Goal: Task Accomplishment & Management: Use online tool/utility

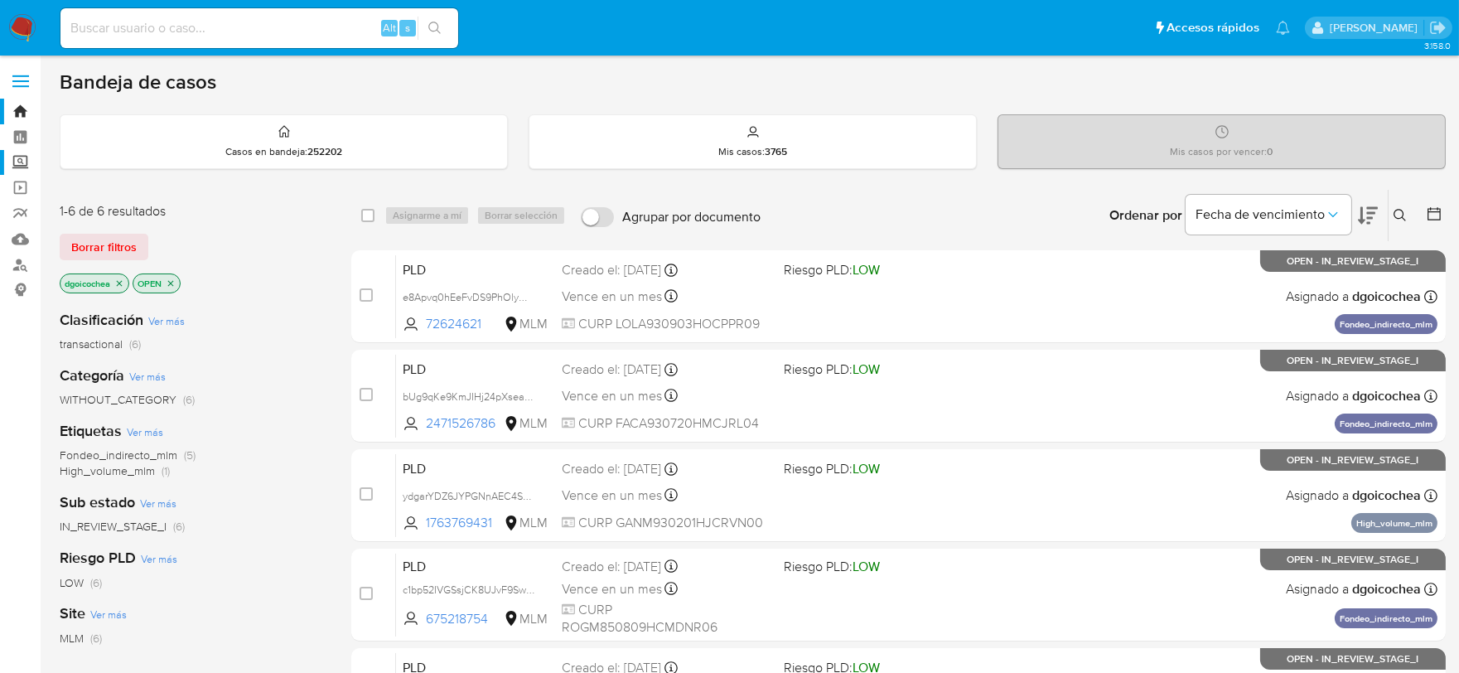
click at [17, 161] on label "Screening" at bounding box center [98, 163] width 197 height 26
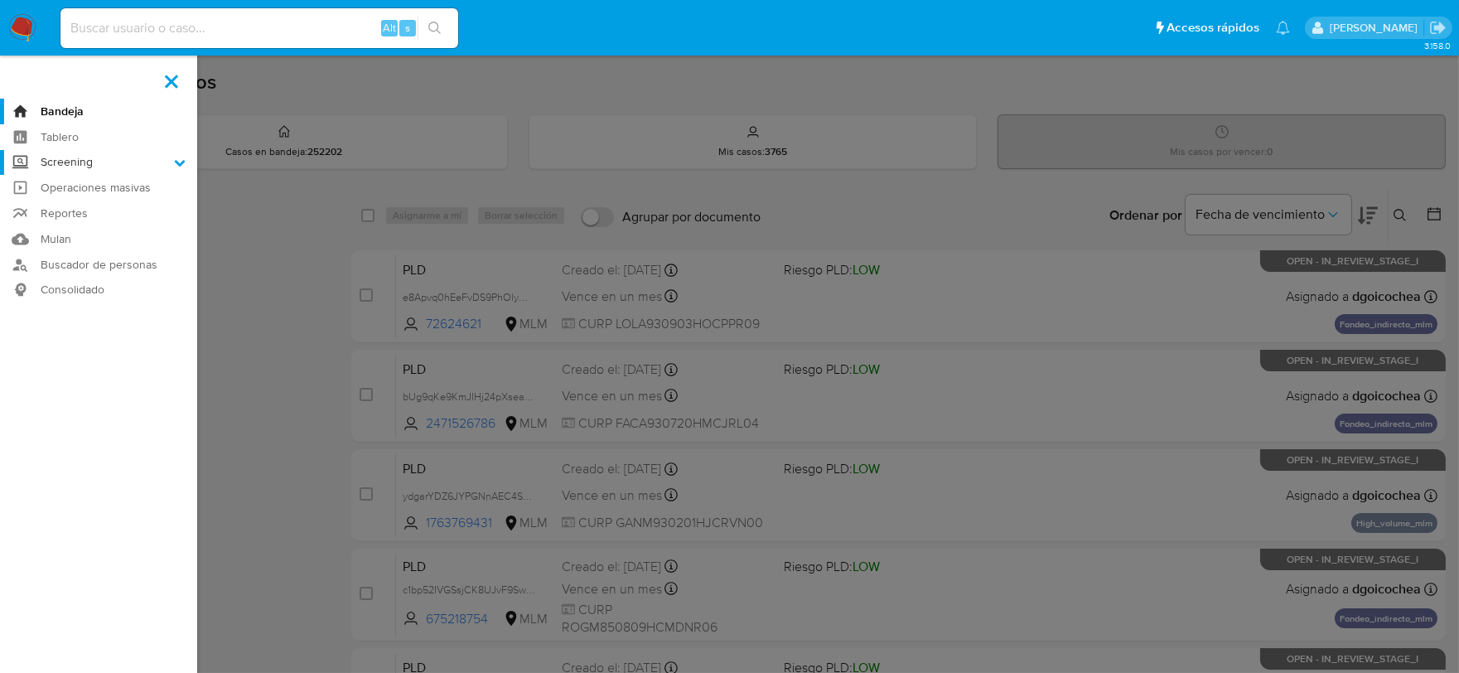
click at [0, 0] on input "Screening" at bounding box center [0, 0] width 0 height 0
click at [105, 219] on link "Herramientas" at bounding box center [98, 227] width 197 height 21
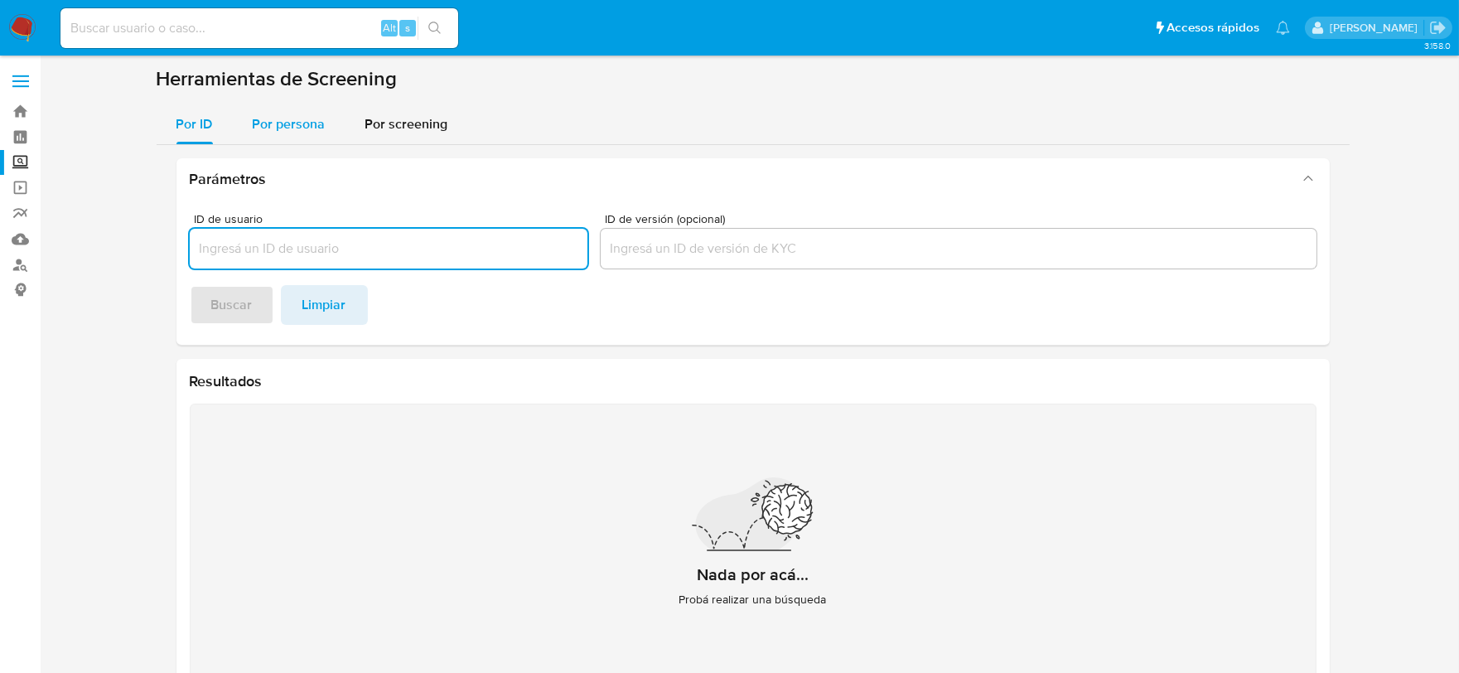
click at [280, 118] on span "Por persona" at bounding box center [289, 123] width 73 height 19
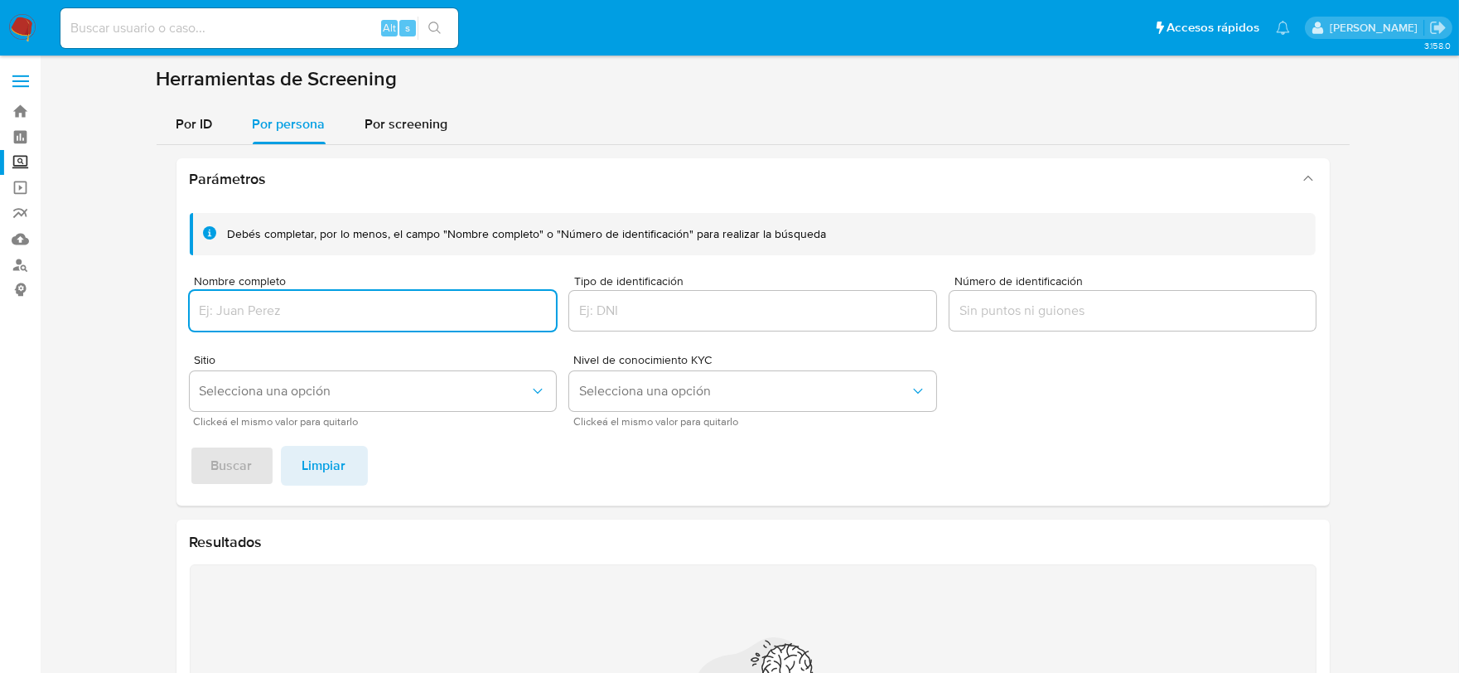
click at [1013, 303] on input "Número de identificación" at bounding box center [1133, 311] width 367 height 22
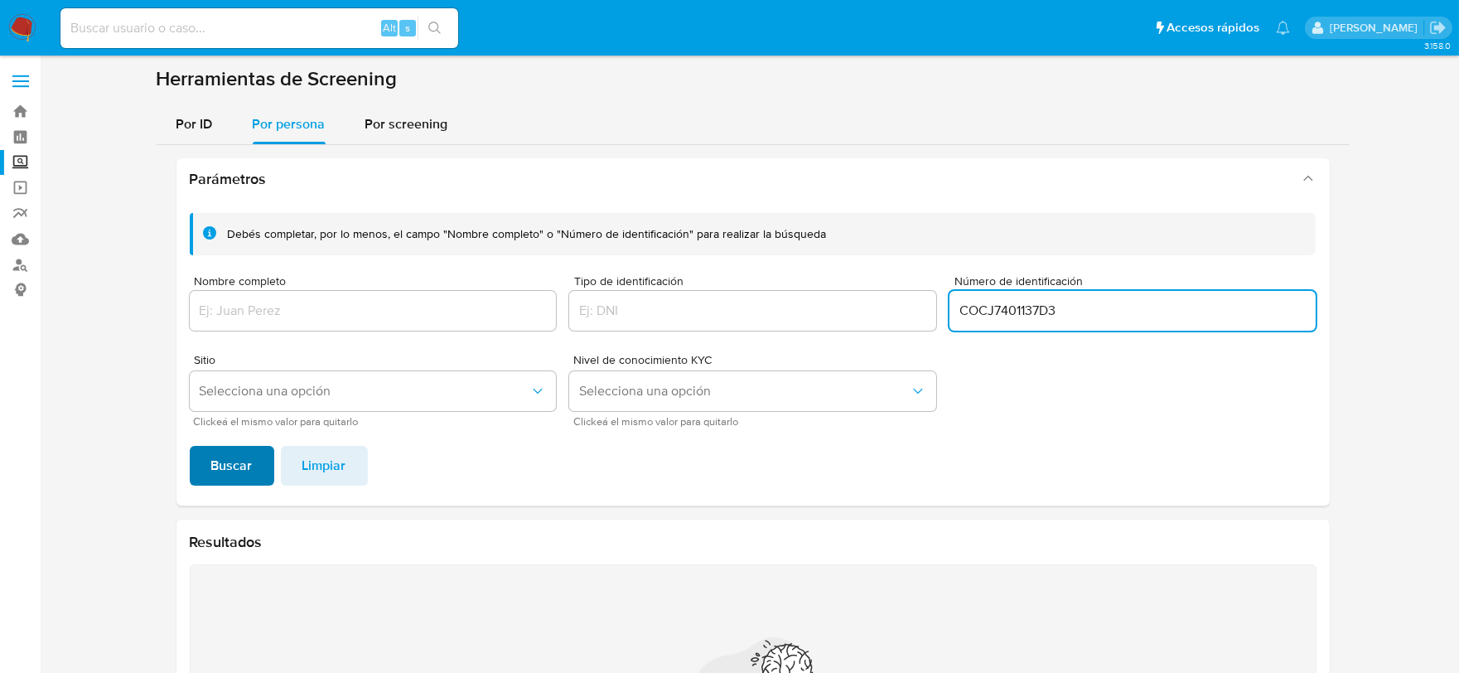
type input "COCJ7401137D3"
click at [206, 477] on button "Buscar" at bounding box center [232, 466] width 85 height 40
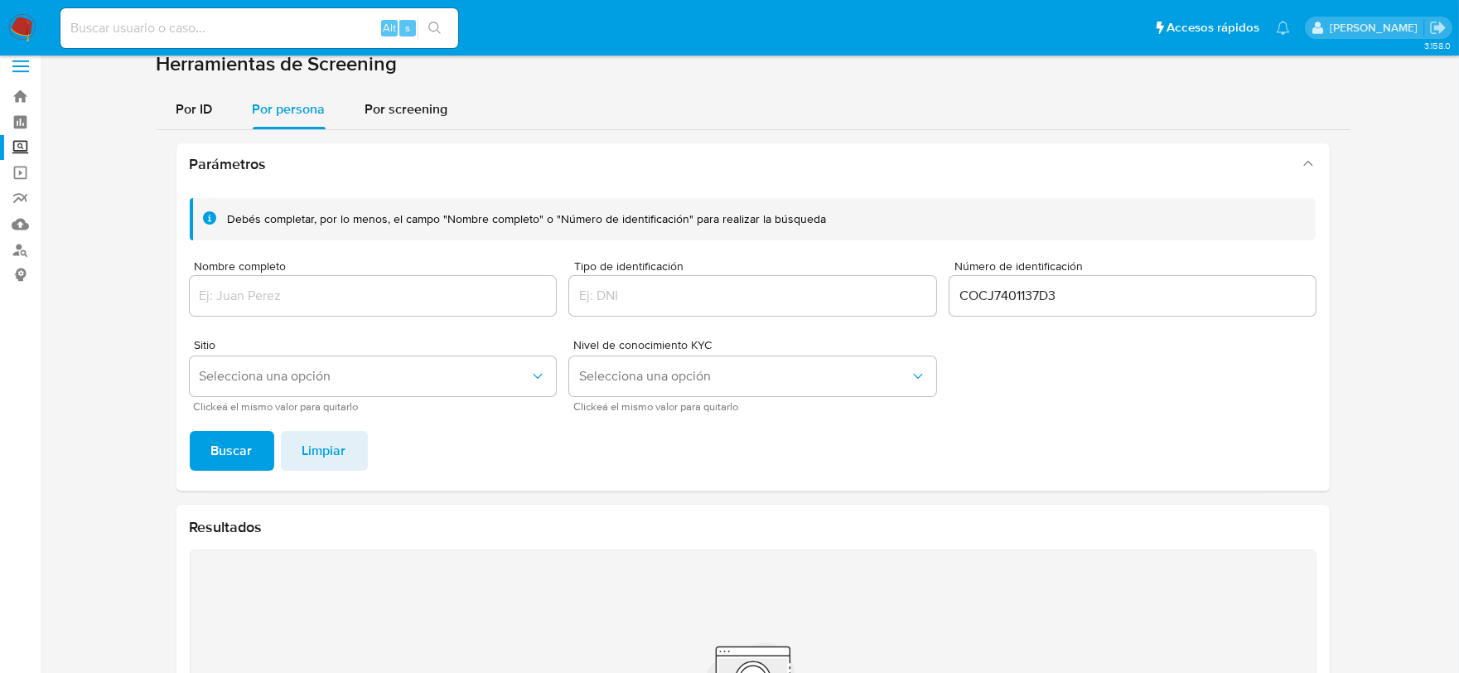
scroll to position [2, 0]
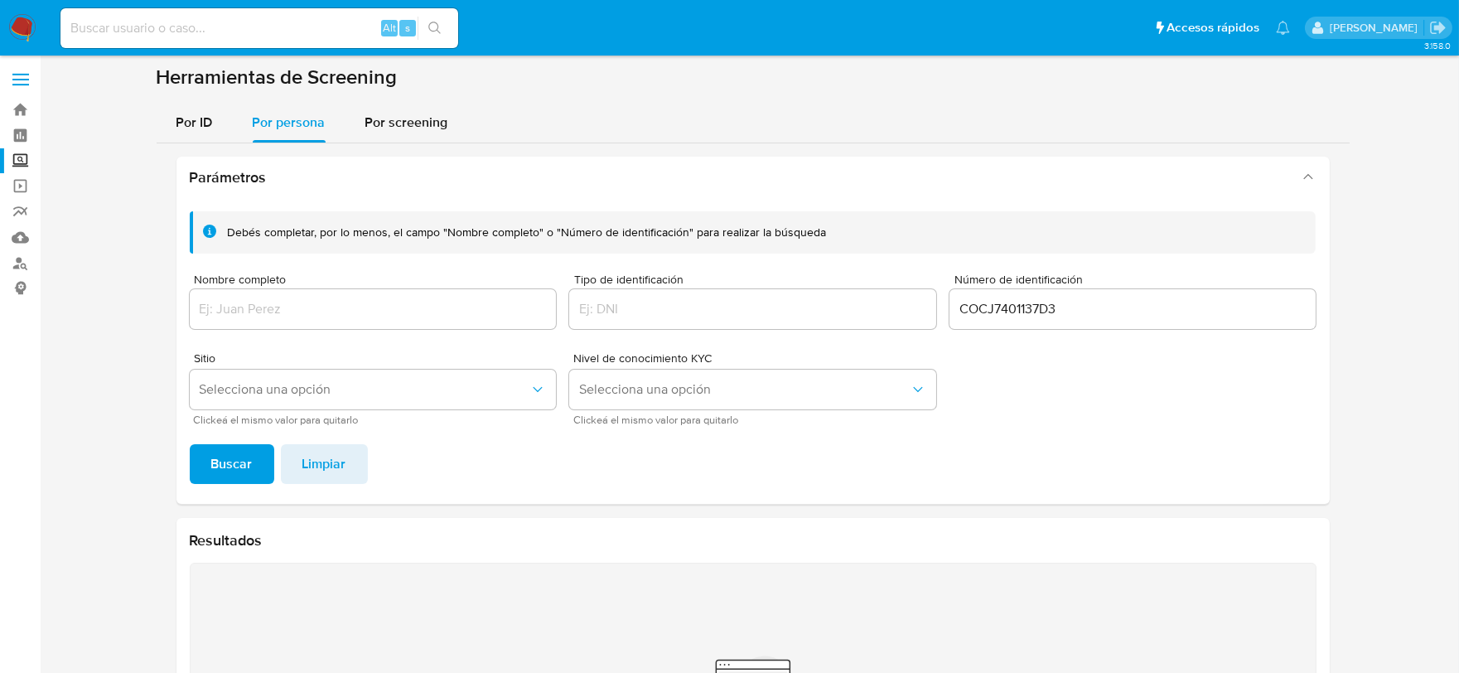
click at [983, 309] on input "COCJ7401137D3" at bounding box center [1133, 309] width 367 height 22
click at [258, 329] on div "Nombre completo" at bounding box center [373, 302] width 367 height 59
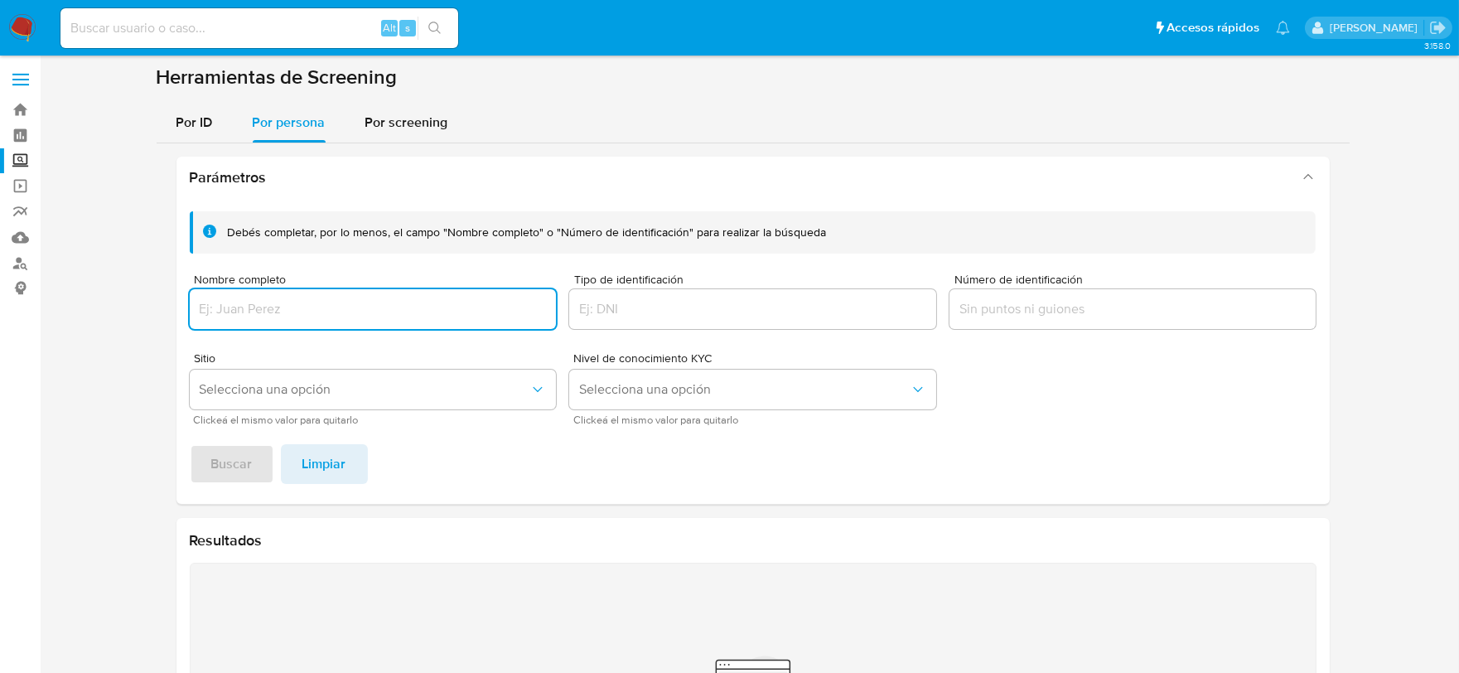
click at [243, 303] on input "Nombre completo" at bounding box center [373, 309] width 367 height 22
type input "MARIA DEL ROSARIO RODRIGUEZ GONZALEZ"
click at [225, 446] on span "Buscar" at bounding box center [231, 464] width 41 height 36
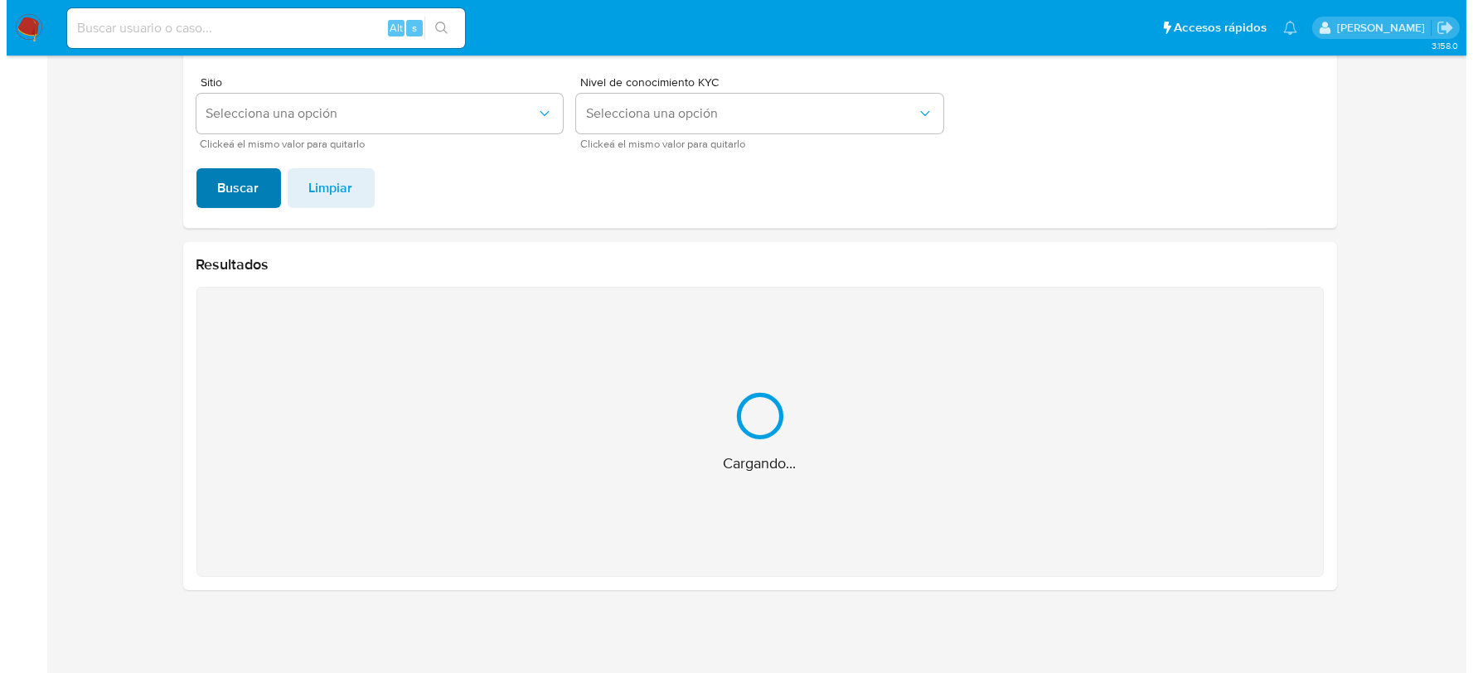
scroll to position [114, 0]
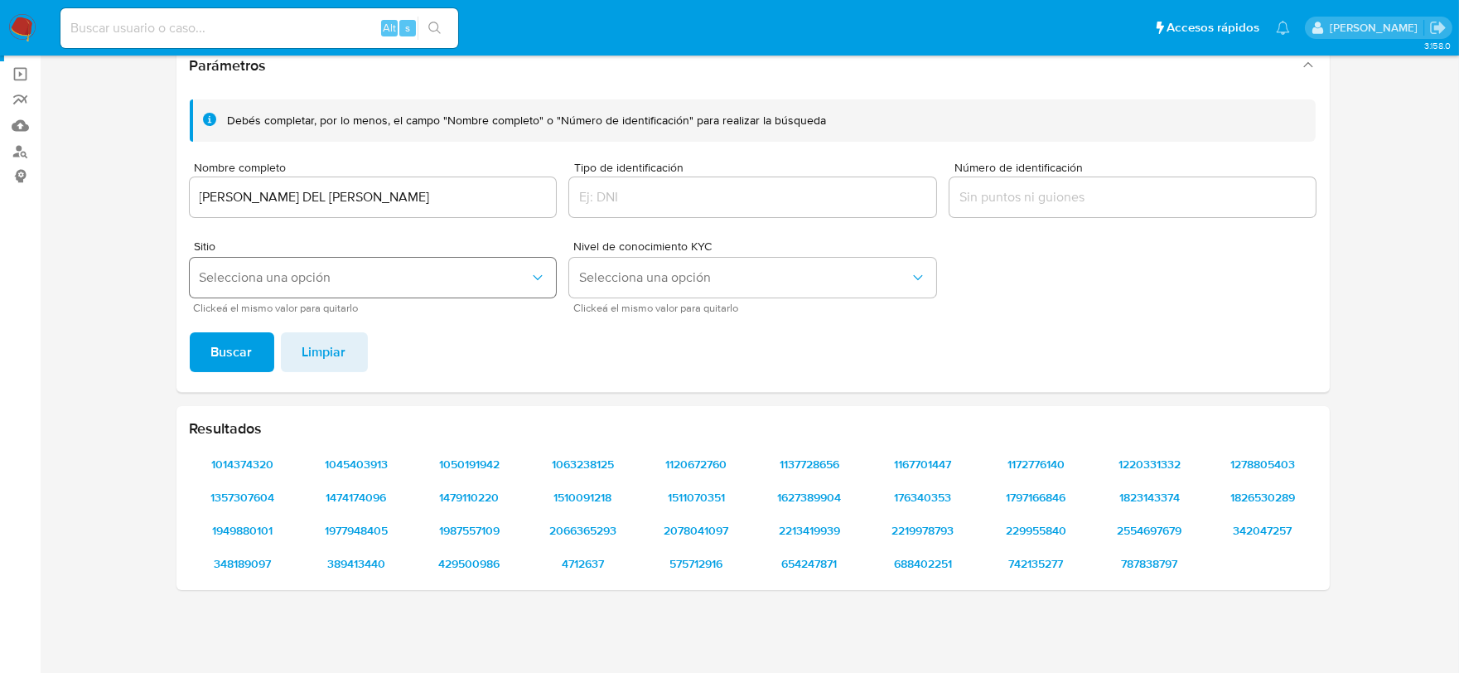
click at [387, 278] on span "Selecciona una opción" at bounding box center [365, 277] width 331 height 17
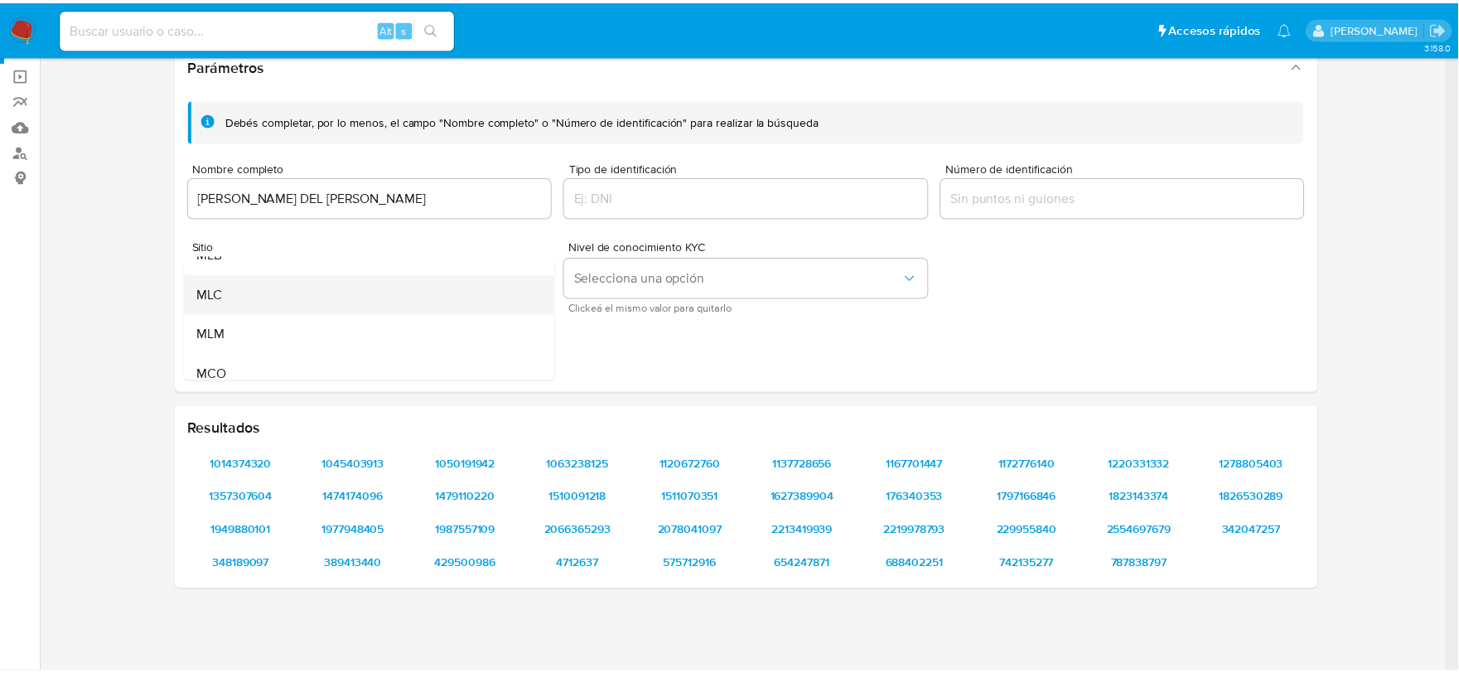
scroll to position [92, 0]
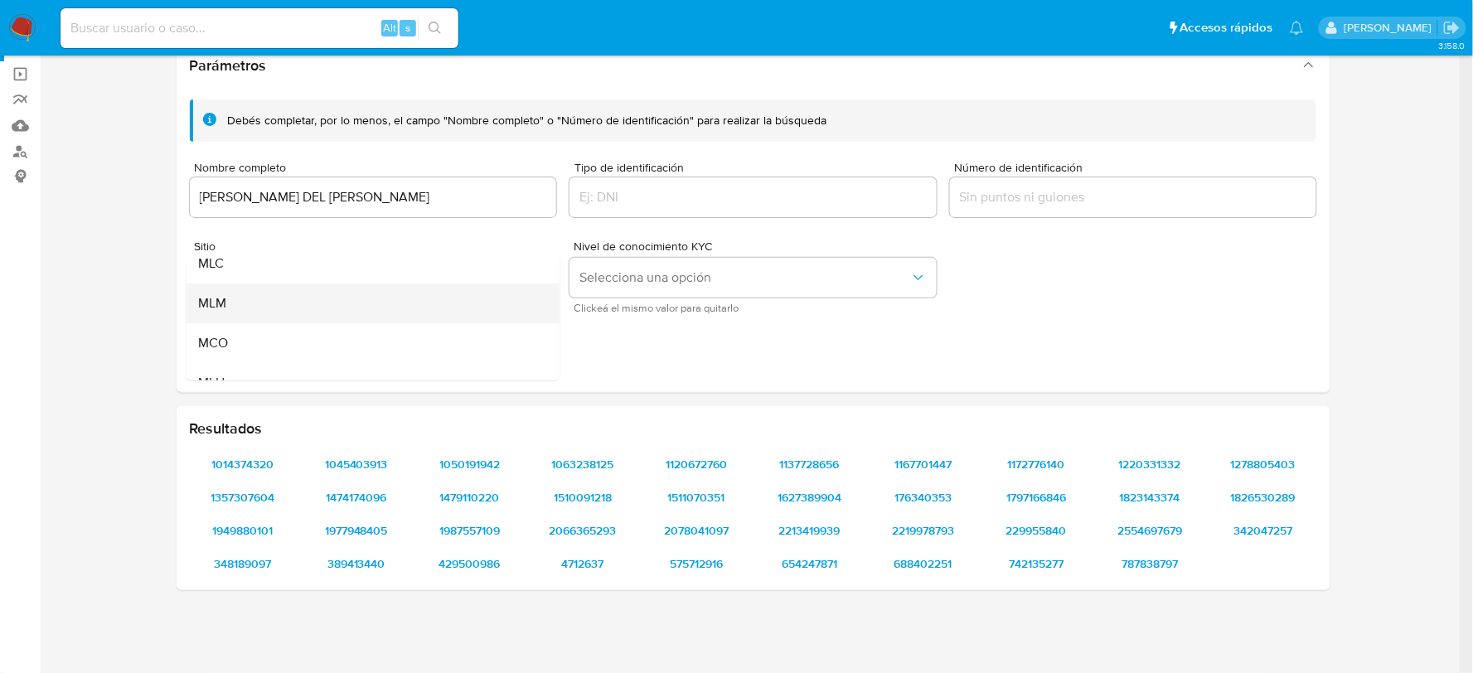
click at [242, 307] on div "MLM" at bounding box center [367, 303] width 337 height 40
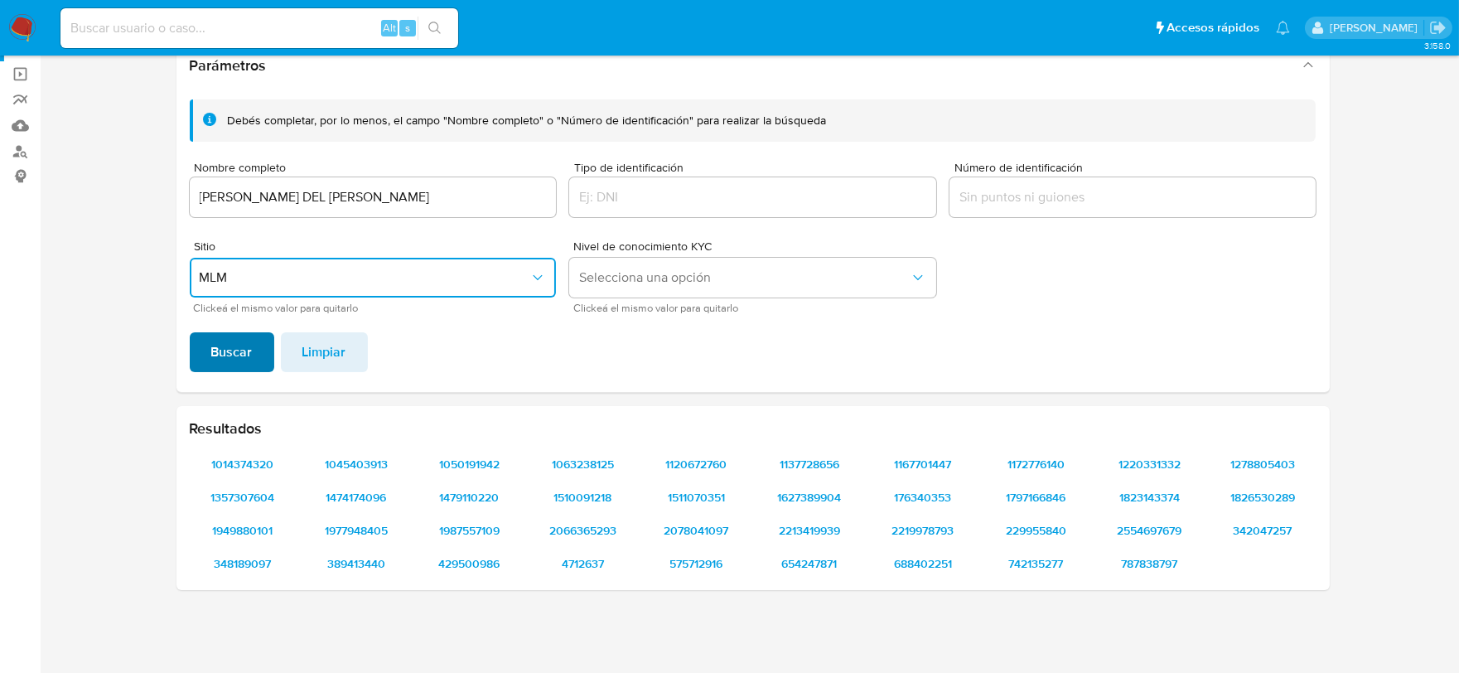
click at [218, 346] on span "Buscar" at bounding box center [231, 352] width 41 height 36
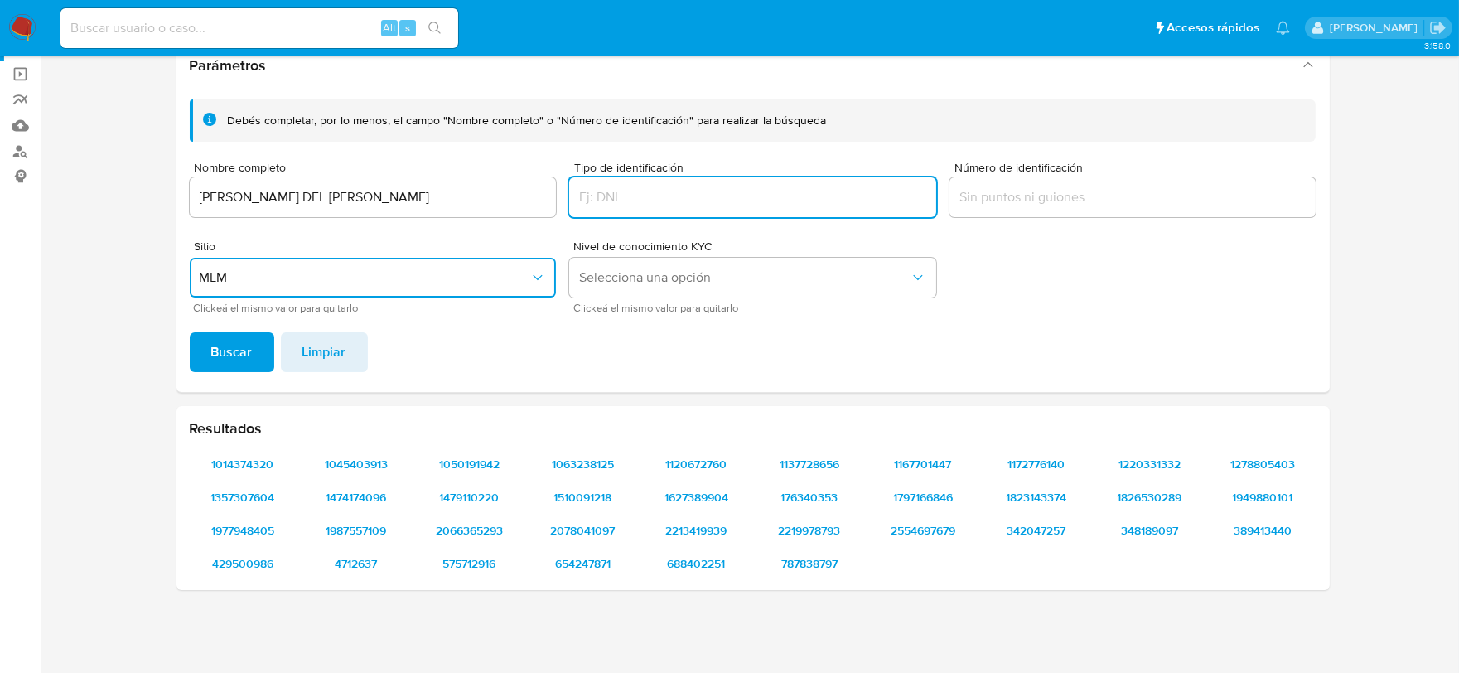
click at [722, 189] on input "Tipo de identificación" at bounding box center [752, 197] width 367 height 22
click at [227, 464] on span "1014374320" at bounding box center [243, 464] width 84 height 23
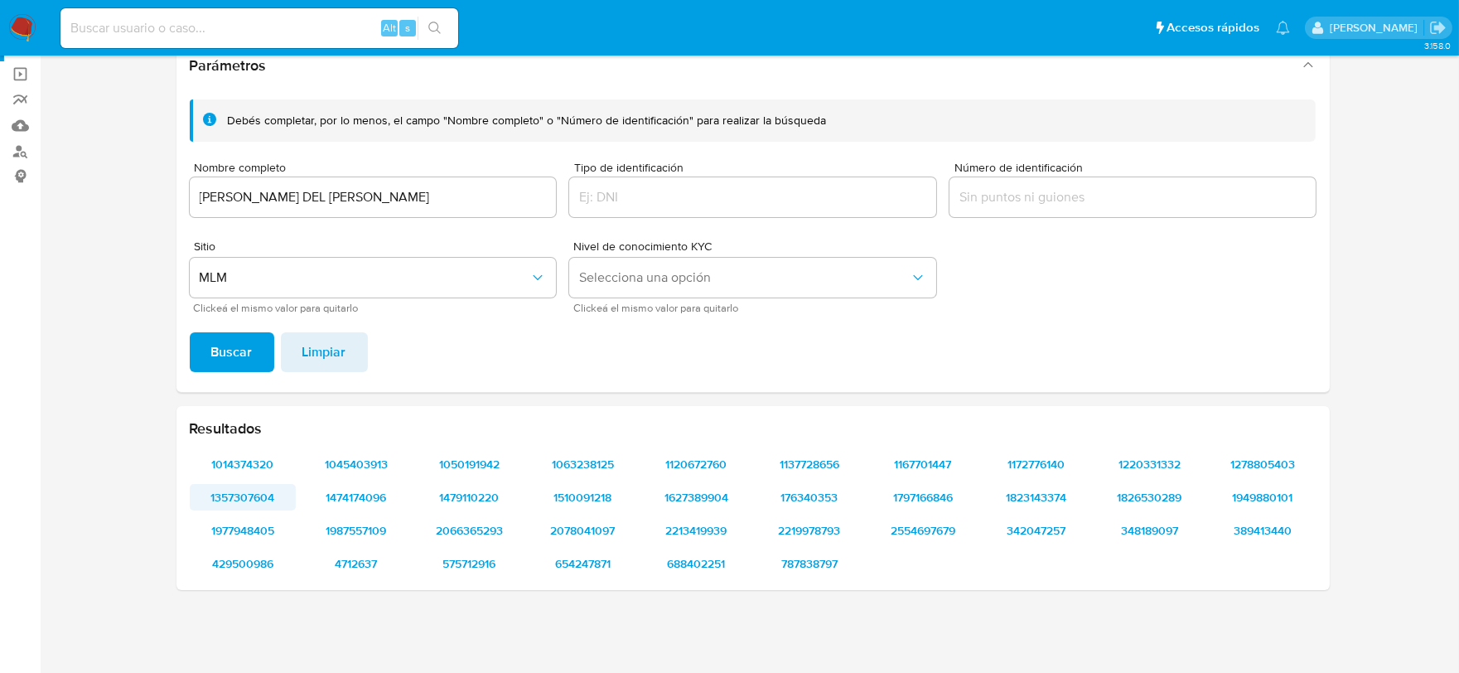
click at [228, 493] on span "1357307604" at bounding box center [243, 497] width 84 height 23
click at [258, 535] on span "1977948405" at bounding box center [243, 530] width 84 height 23
click at [255, 564] on span "429500986" at bounding box center [243, 563] width 84 height 23
click at [348, 465] on span "1045403913" at bounding box center [356, 464] width 84 height 23
click at [344, 514] on div "1014374320 1045403913 1050191942 1063238125 1120672760 1137728656 1167701447 11…" at bounding box center [753, 514] width 1127 height 126
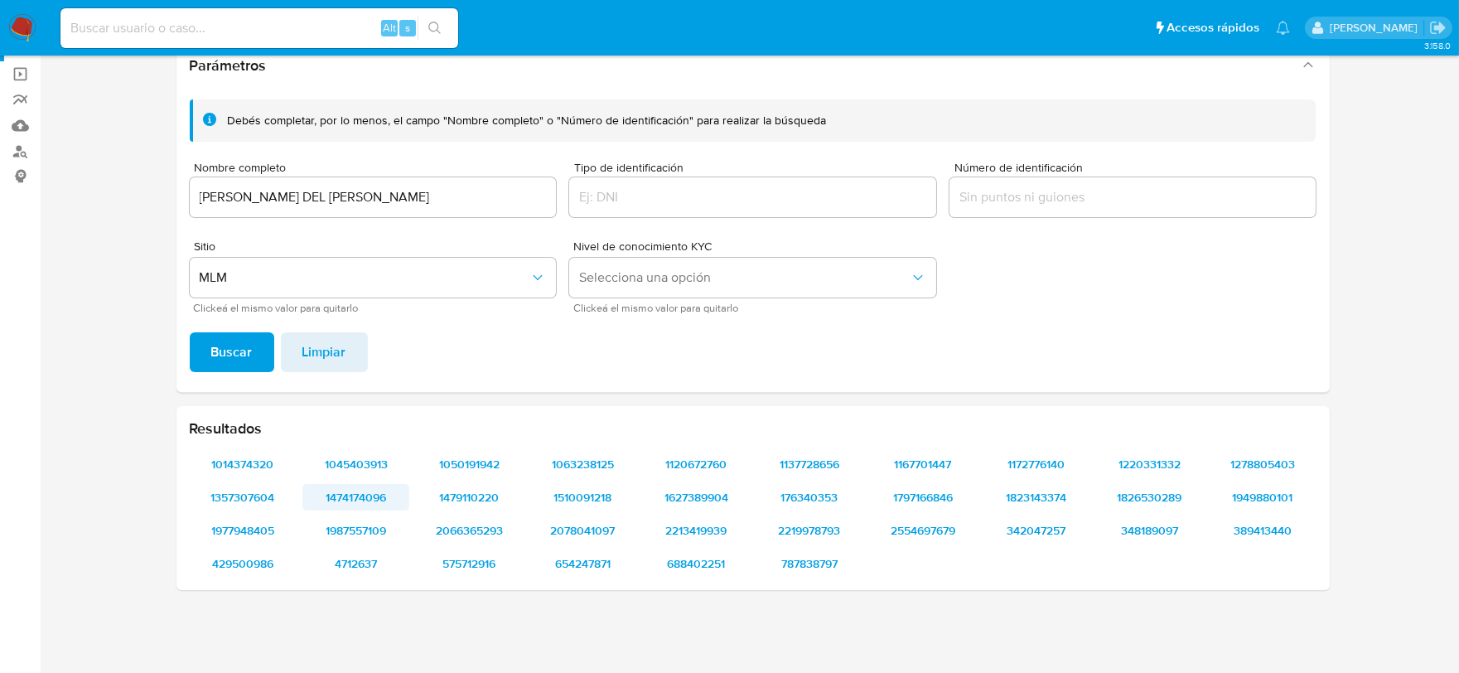
click at [344, 495] on span "1474174096" at bounding box center [356, 497] width 84 height 23
click at [343, 528] on span "1987557109" at bounding box center [356, 530] width 84 height 23
click at [361, 567] on span "4712637" at bounding box center [356, 563] width 84 height 23
click at [466, 459] on span "1050191942" at bounding box center [470, 464] width 84 height 23
click at [473, 495] on span "1479110220" at bounding box center [470, 497] width 84 height 23
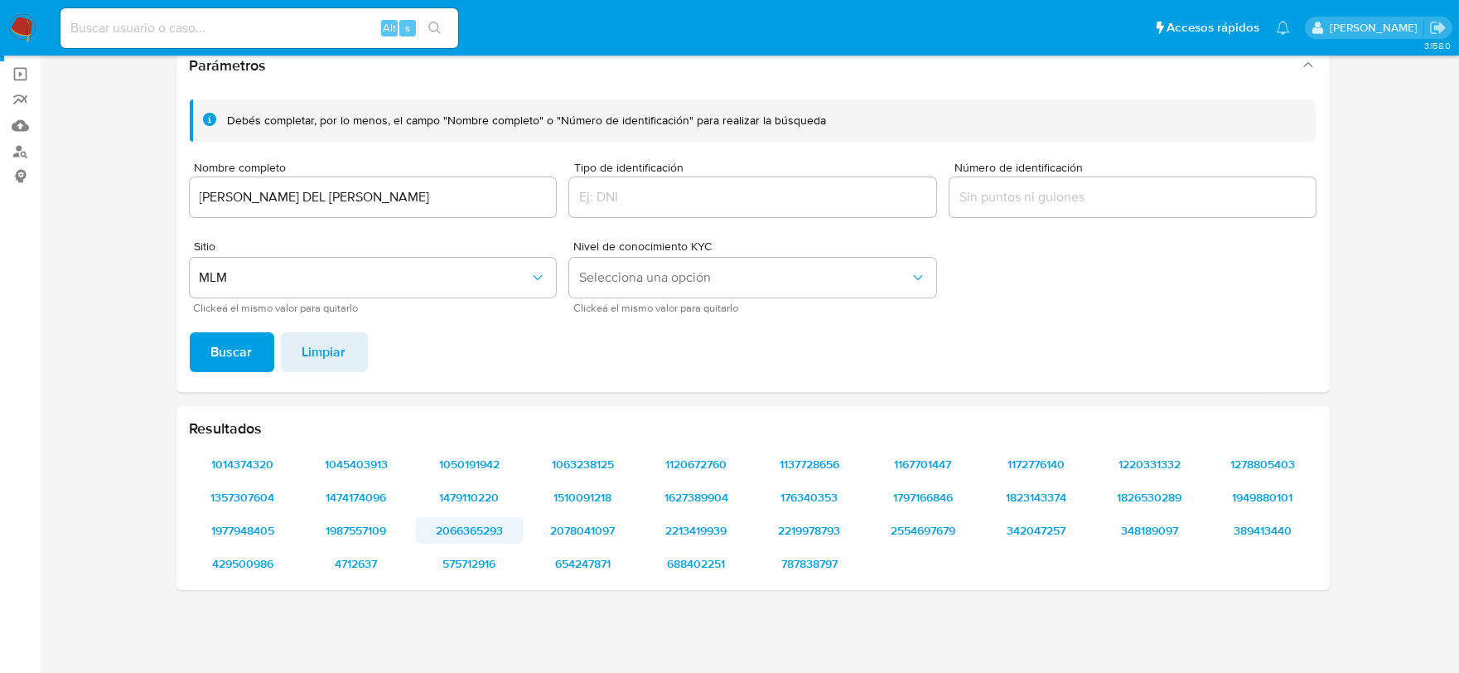
click at [474, 539] on span "2066365293" at bounding box center [470, 530] width 84 height 23
click at [465, 564] on span "575712916" at bounding box center [470, 563] width 84 height 23
click at [590, 464] on span "1063238125" at bounding box center [583, 464] width 84 height 23
click at [600, 497] on span "1510091218" at bounding box center [583, 497] width 84 height 23
click at [578, 522] on span "2078041097" at bounding box center [583, 530] width 84 height 23
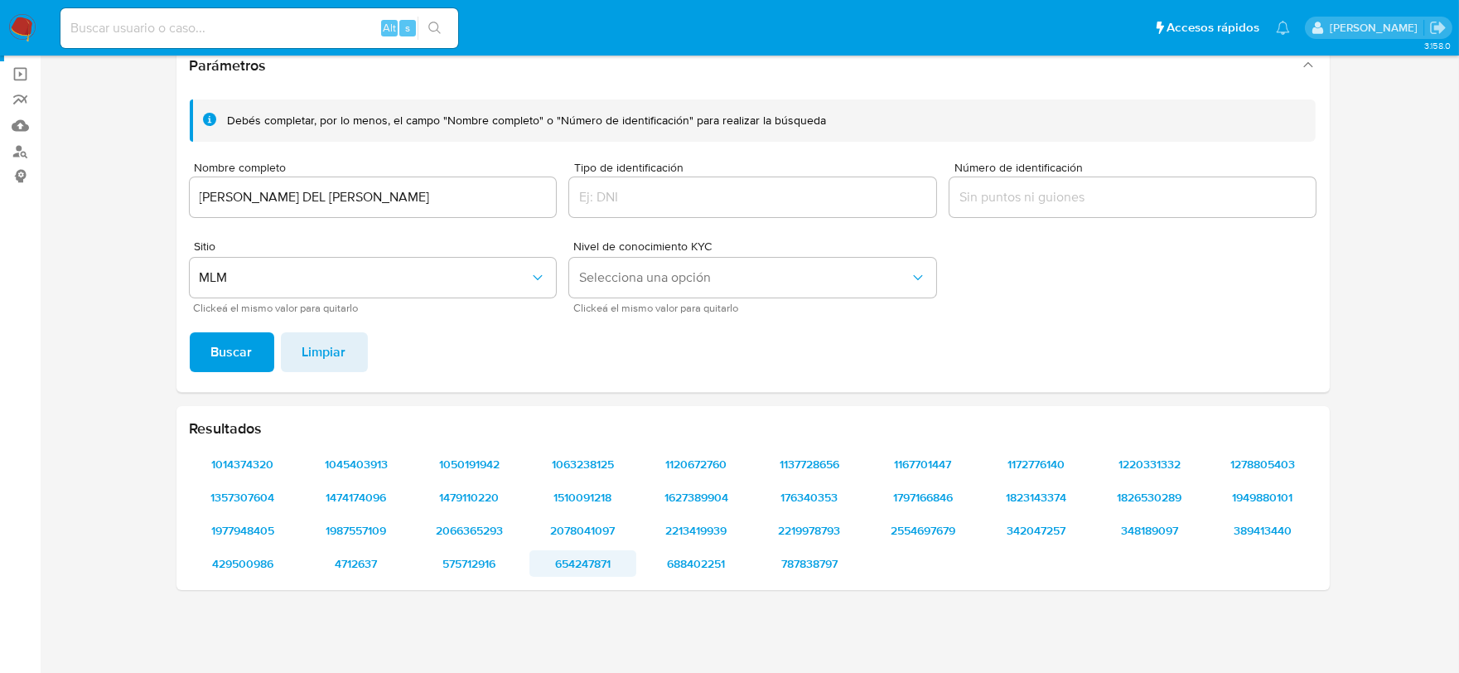
click at [593, 559] on span "654247871" at bounding box center [583, 563] width 84 height 23
click at [685, 467] on span "1120672760" at bounding box center [697, 464] width 84 height 23
click at [700, 494] on span "1627389904" at bounding box center [697, 497] width 84 height 23
click at [703, 529] on span "2213419939" at bounding box center [697, 530] width 84 height 23
click at [698, 560] on span "688402251" at bounding box center [697, 563] width 84 height 23
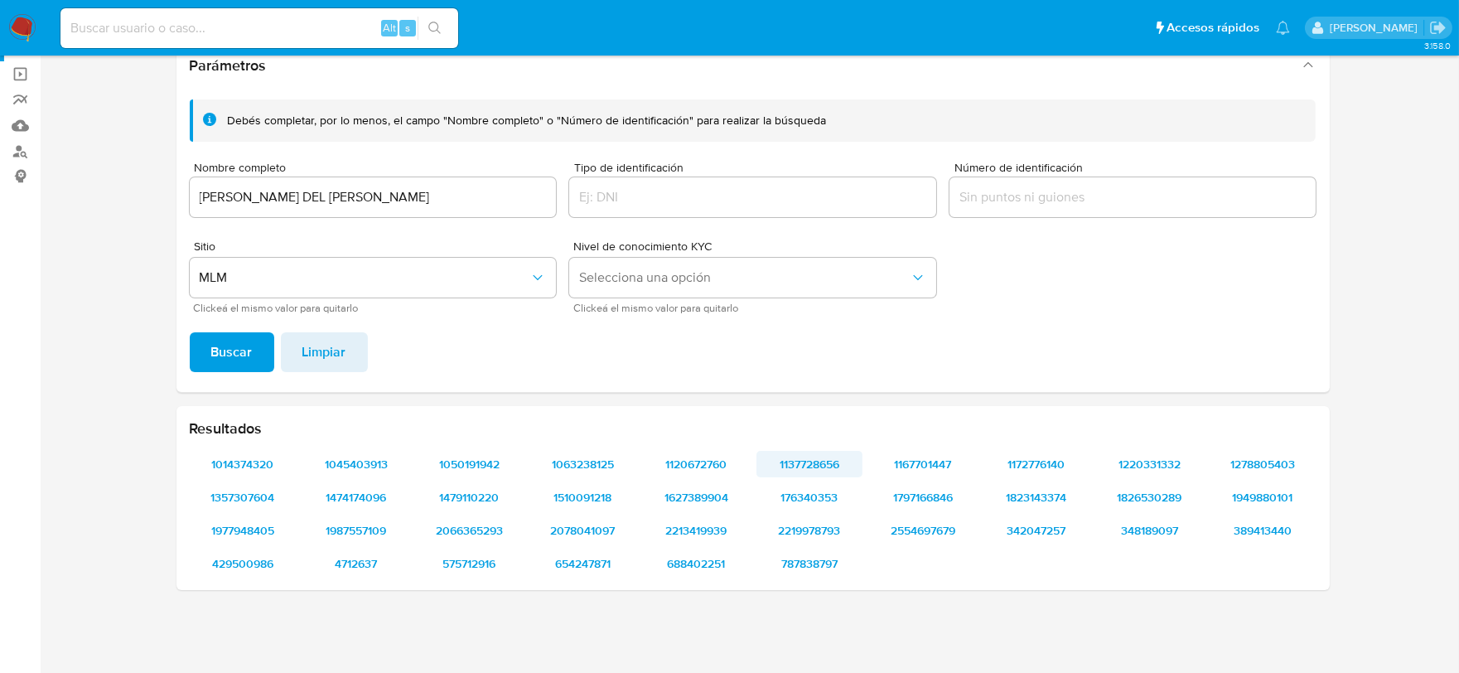
click at [821, 462] on span "1137728656" at bounding box center [810, 464] width 84 height 23
click at [835, 491] on span "176340353" at bounding box center [810, 497] width 84 height 23
click at [817, 525] on span "2219978793" at bounding box center [810, 530] width 84 height 23
click at [804, 557] on span "787838797" at bounding box center [810, 563] width 84 height 23
click at [939, 462] on span "1167701447" at bounding box center [923, 464] width 84 height 23
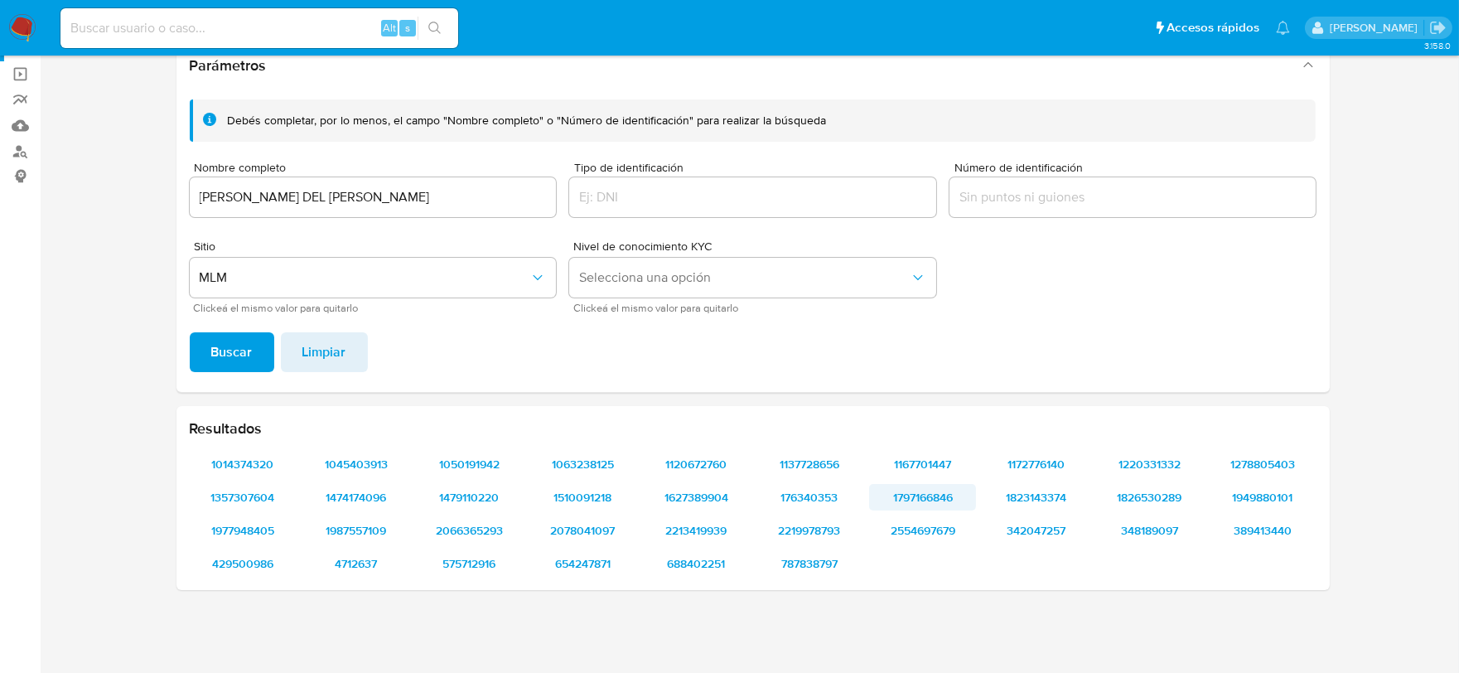
click at [931, 491] on span "1797166846" at bounding box center [923, 497] width 84 height 23
click at [927, 534] on span "2554697679" at bounding box center [923, 530] width 84 height 23
click at [1055, 464] on span "1172776140" at bounding box center [1037, 464] width 84 height 23
click at [1047, 497] on span "1823143374" at bounding box center [1037, 497] width 84 height 23
click at [1053, 535] on span "342047257" at bounding box center [1037, 530] width 84 height 23
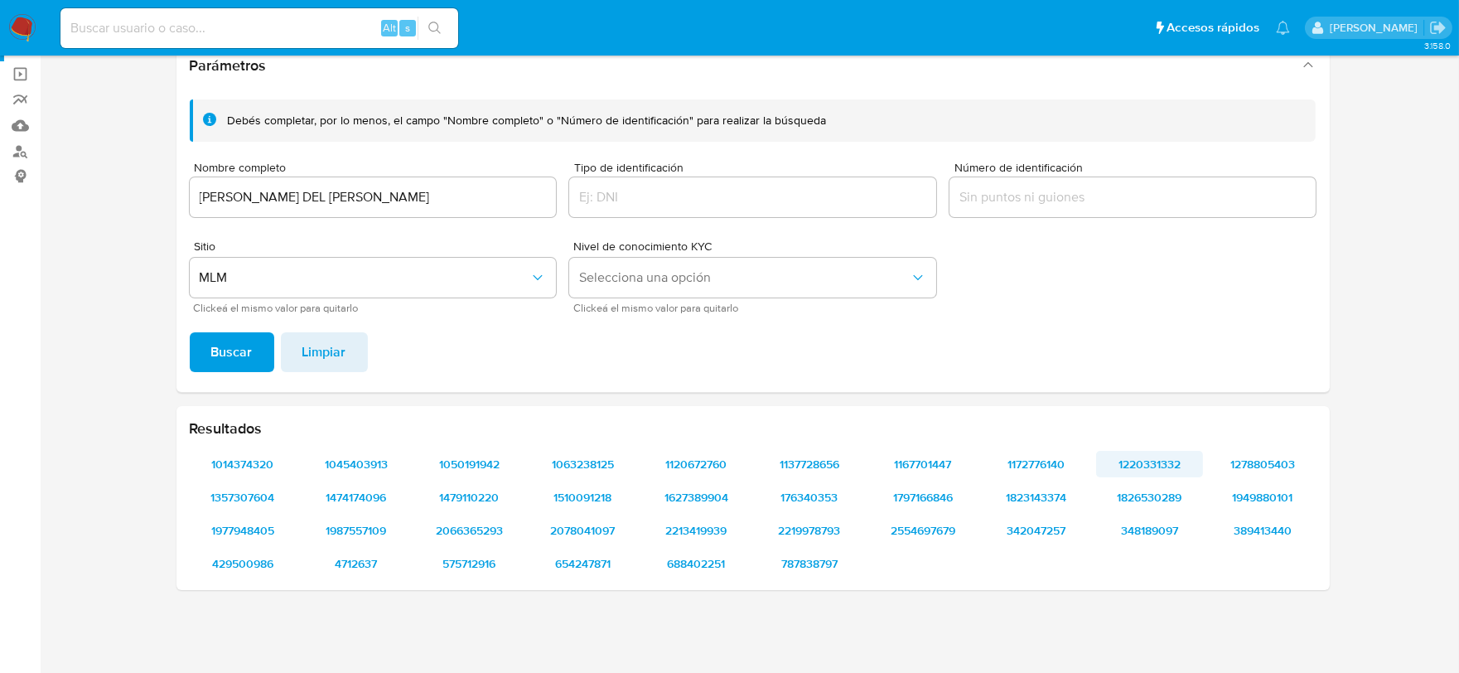
click at [1138, 465] on span "1220331332" at bounding box center [1150, 464] width 84 height 23
click at [1178, 497] on span "1826530289" at bounding box center [1150, 497] width 84 height 23
click at [1177, 528] on span "348189097" at bounding box center [1150, 530] width 84 height 23
click at [1242, 448] on div "Resultados 1014374320 1045403913 1050191942 1063238125 1120672760 1137728656 11…" at bounding box center [754, 498] width 1154 height 184
click at [1257, 462] on span "1278805403" at bounding box center [1264, 464] width 84 height 23
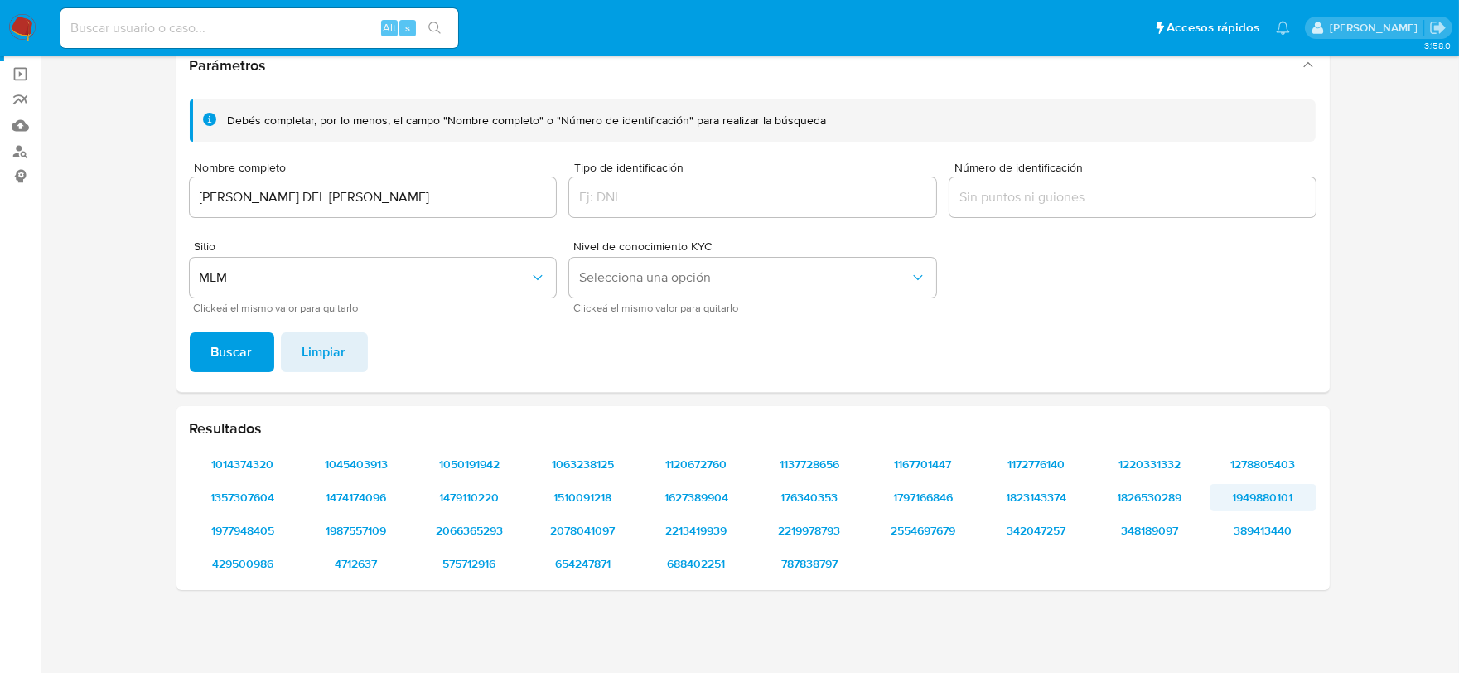
click at [1238, 496] on span "1949880101" at bounding box center [1264, 497] width 84 height 23
click at [1248, 530] on span "389413440" at bounding box center [1264, 530] width 84 height 23
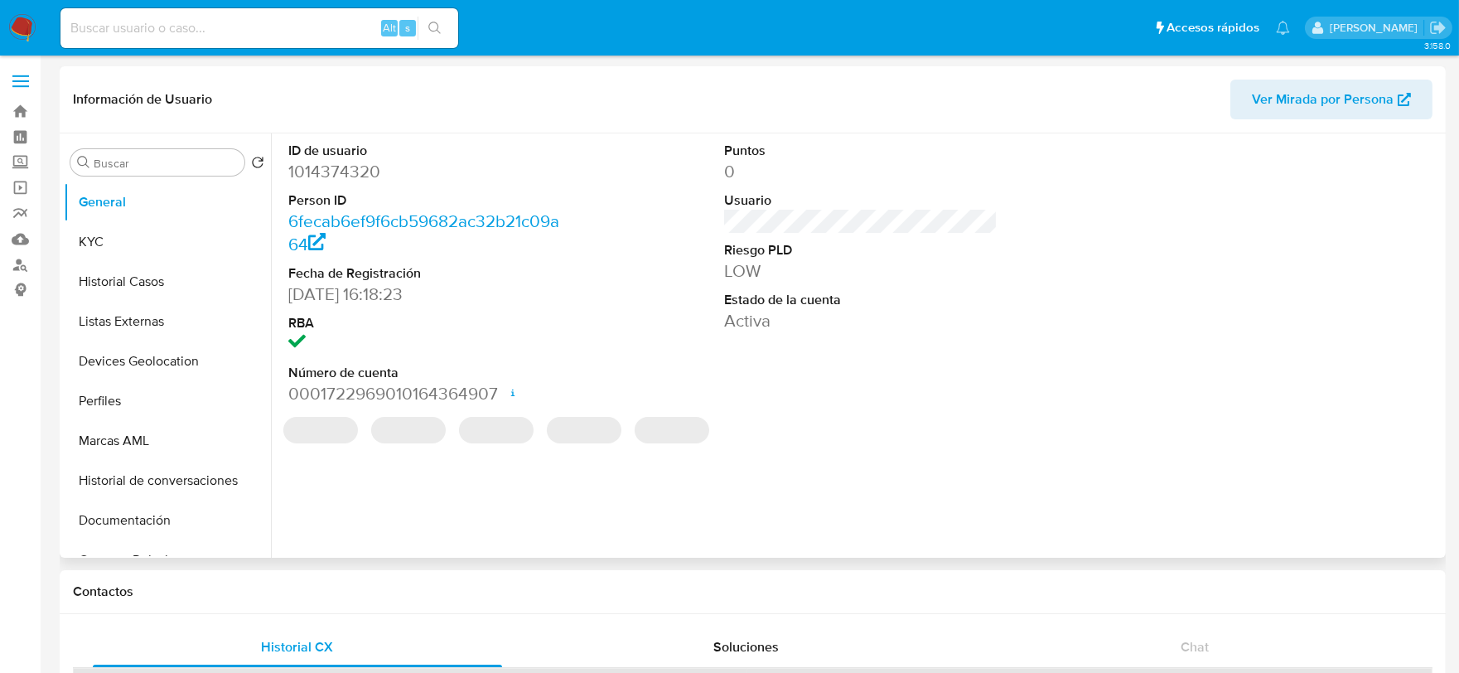
select select "10"
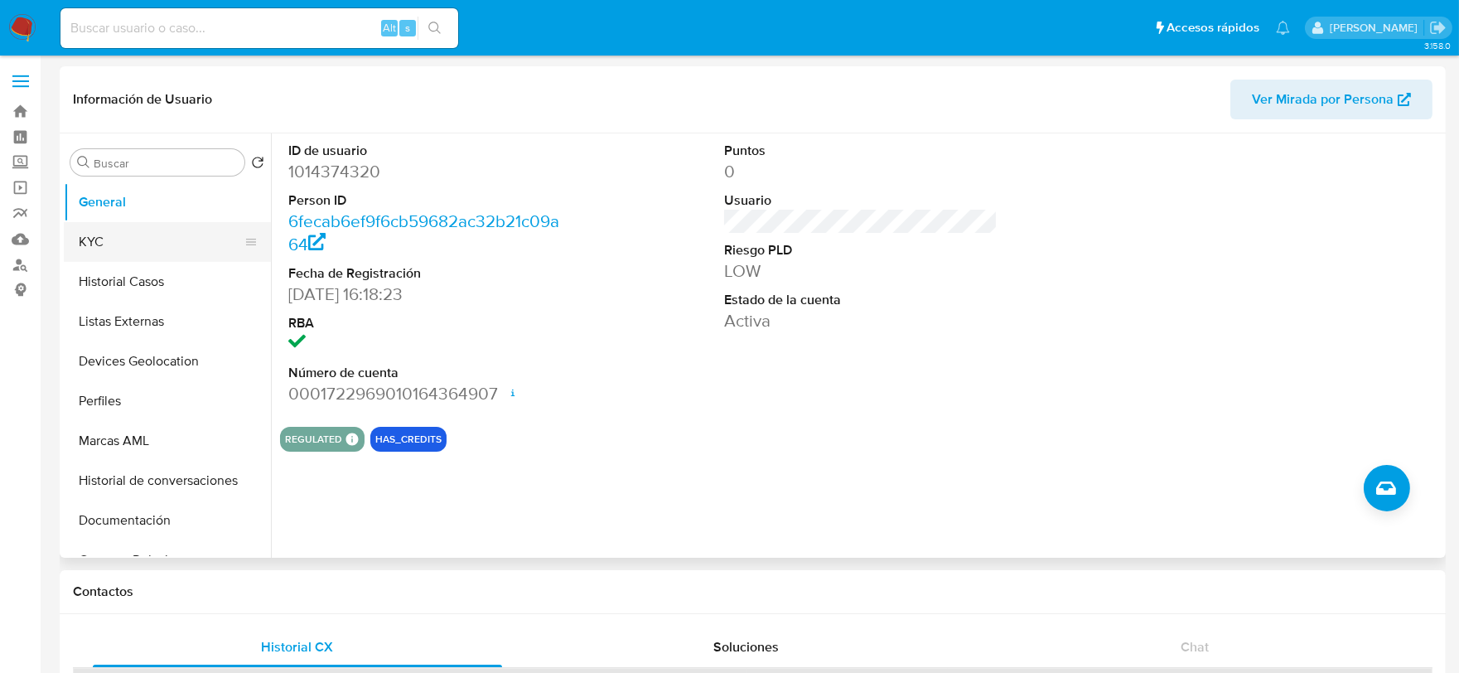
click at [97, 230] on button "KYC" at bounding box center [161, 242] width 194 height 40
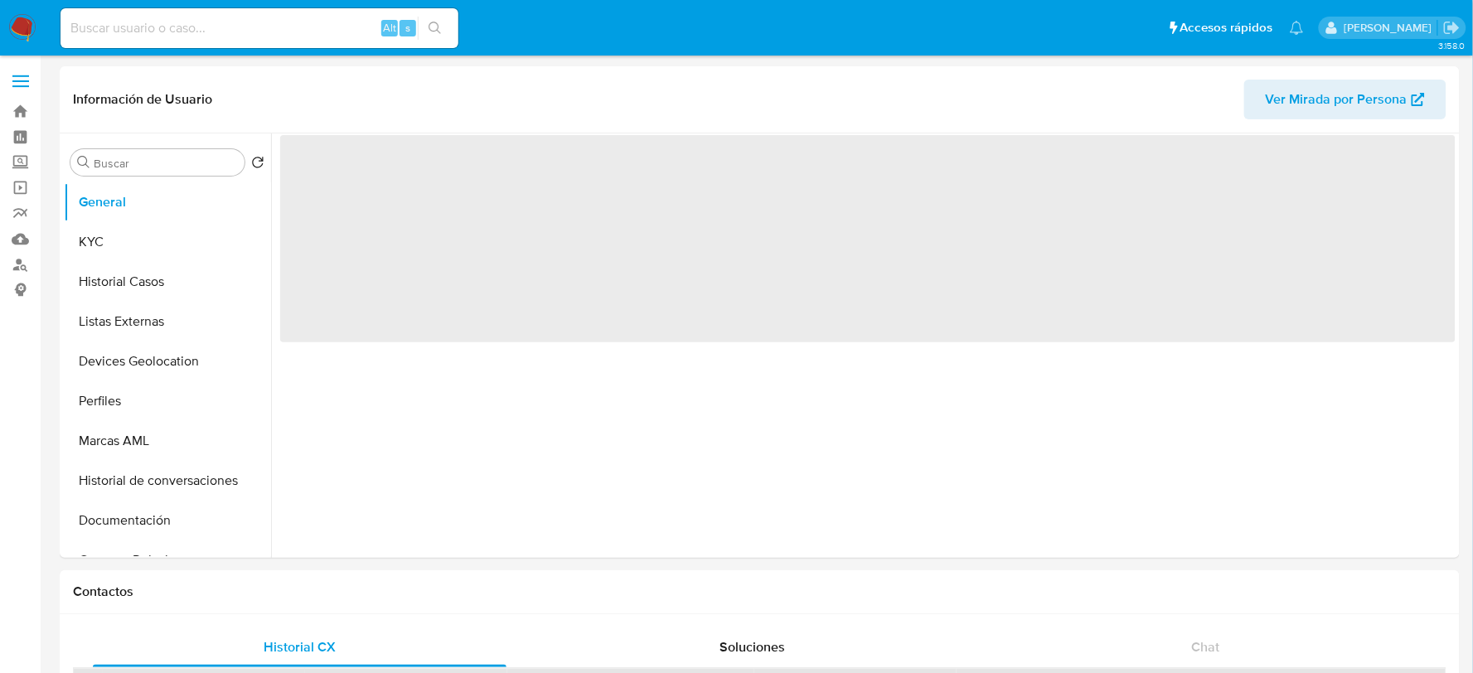
select select "10"
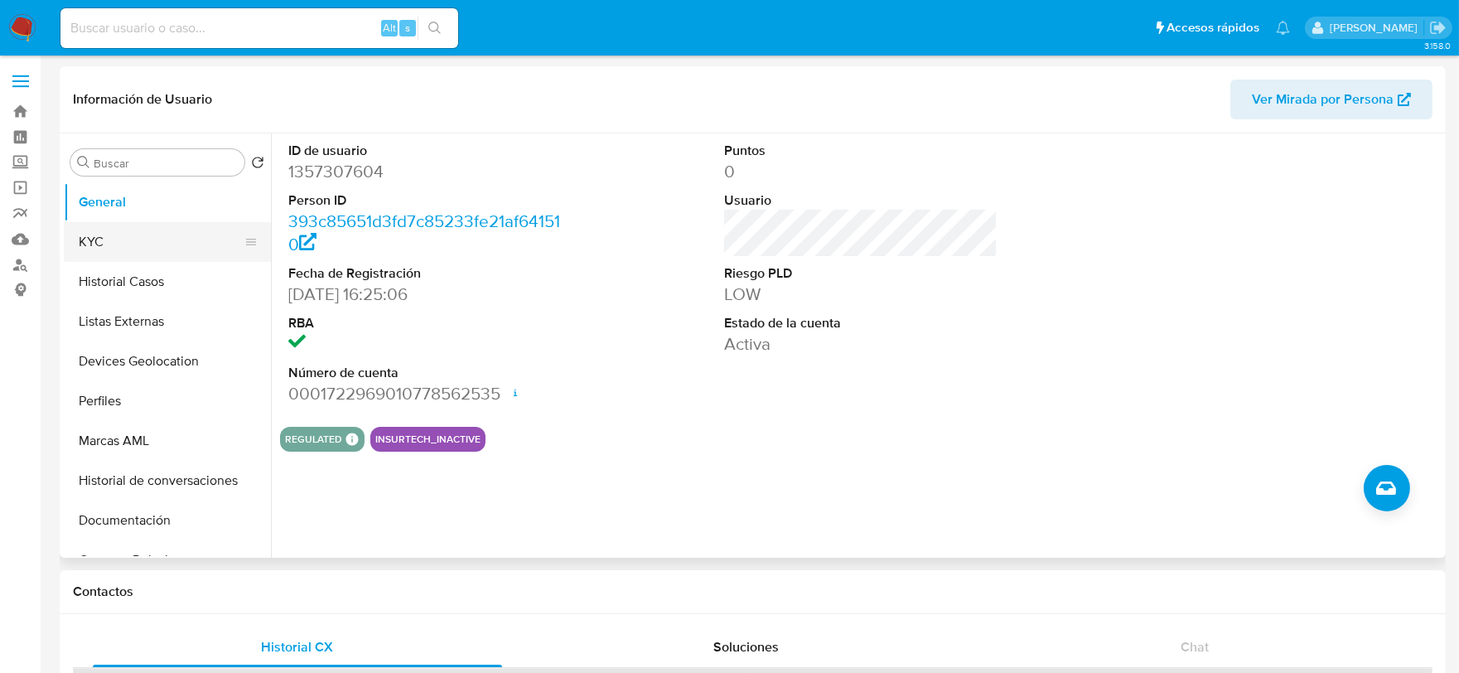
click at [117, 249] on button "KYC" at bounding box center [161, 242] width 194 height 40
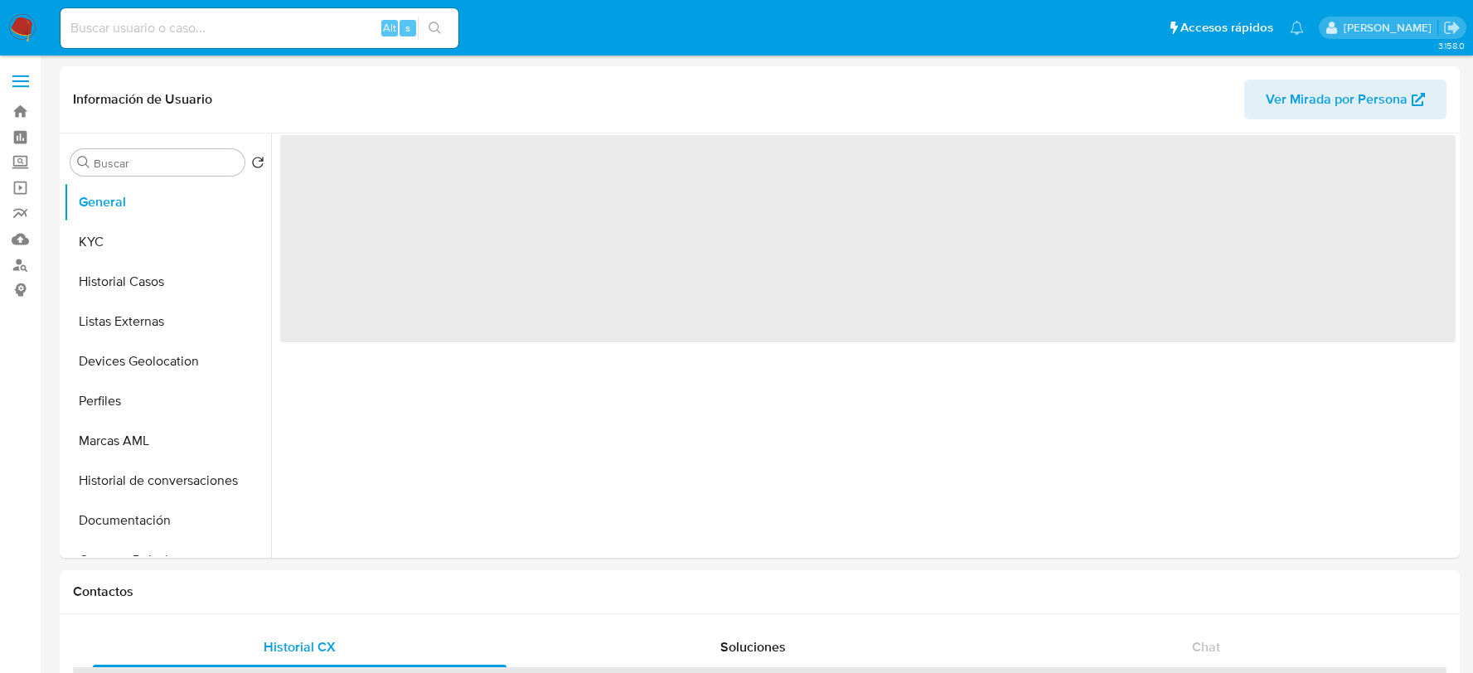
select select "10"
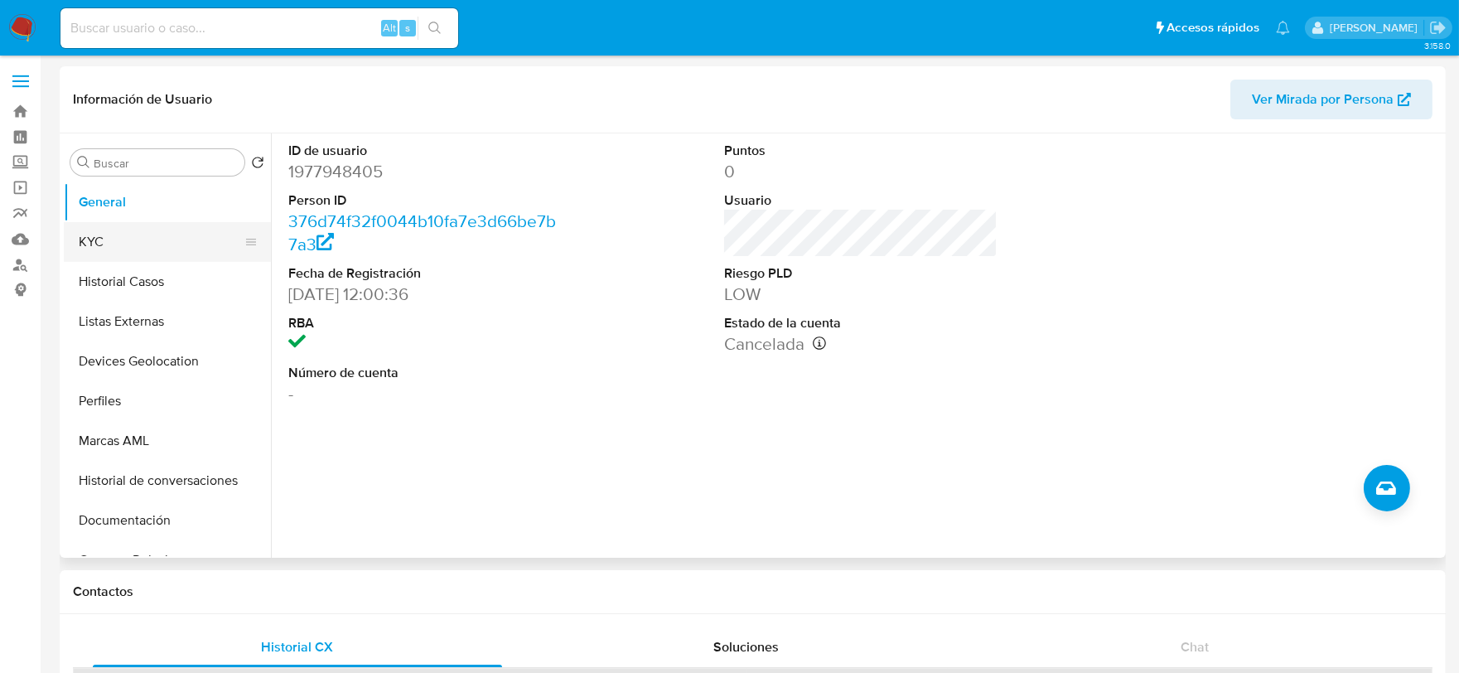
click at [131, 230] on button "KYC" at bounding box center [161, 242] width 194 height 40
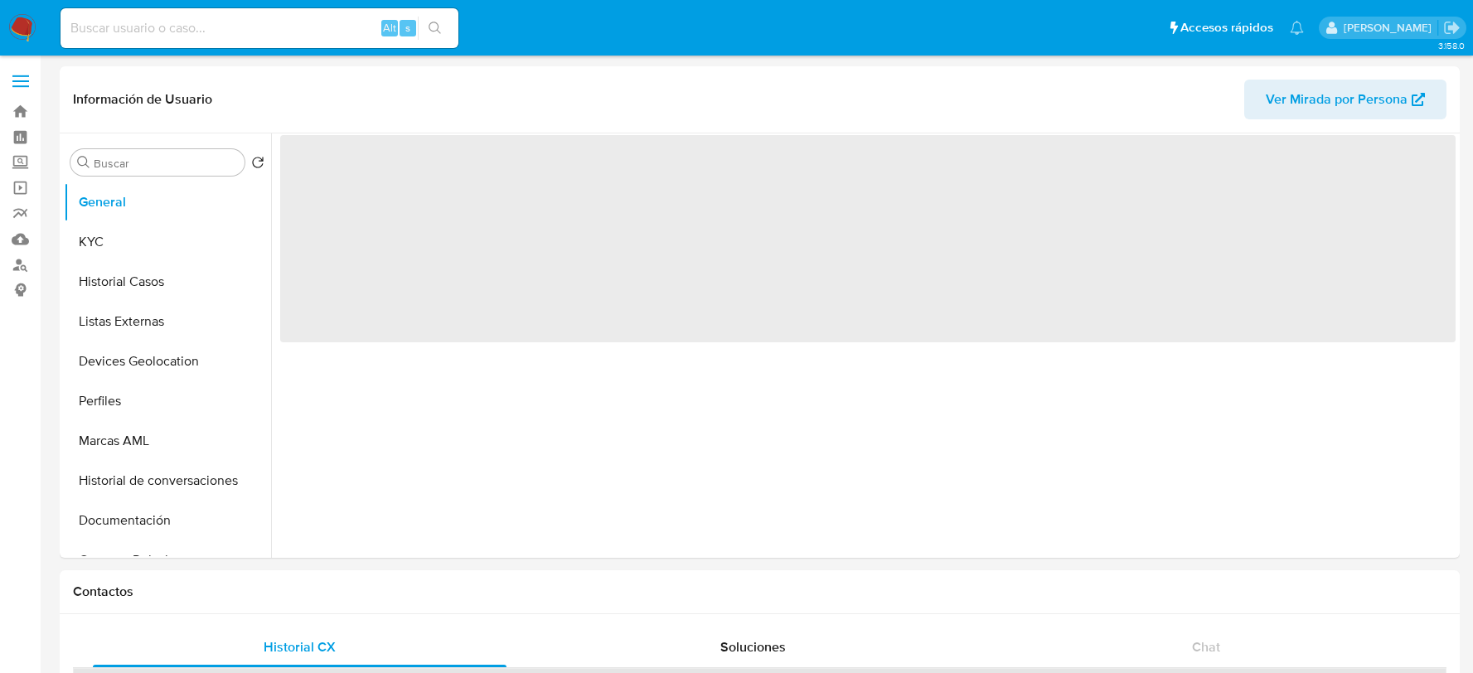
select select "10"
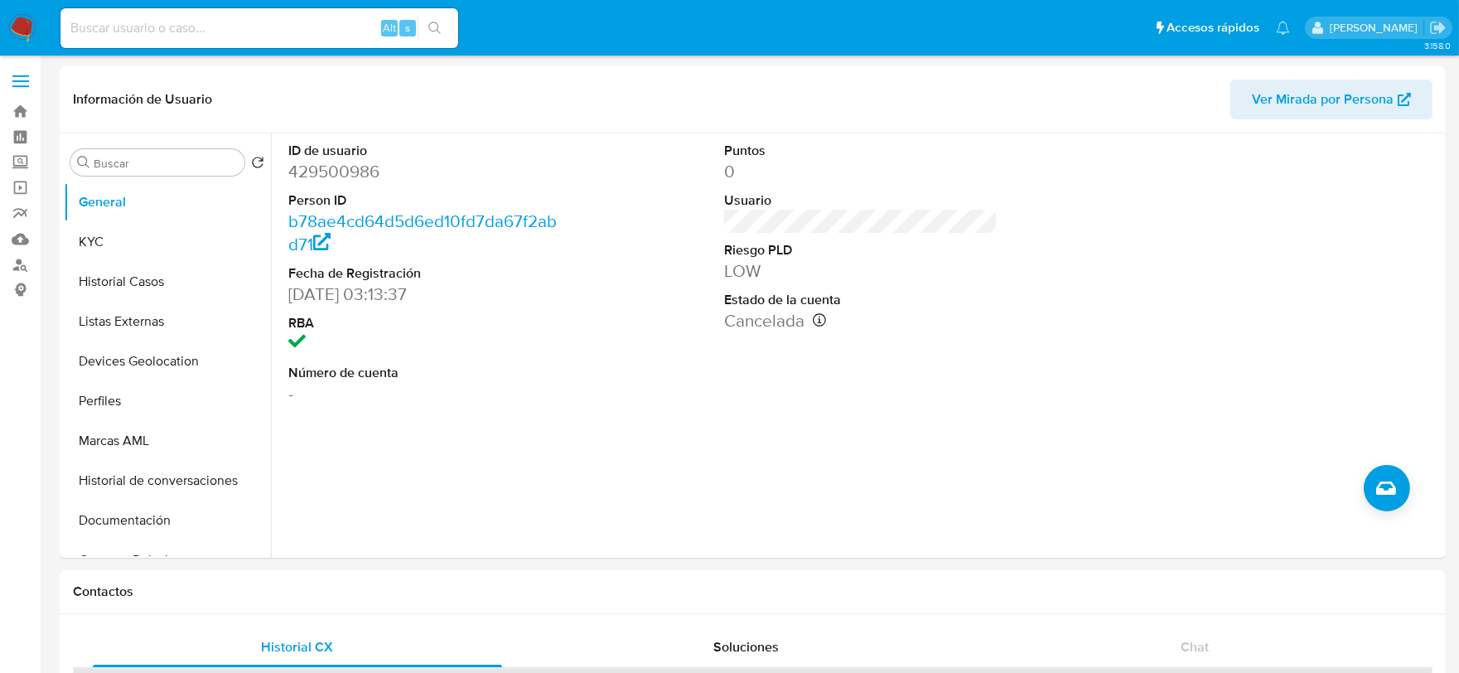
drag, startPoint x: 88, startPoint y: 236, endPoint x: 748, endPoint y: 18, distance: 694.8
click at [92, 237] on button "KYC" at bounding box center [167, 242] width 207 height 40
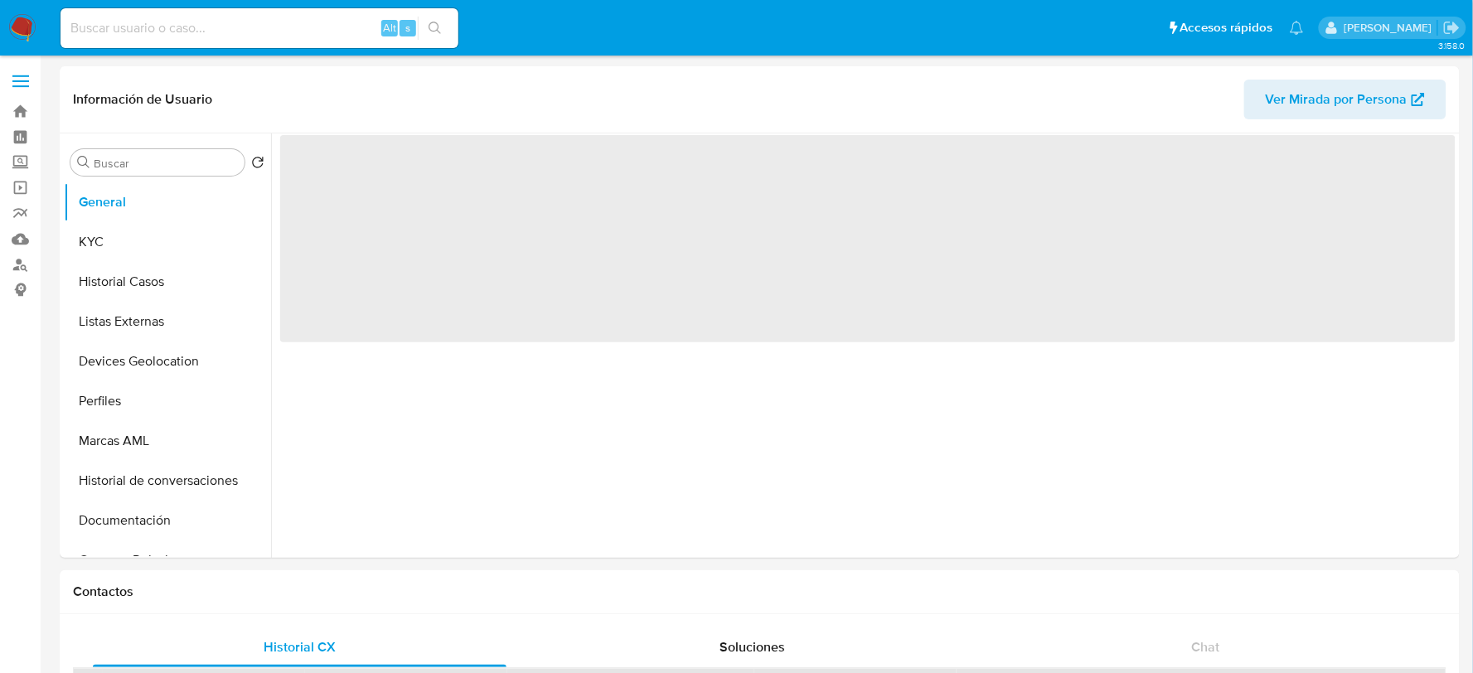
select select "10"
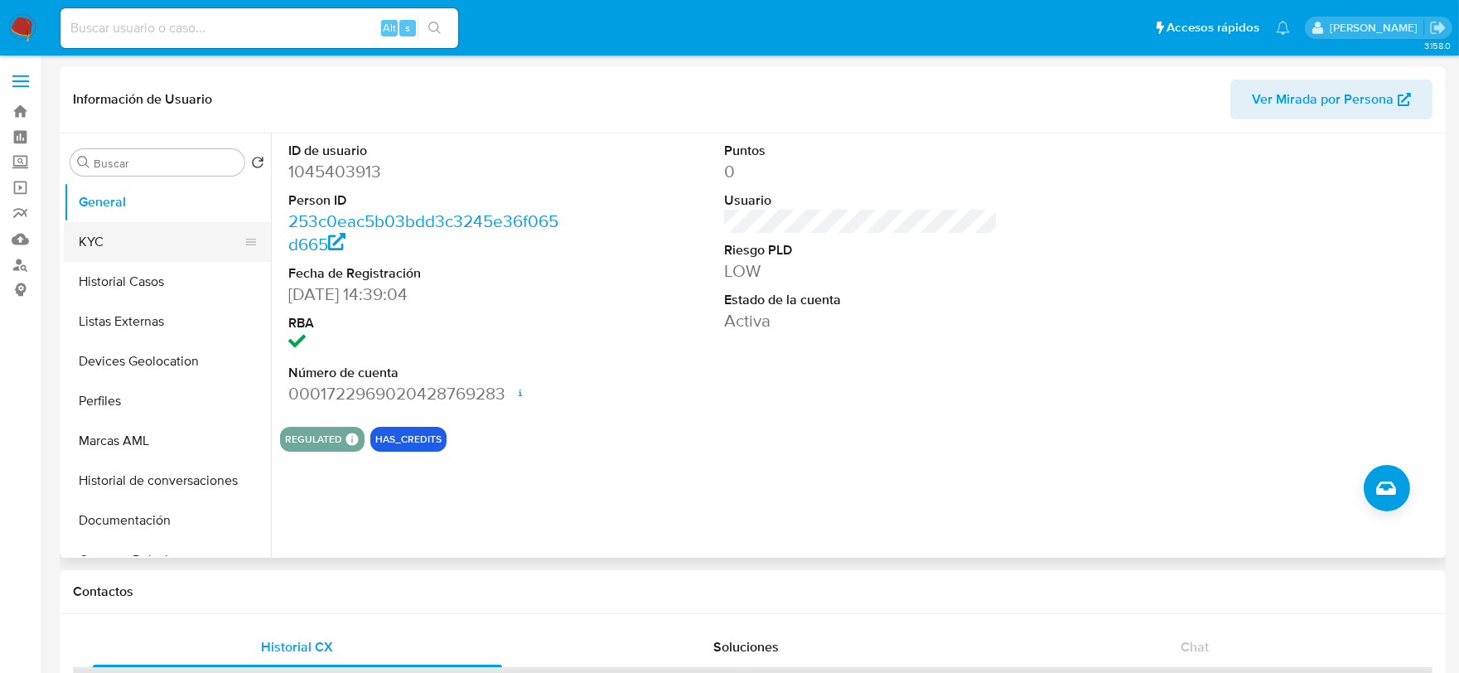
click at [113, 241] on button "KYC" at bounding box center [161, 242] width 194 height 40
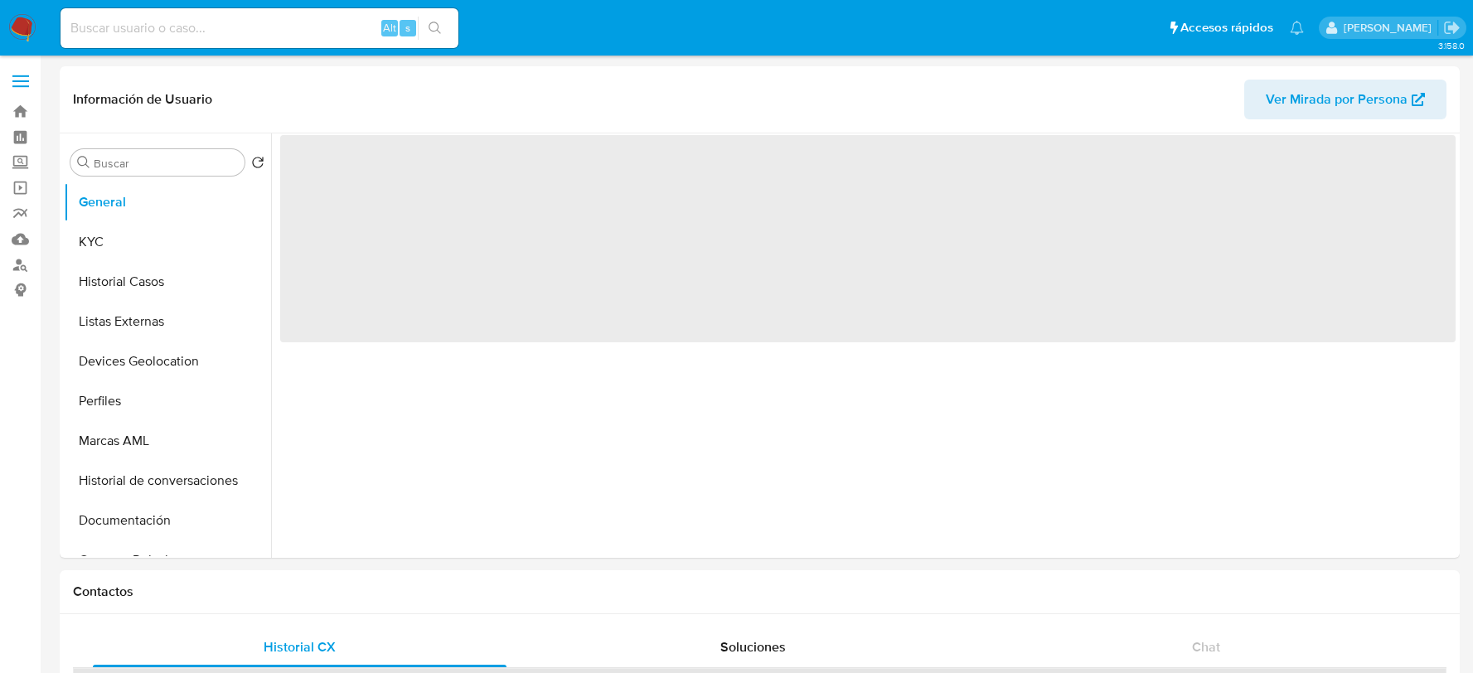
select select "10"
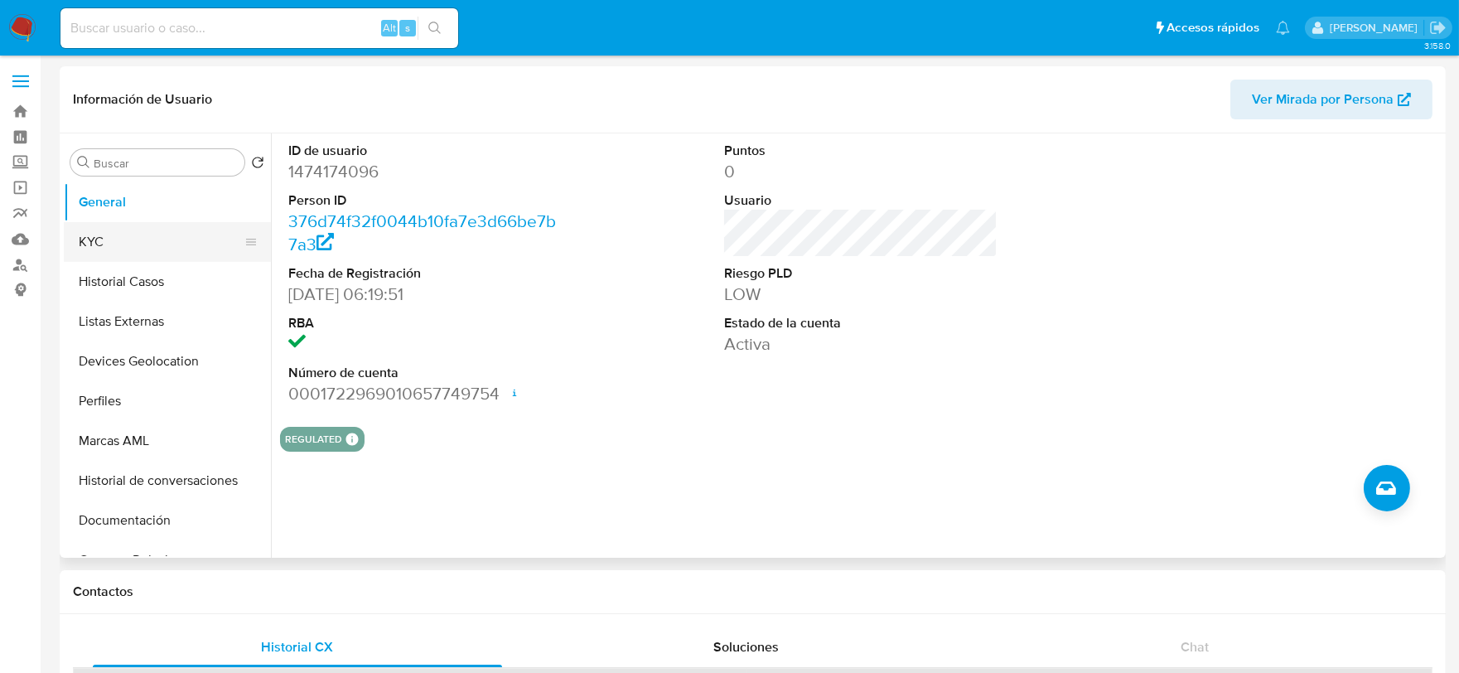
click at [96, 249] on button "KYC" at bounding box center [161, 242] width 194 height 40
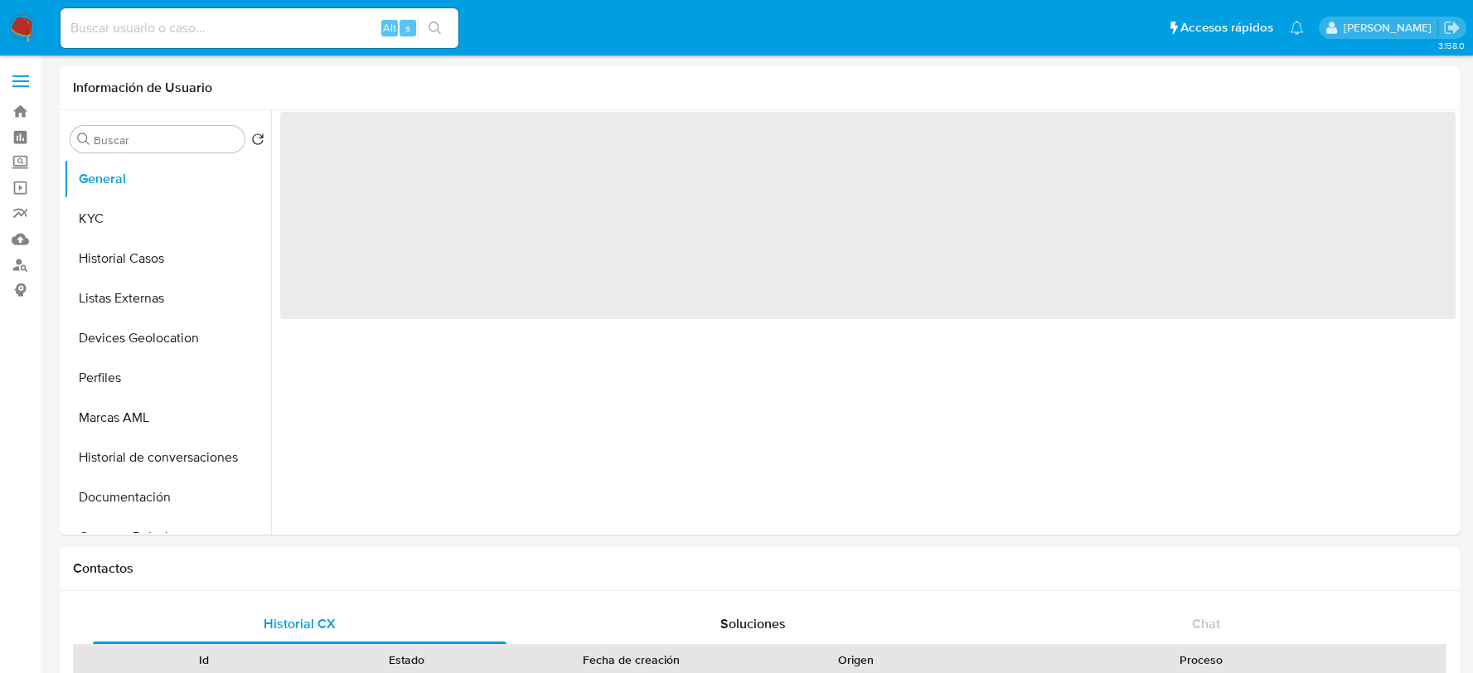
select select "10"
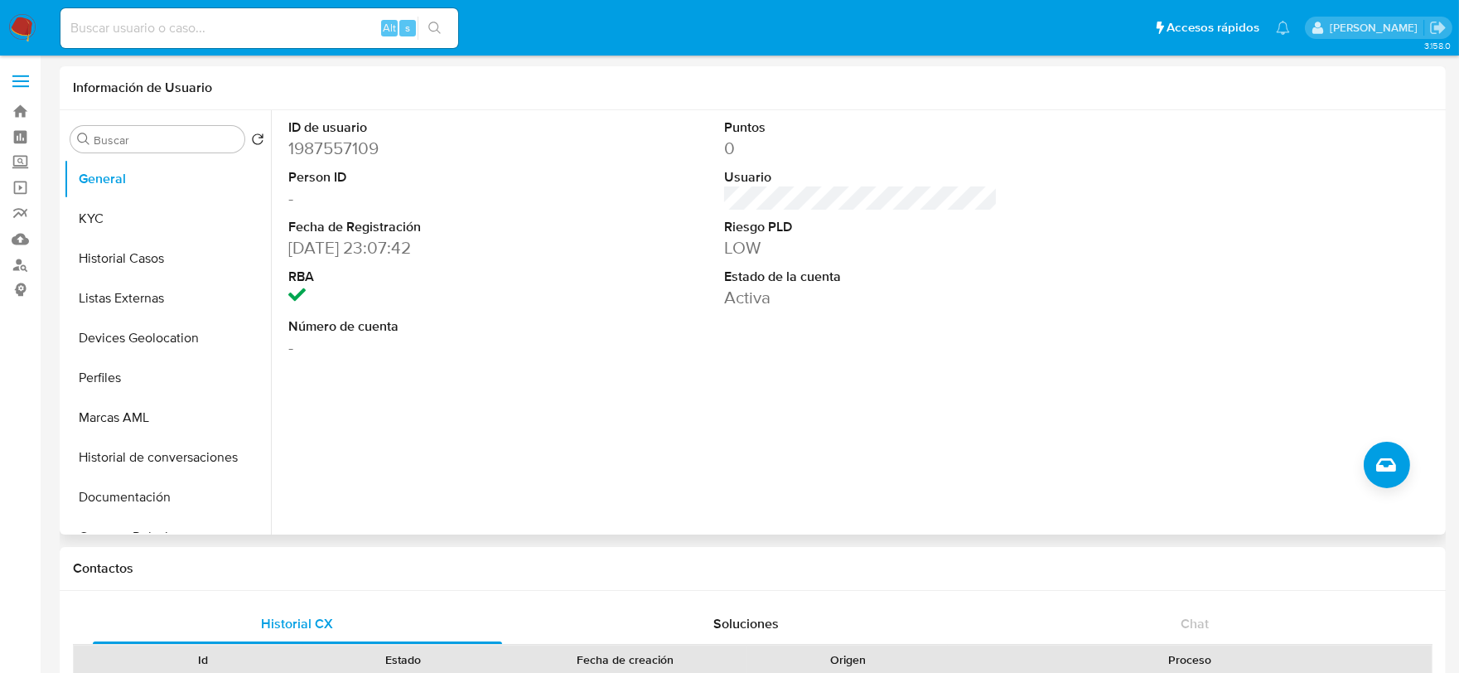
drag, startPoint x: 118, startPoint y: 210, endPoint x: 535, endPoint y: 92, distance: 434.0
click at [120, 211] on button "KYC" at bounding box center [167, 219] width 207 height 40
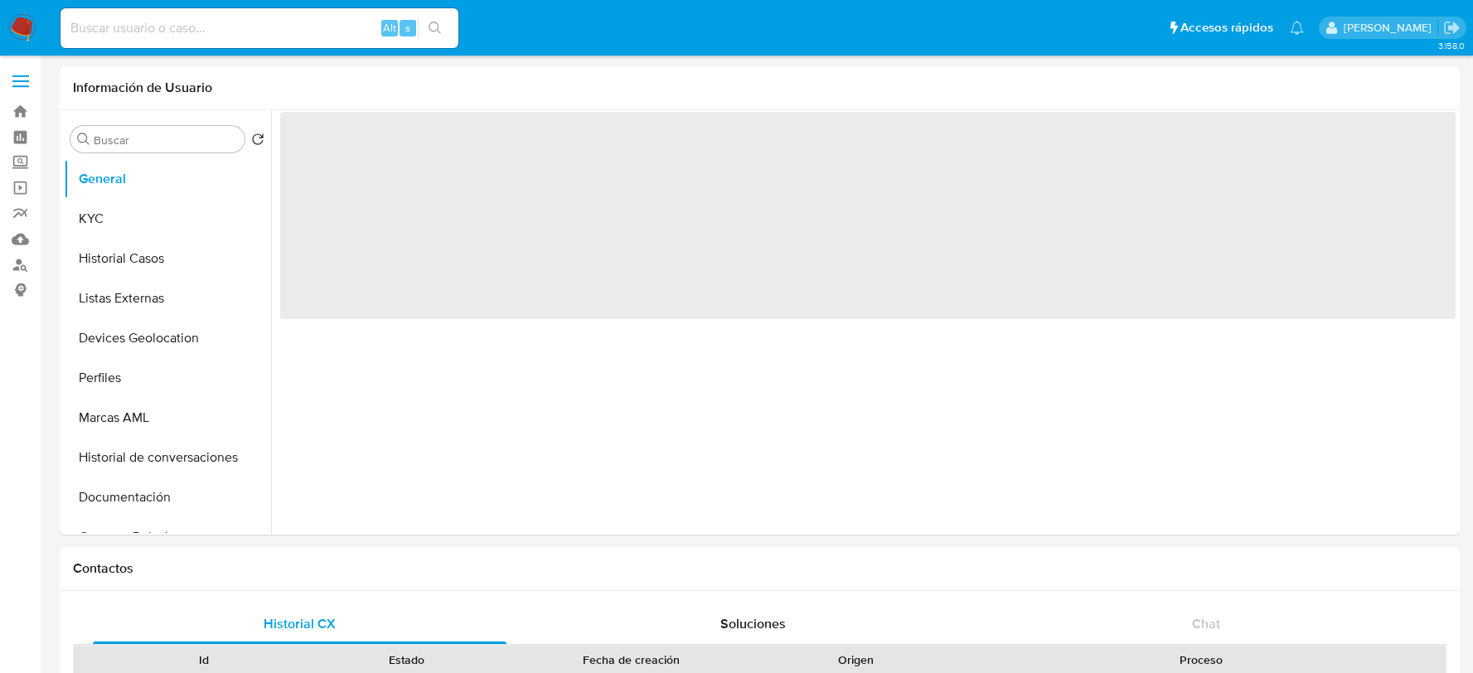
select select "10"
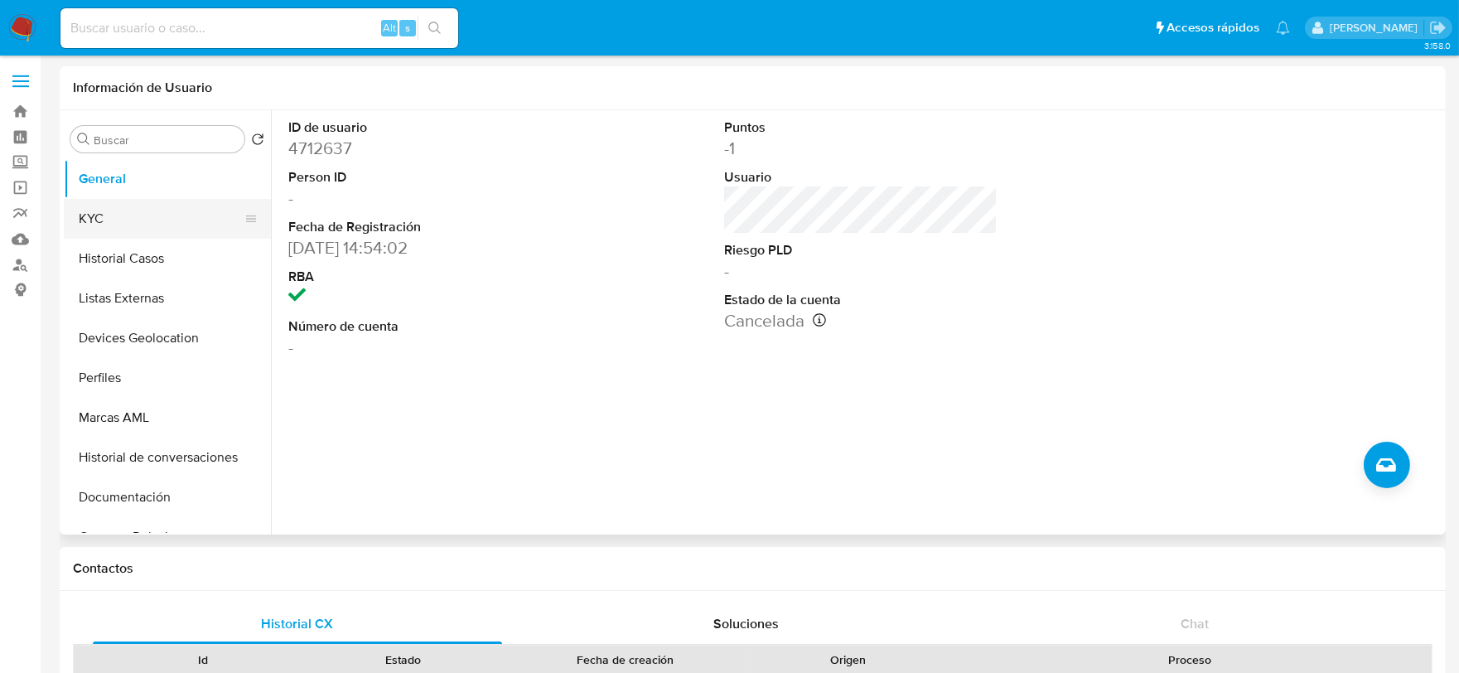
click at [141, 213] on button "KYC" at bounding box center [161, 219] width 194 height 40
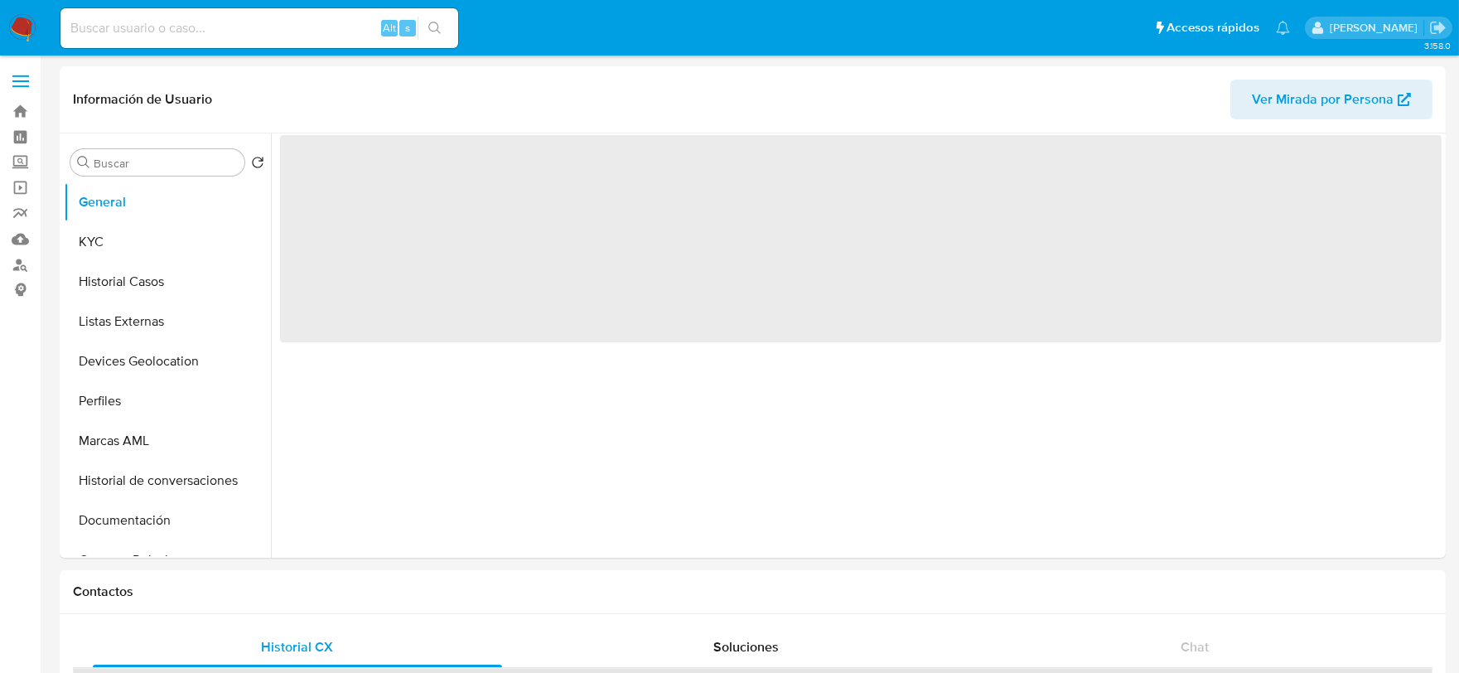
select select "10"
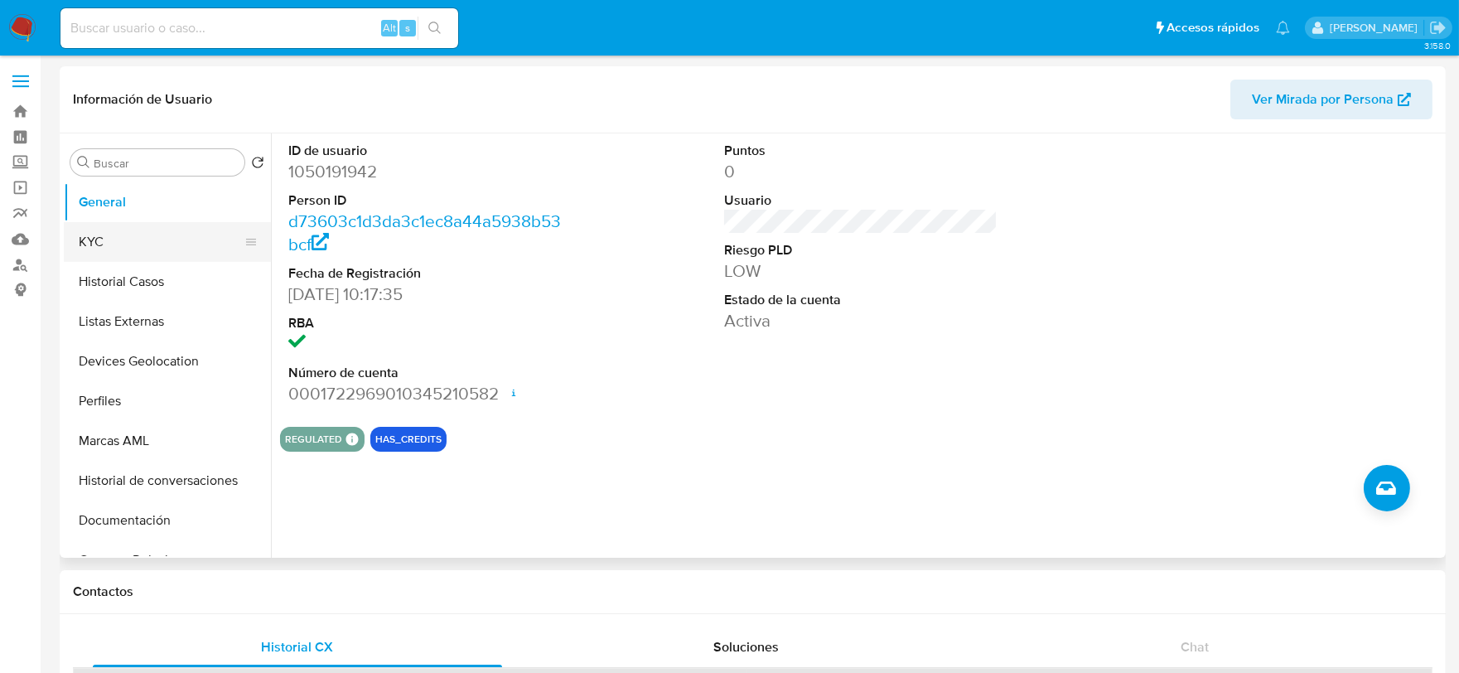
click at [114, 232] on button "KYC" at bounding box center [161, 242] width 194 height 40
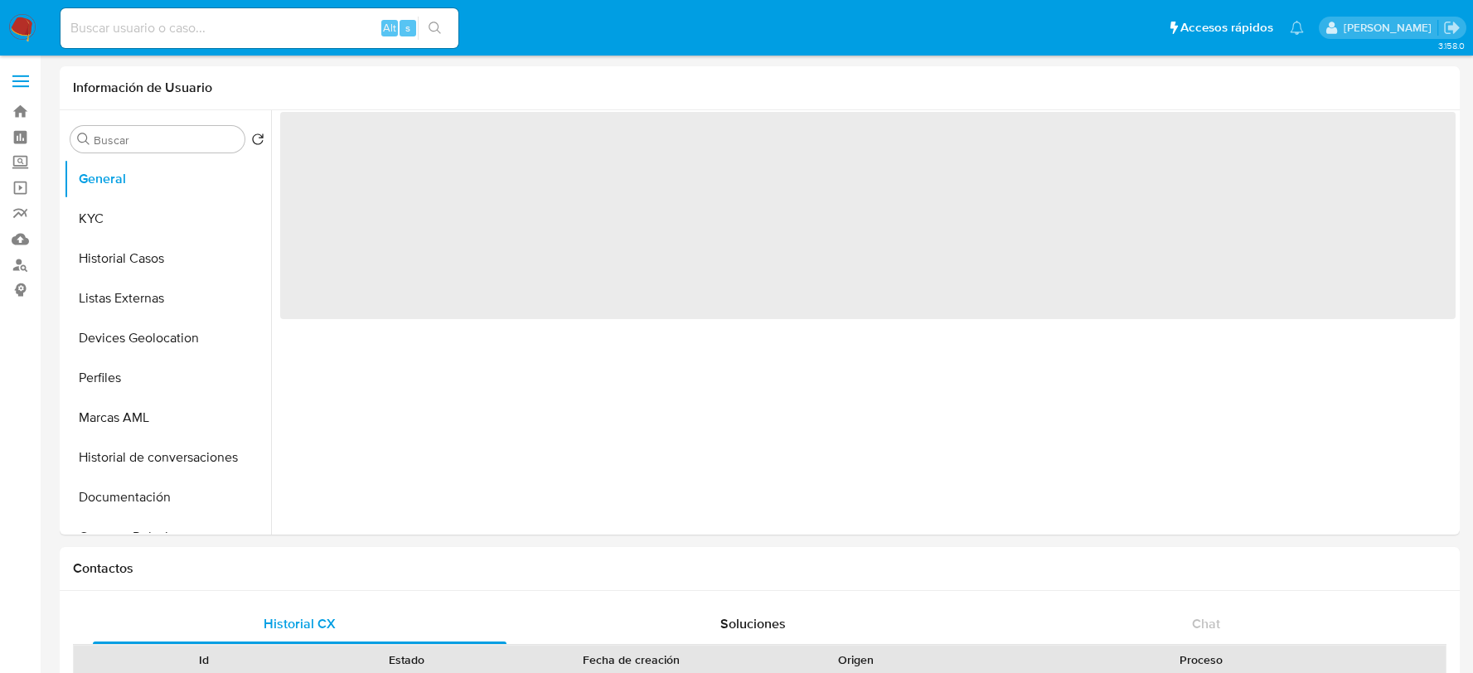
select select "10"
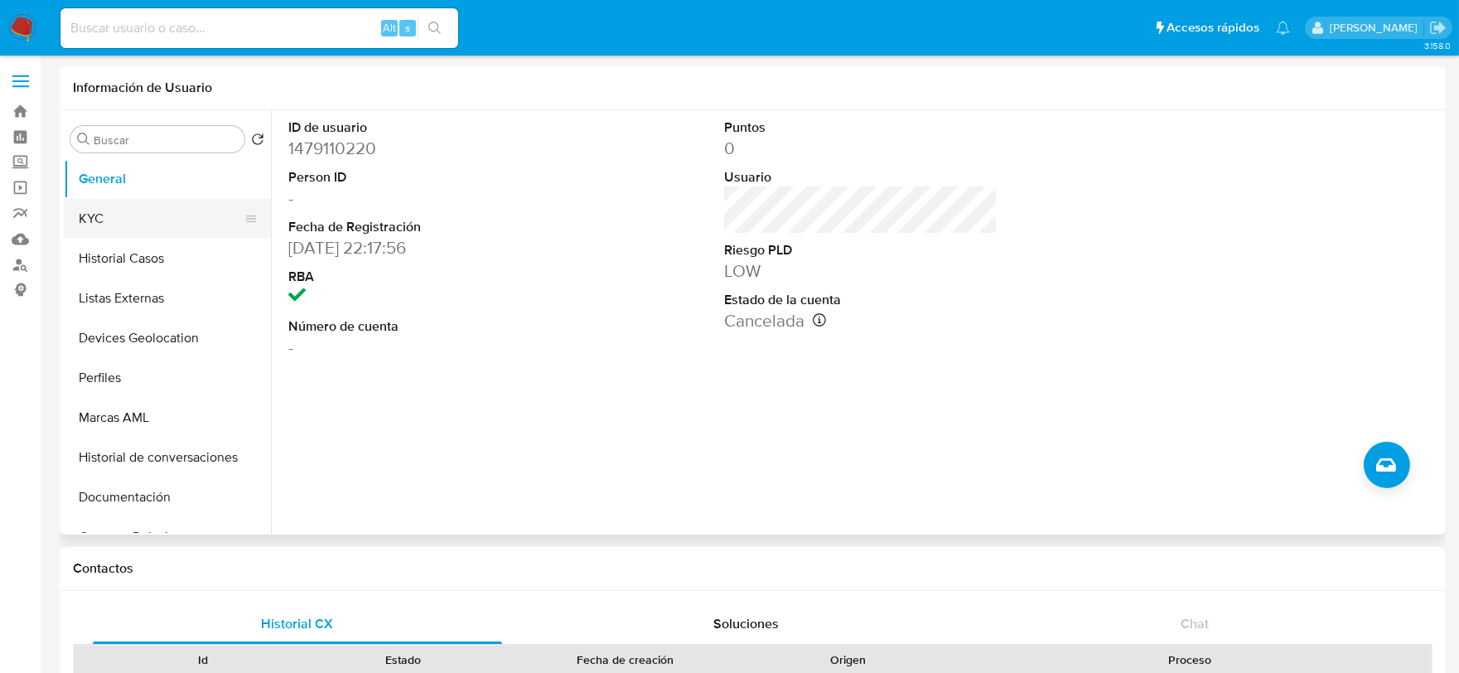
click at [88, 230] on button "KYC" at bounding box center [161, 219] width 194 height 40
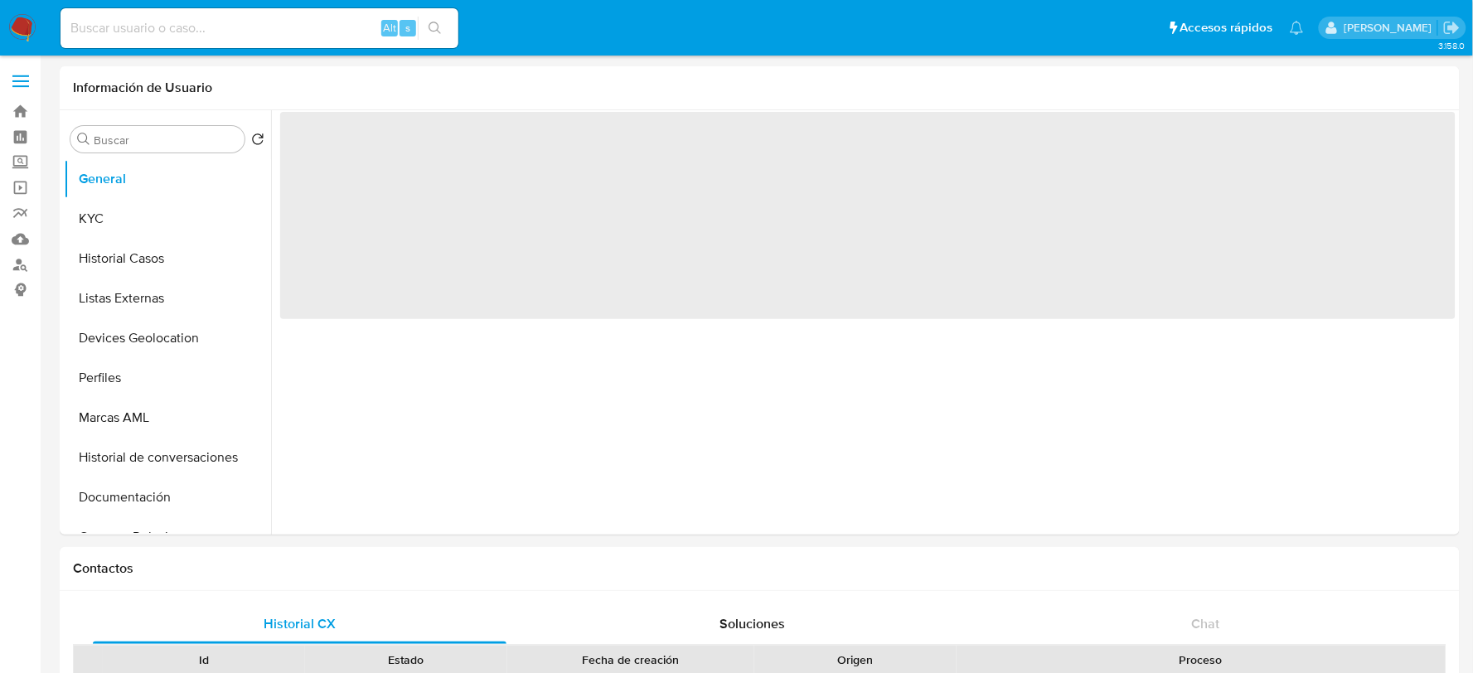
select select "10"
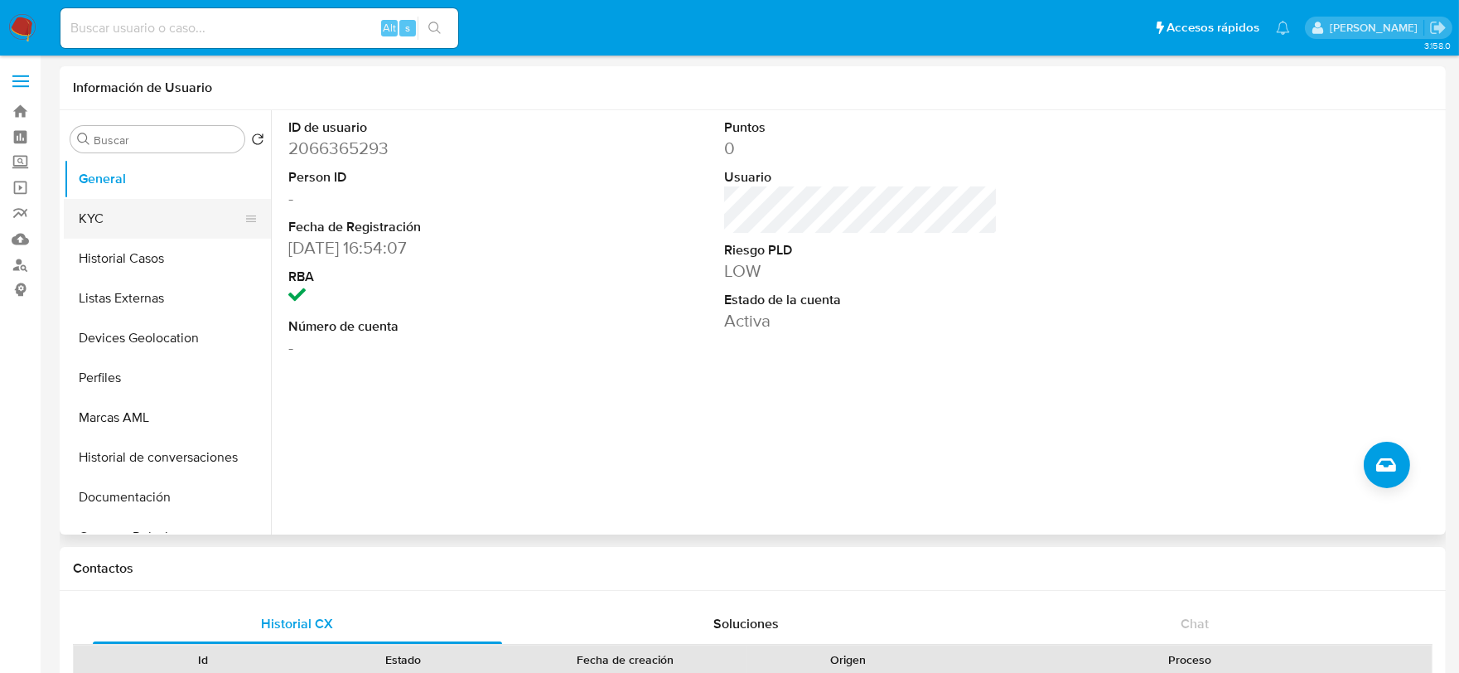
click at [71, 218] on button "KYC" at bounding box center [161, 219] width 194 height 40
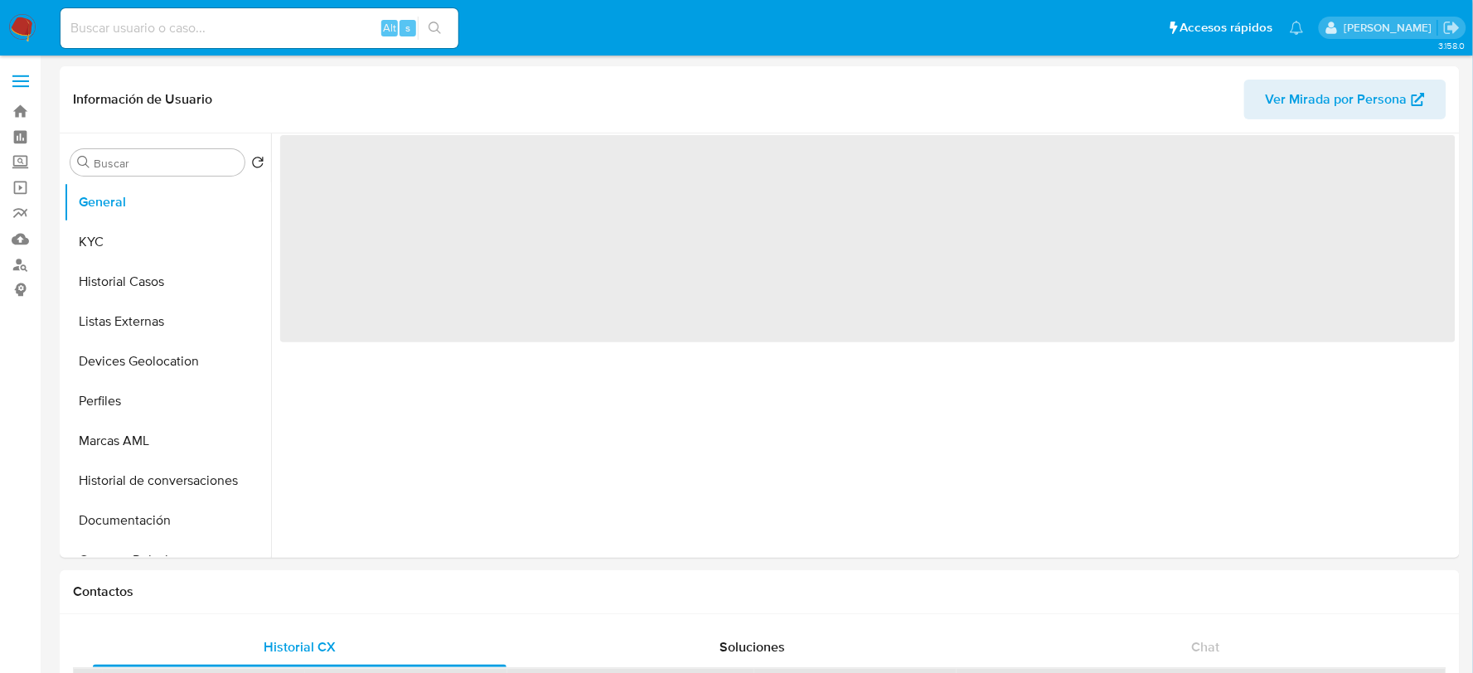
select select "10"
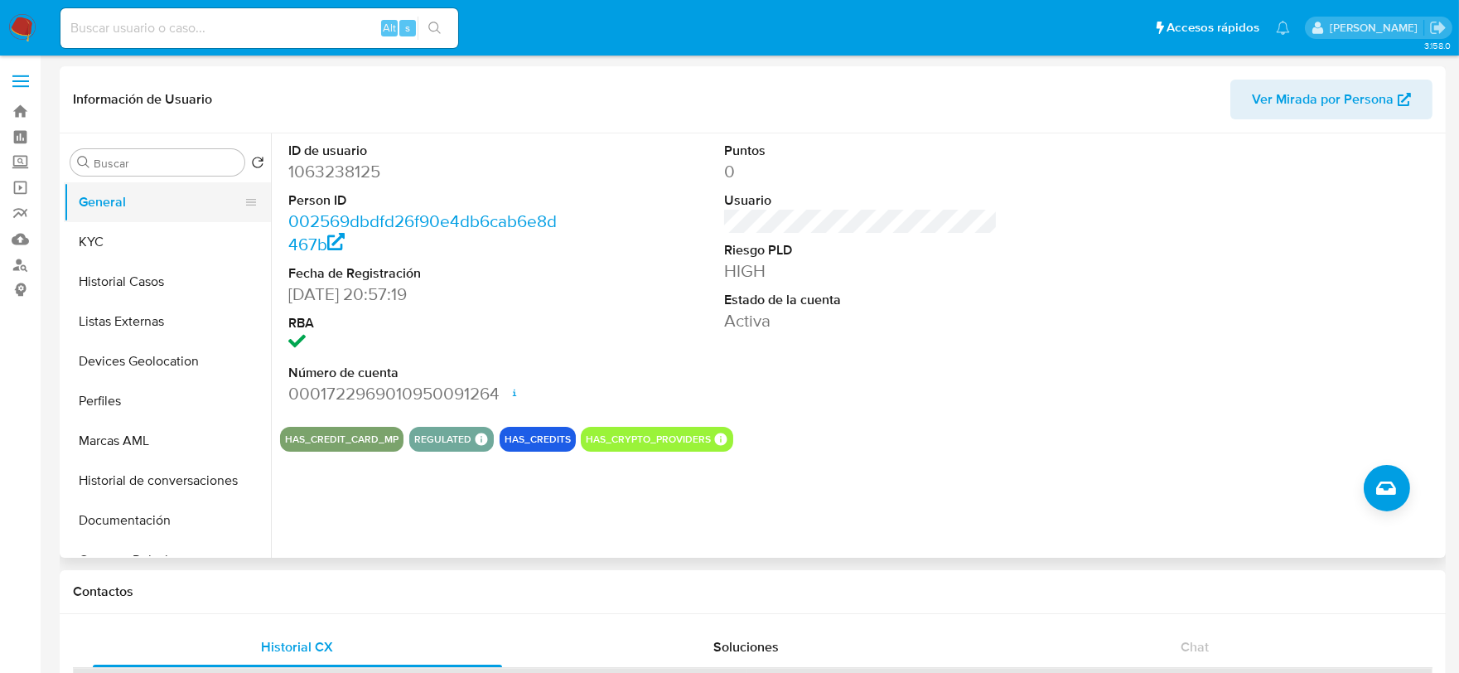
drag, startPoint x: 119, startPoint y: 236, endPoint x: 149, endPoint y: 206, distance: 43.4
click at [119, 236] on button "KYC" at bounding box center [167, 242] width 207 height 40
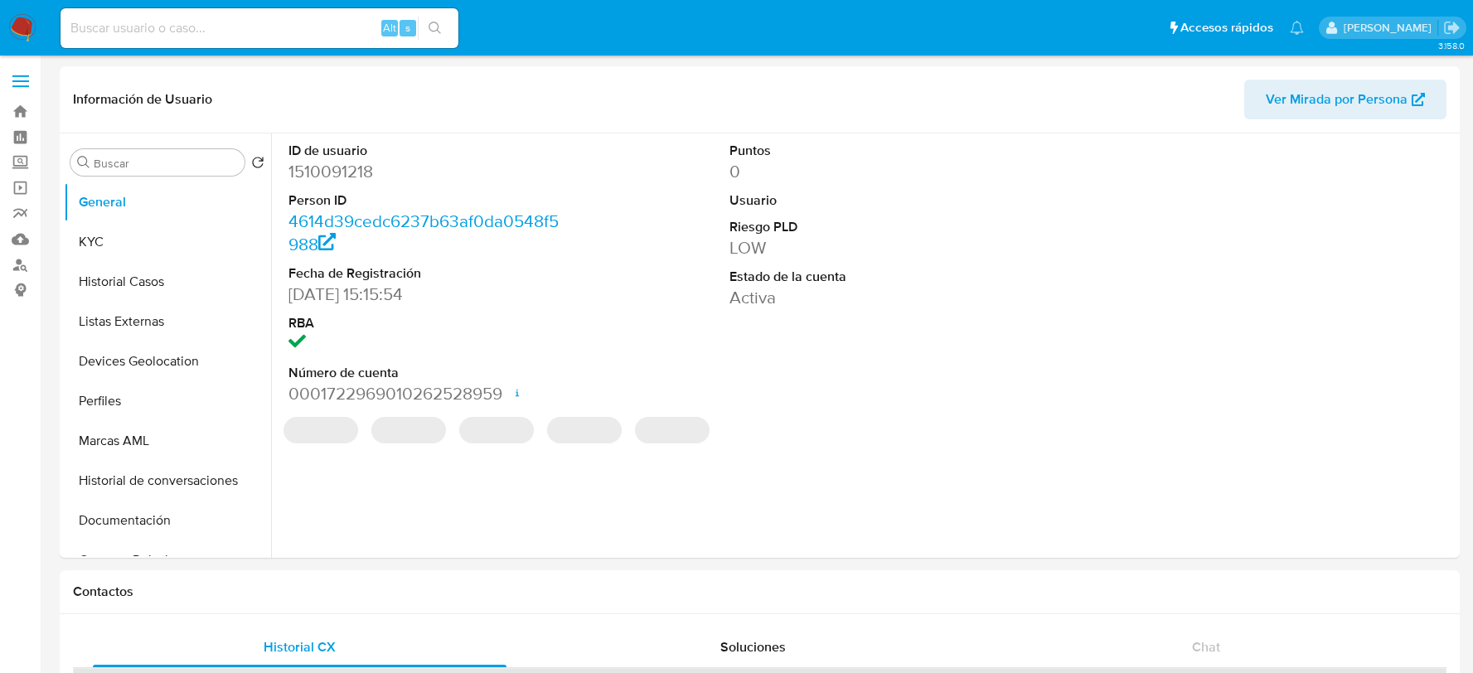
select select "10"
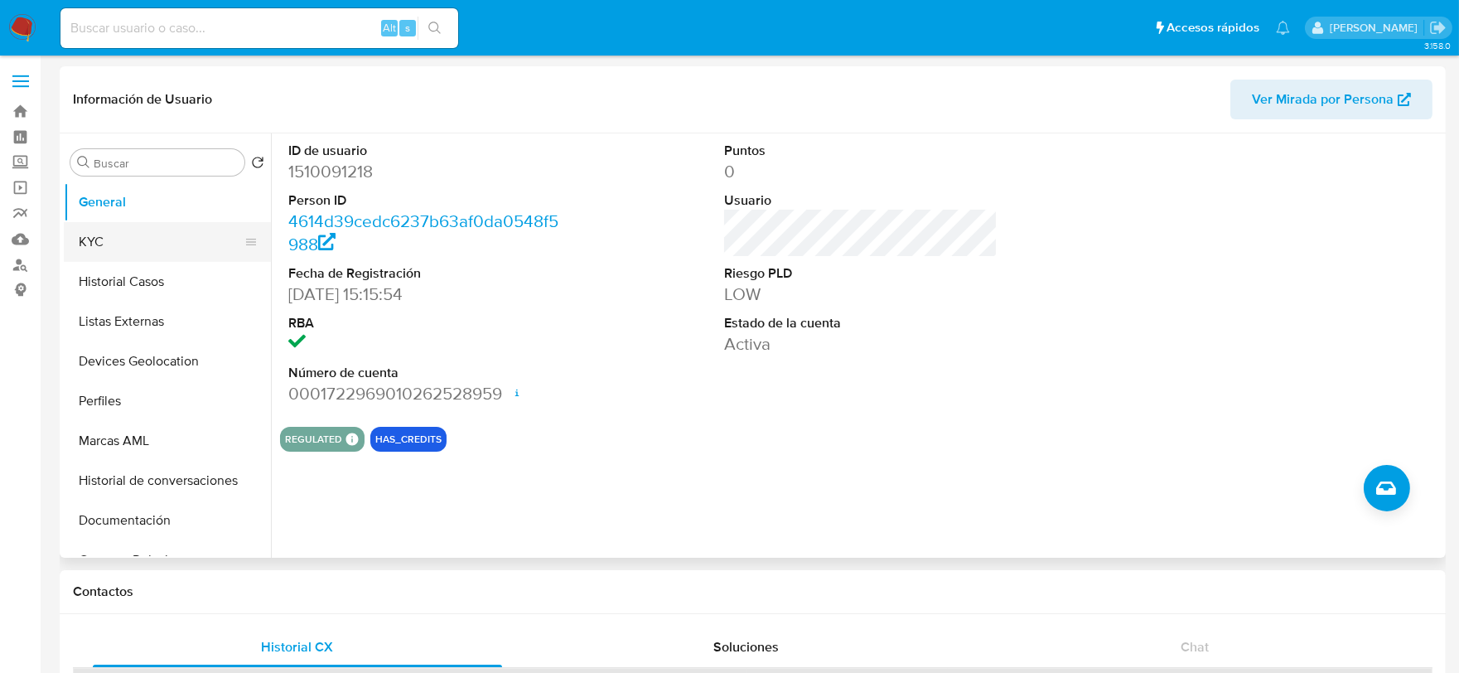
click at [169, 246] on button "KYC" at bounding box center [161, 242] width 194 height 40
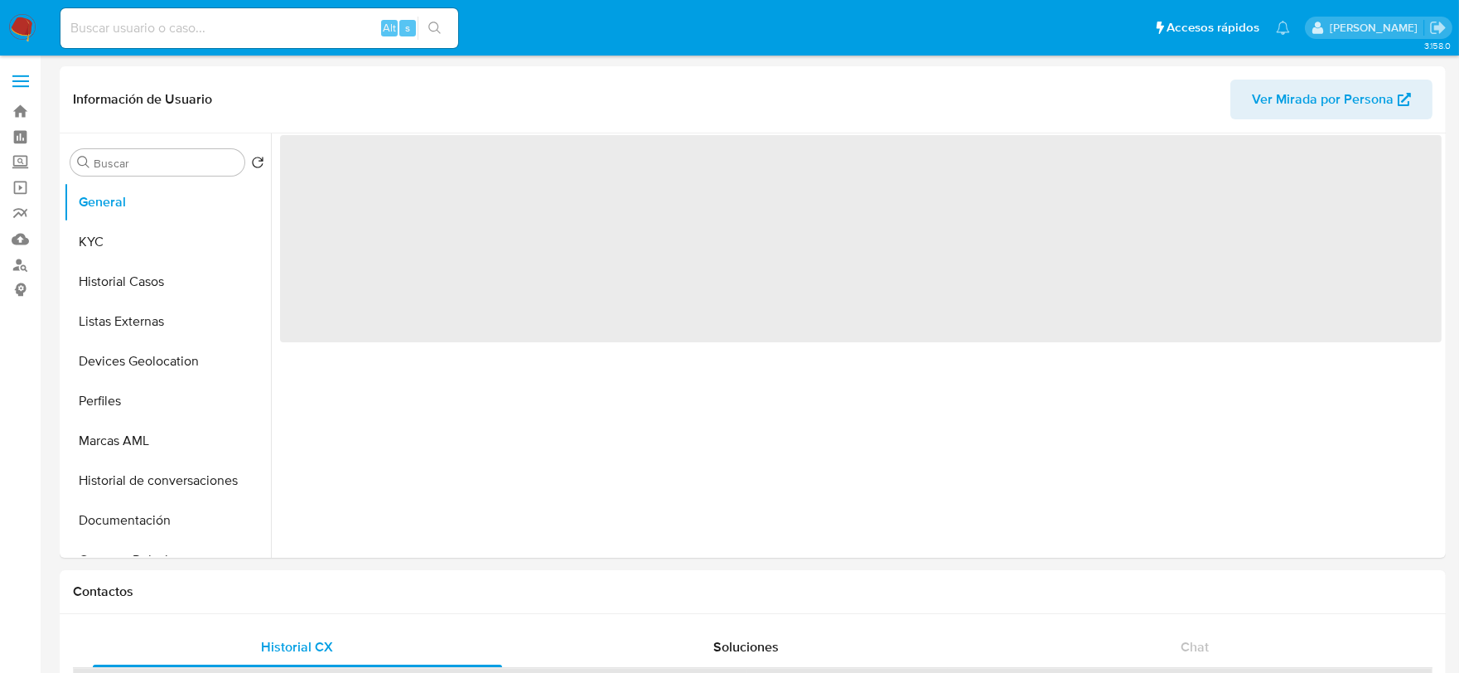
select select "10"
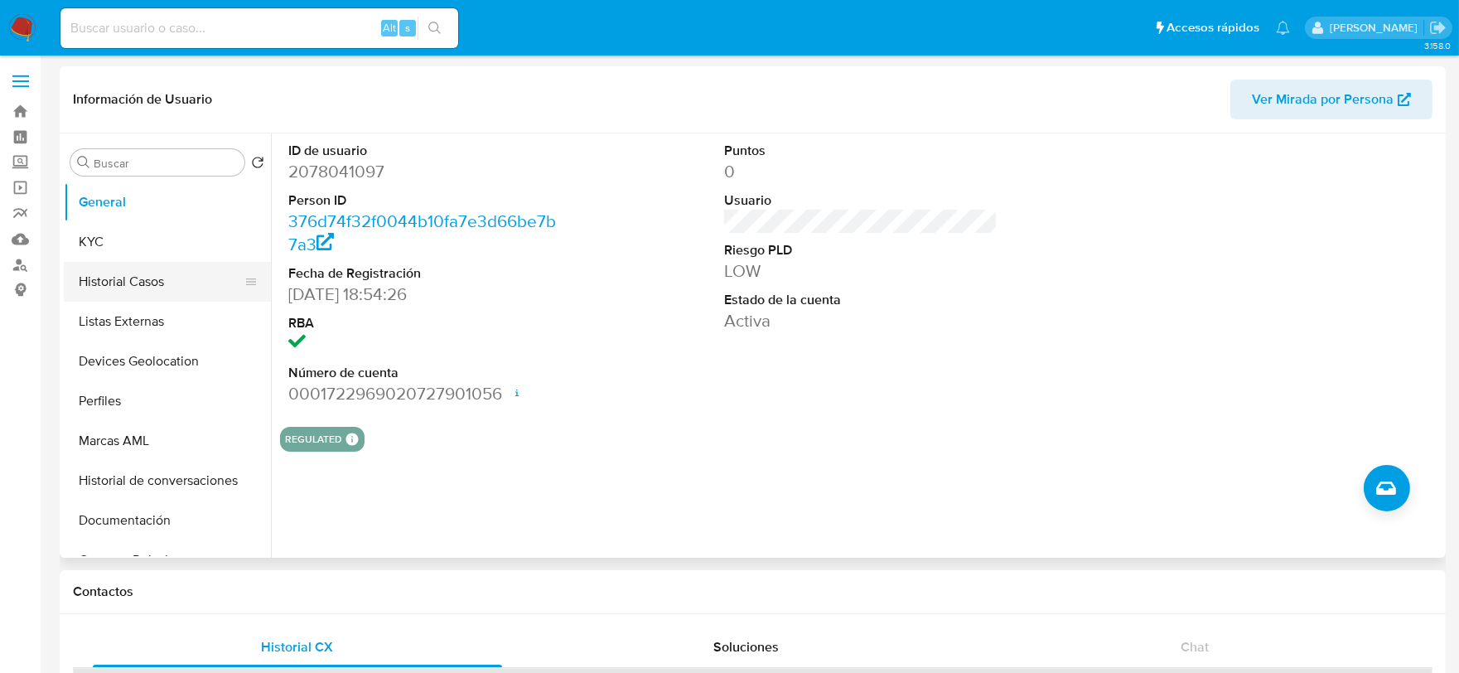
click at [128, 265] on button "Historial Casos" at bounding box center [161, 282] width 194 height 40
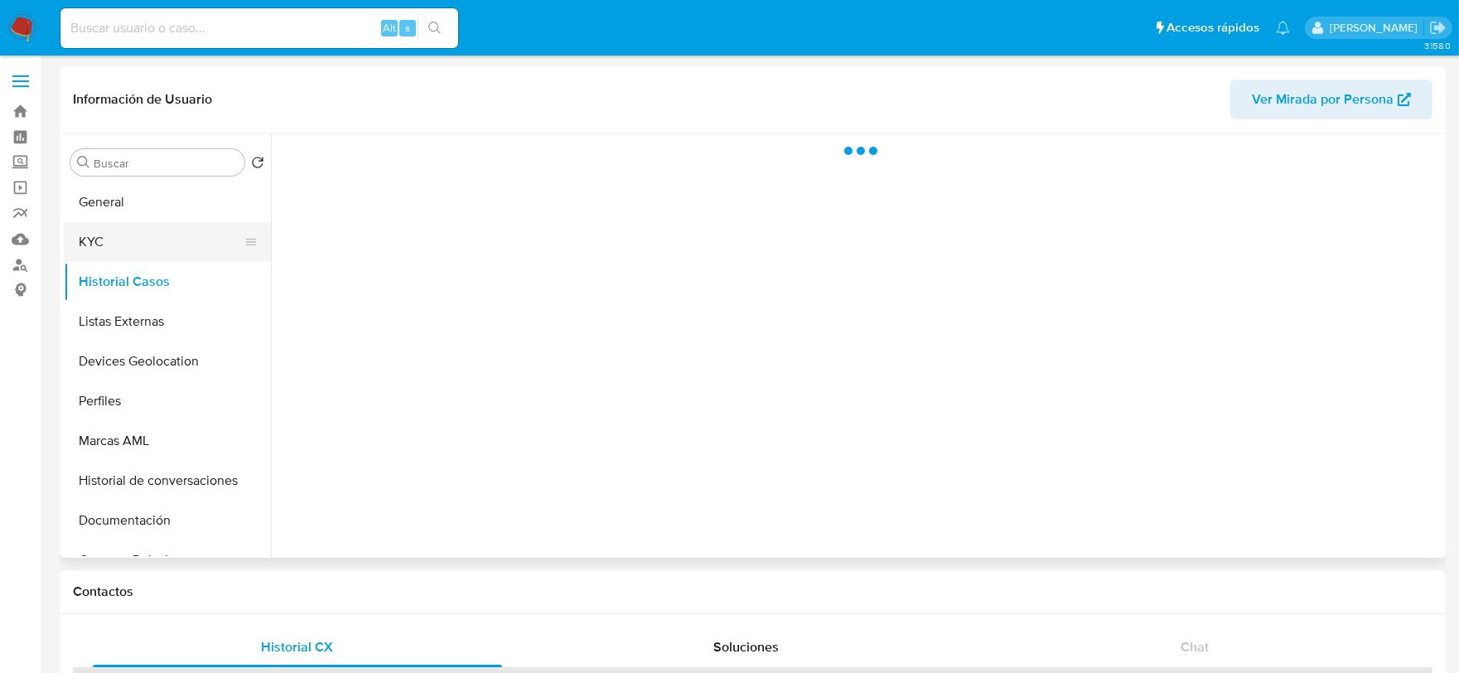
click at [126, 254] on button "KYC" at bounding box center [161, 242] width 194 height 40
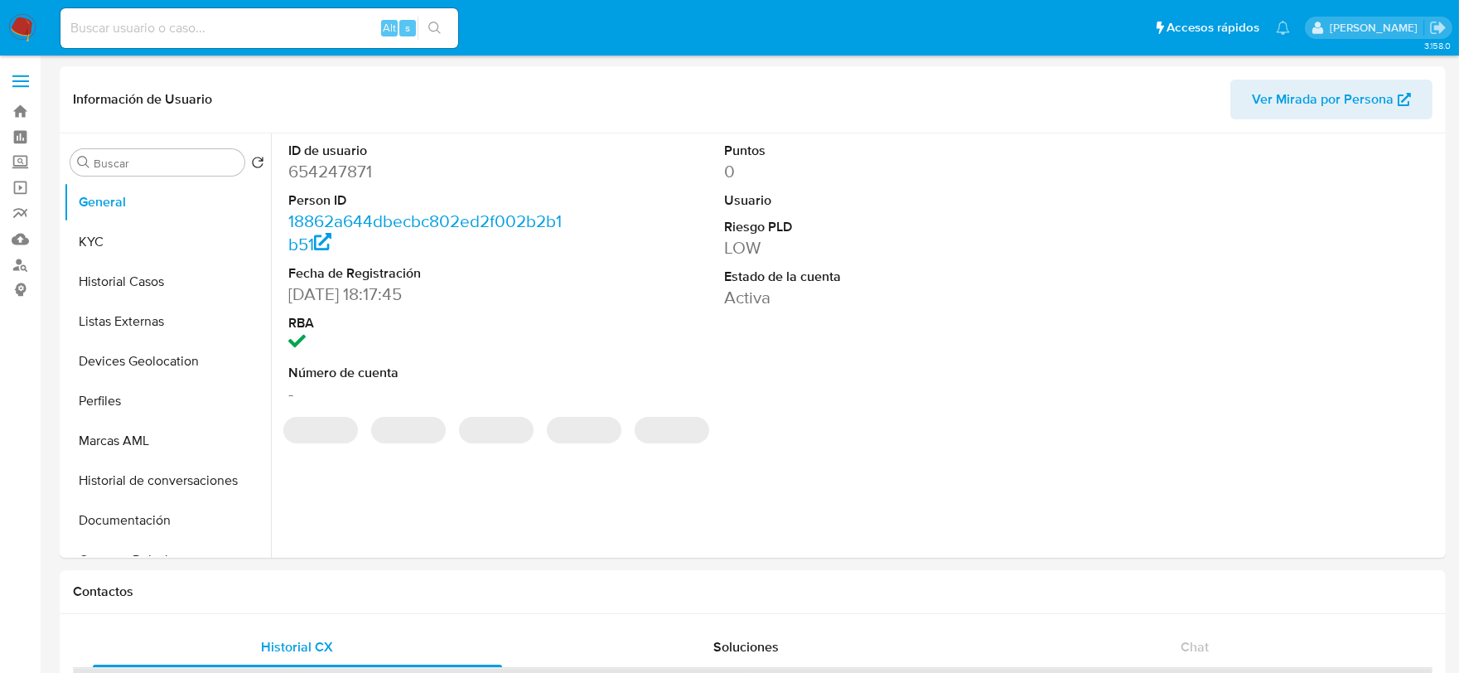
select select "10"
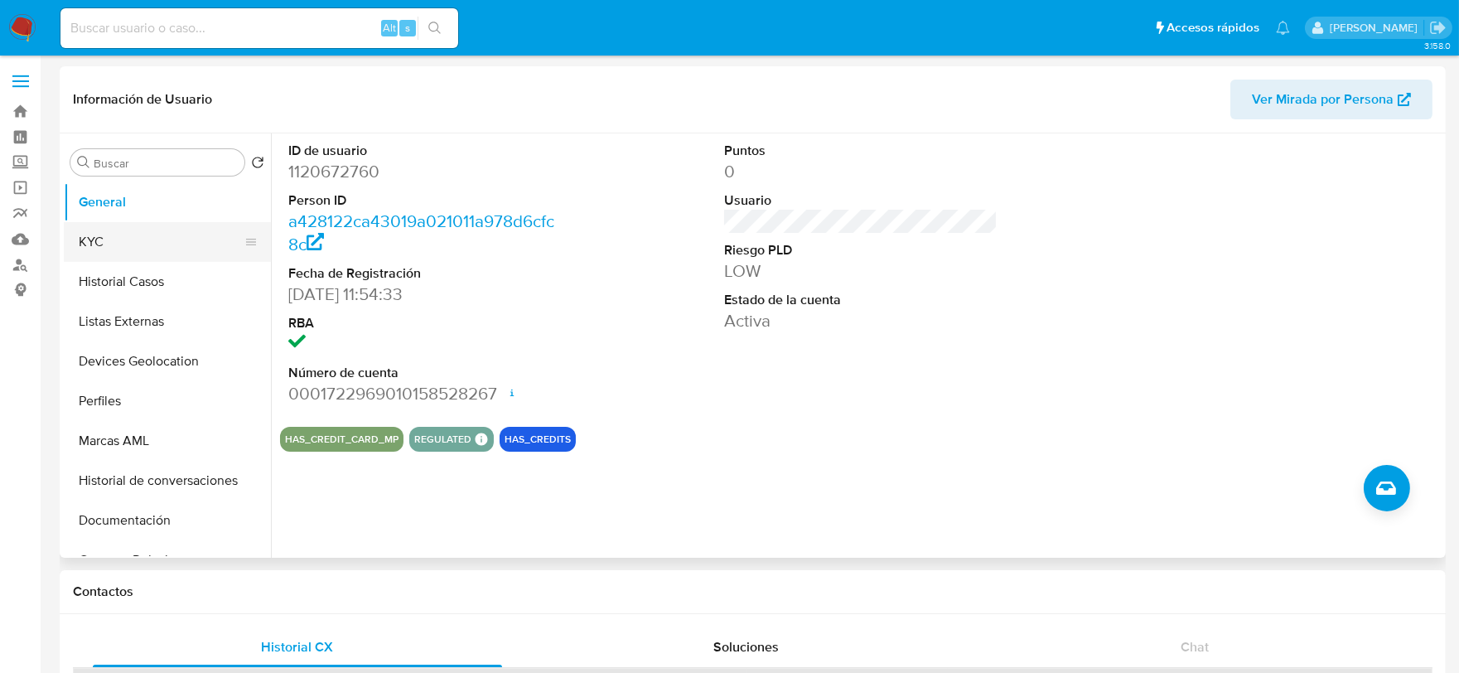
click at [134, 243] on button "KYC" at bounding box center [161, 242] width 194 height 40
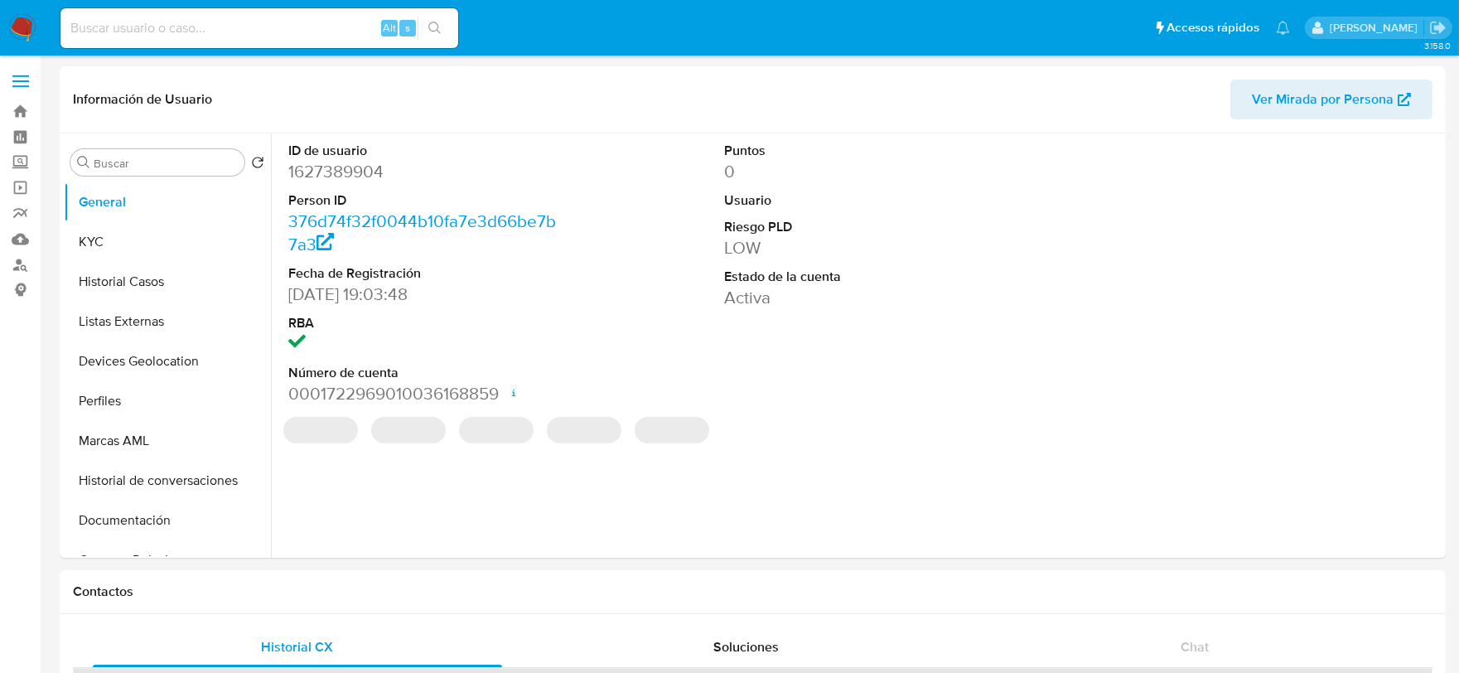
select select "10"
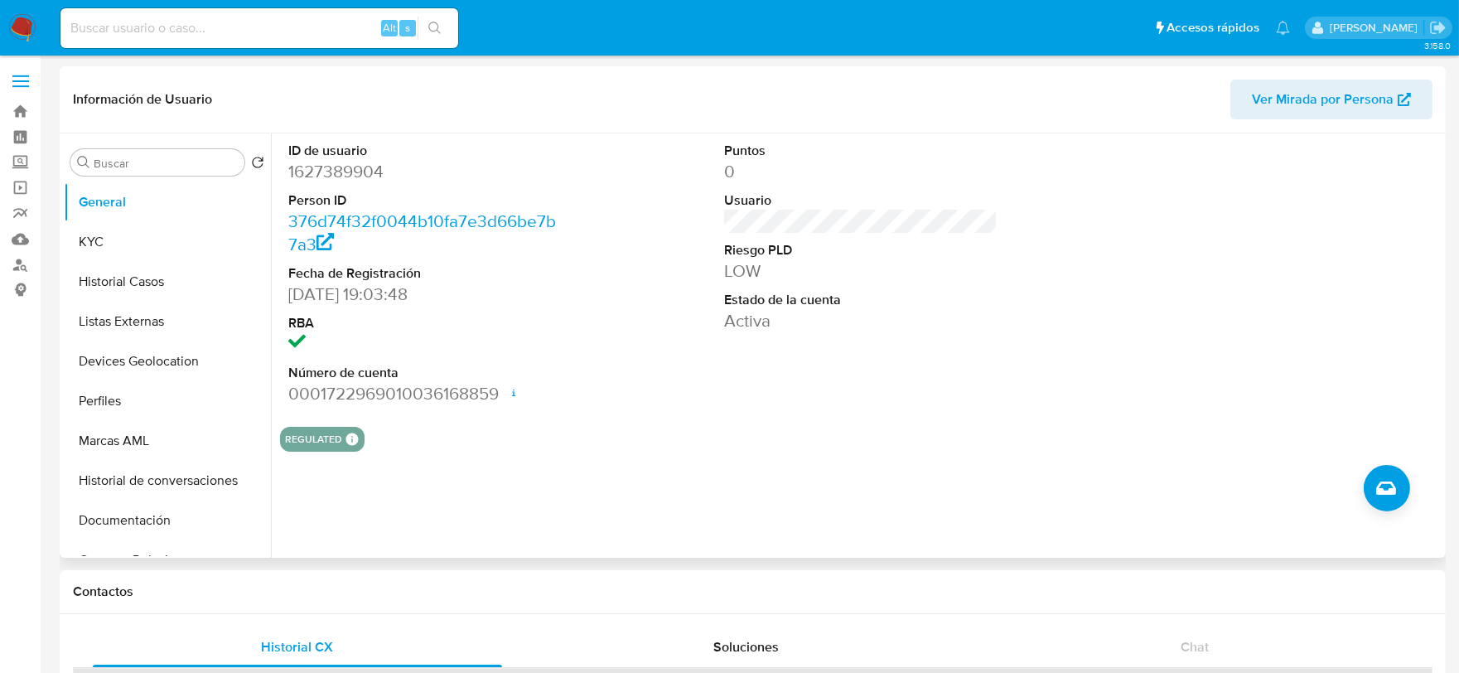
drag, startPoint x: 160, startPoint y: 242, endPoint x: 449, endPoint y: 130, distance: 310.1
click at [163, 242] on button "KYC" at bounding box center [167, 242] width 207 height 40
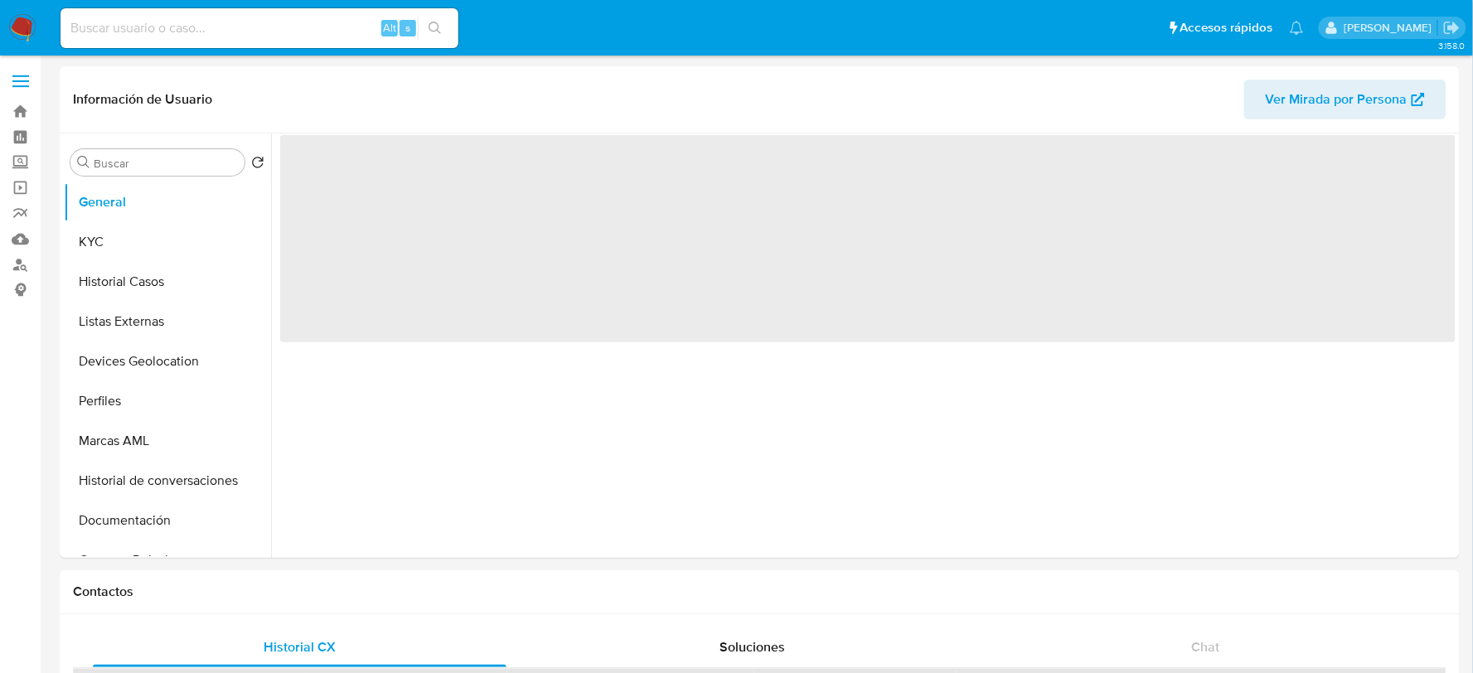
select select "10"
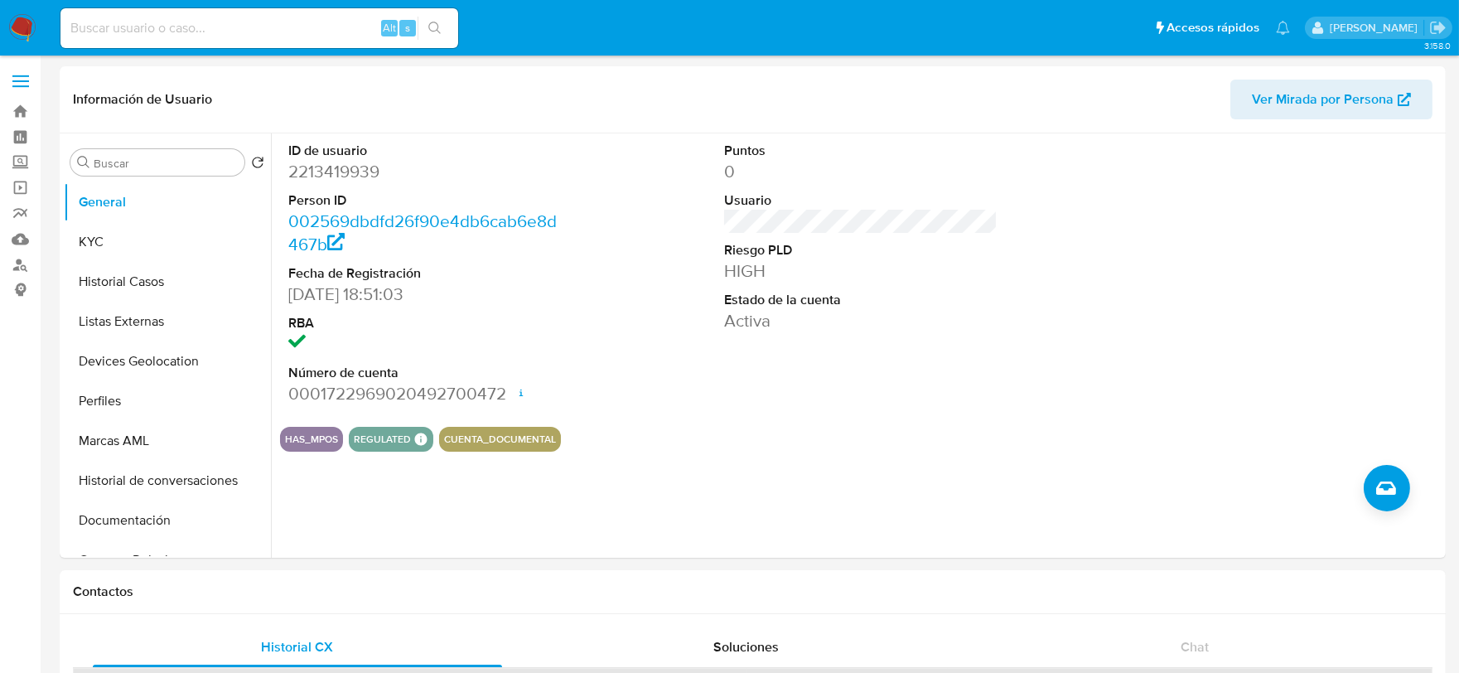
drag, startPoint x: 171, startPoint y: 249, endPoint x: 602, endPoint y: 13, distance: 491.1
click at [172, 249] on button "KYC" at bounding box center [167, 242] width 207 height 40
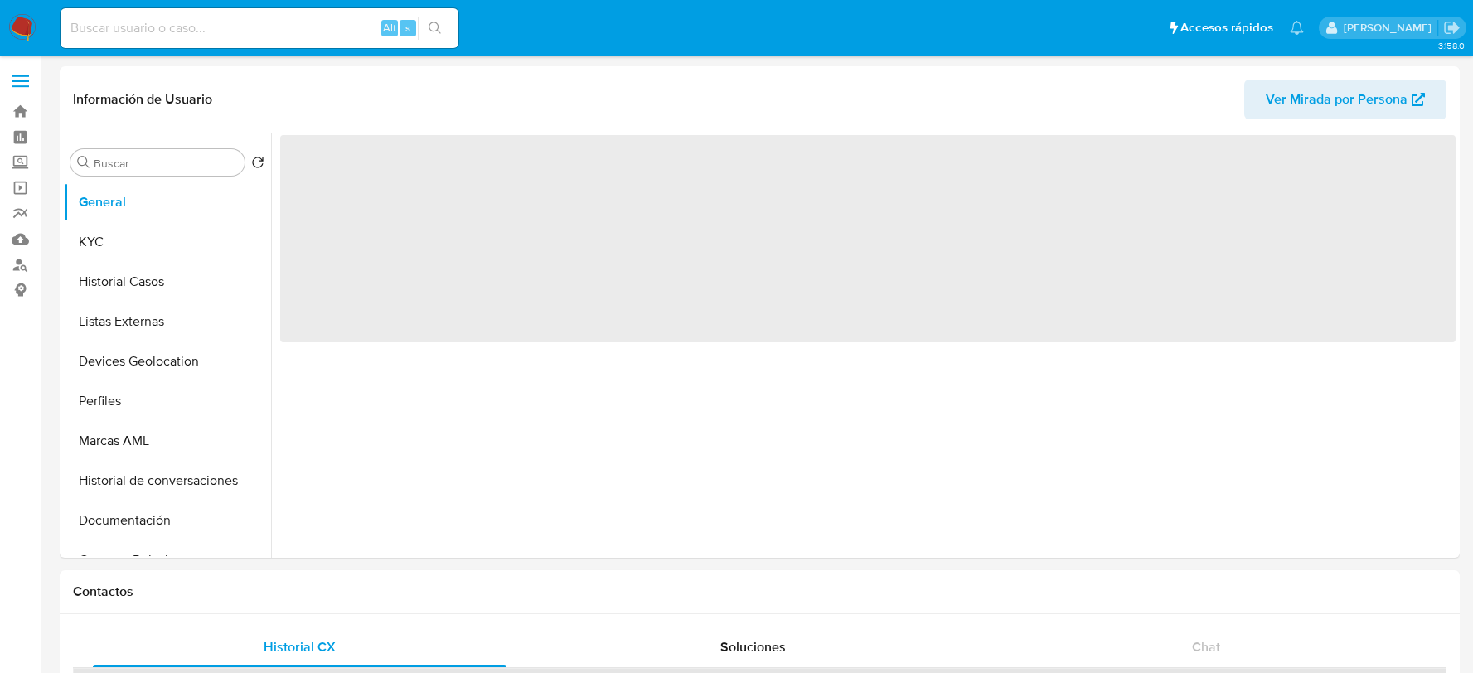
select select "10"
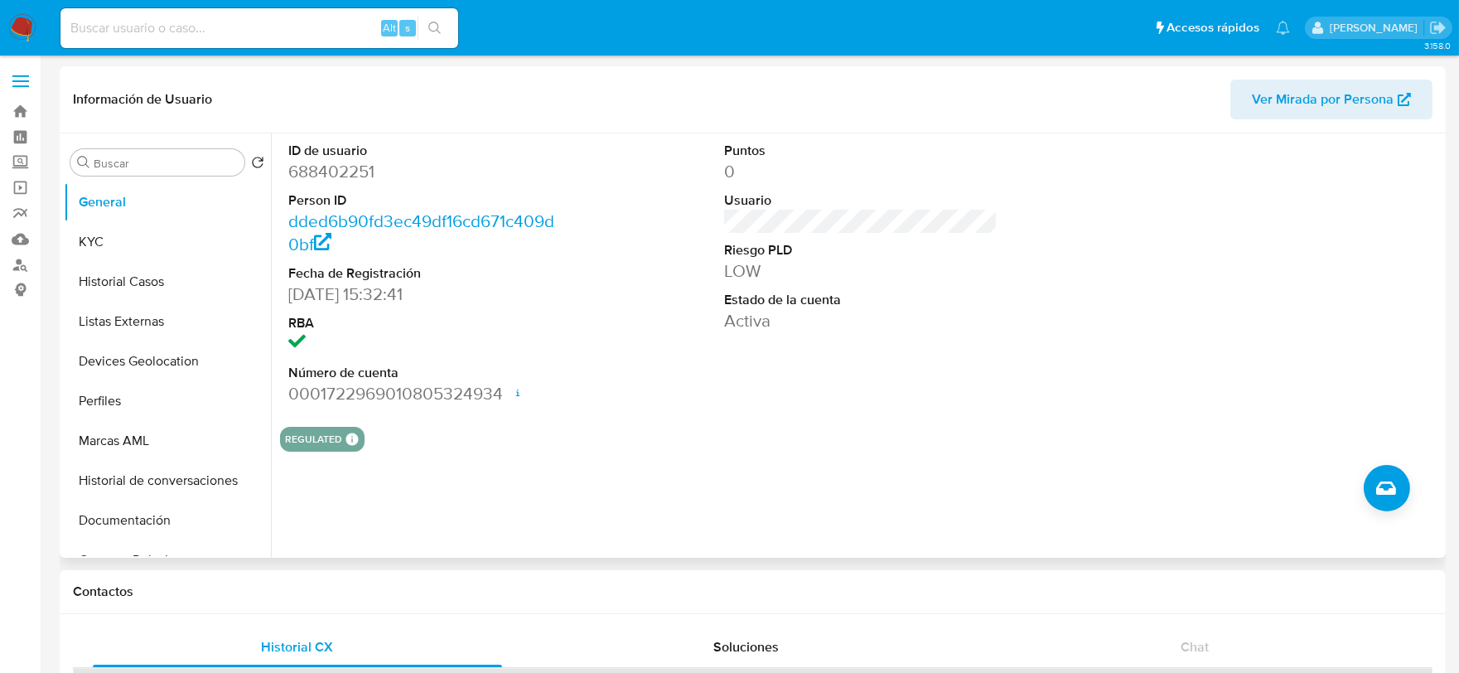
click at [131, 236] on button "KYC" at bounding box center [167, 242] width 207 height 40
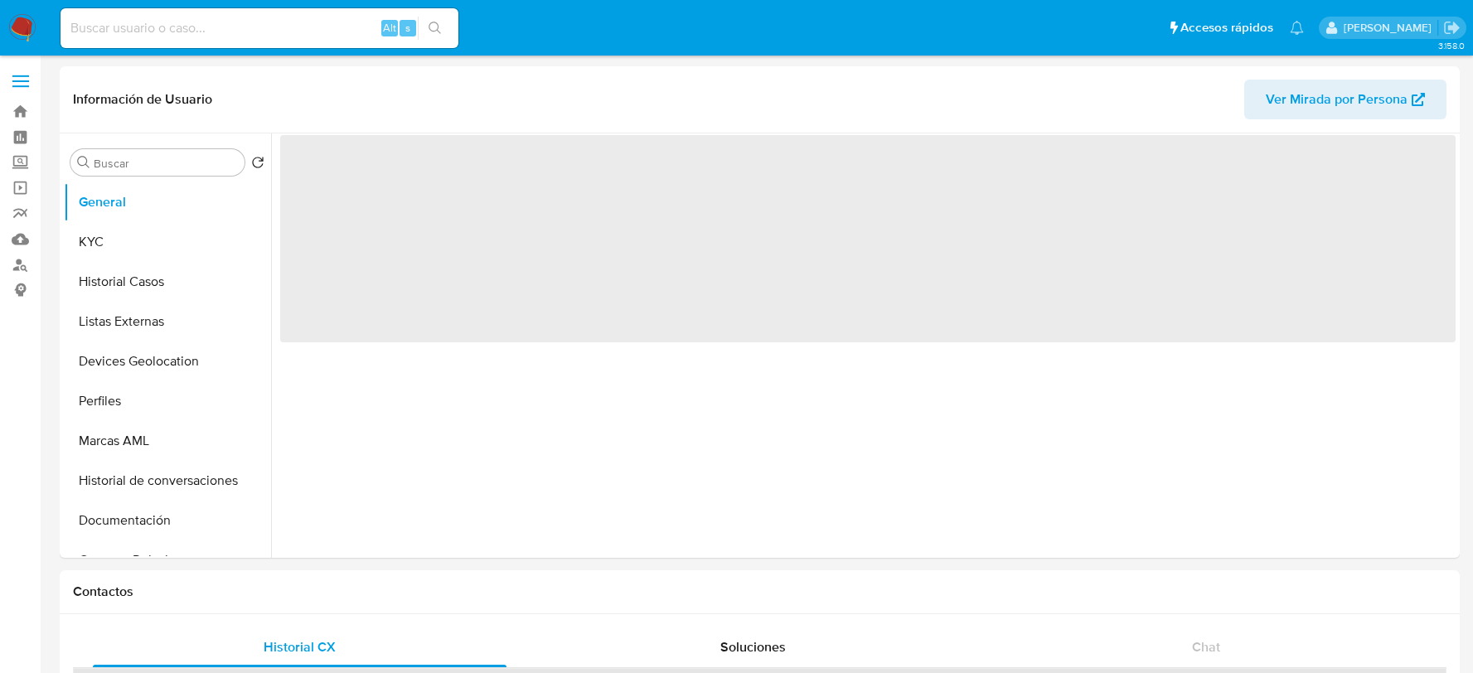
select select "10"
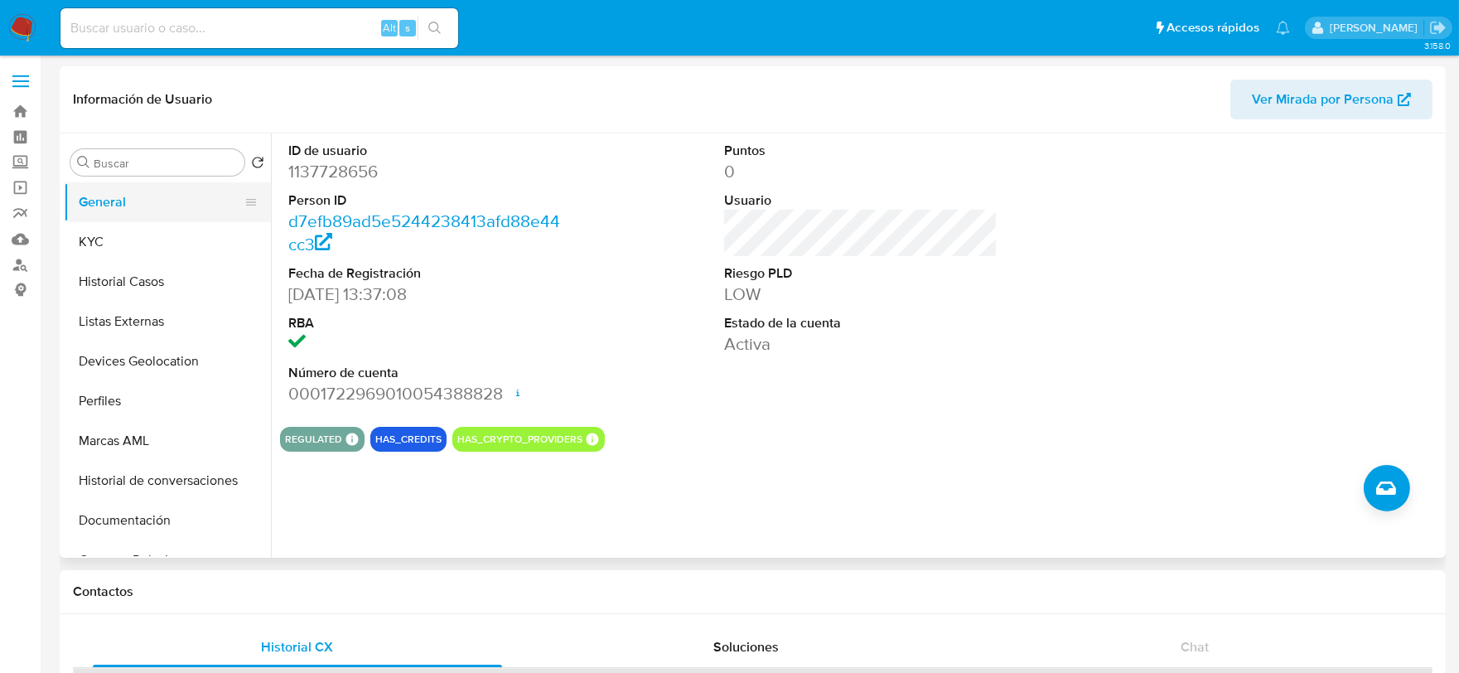
drag, startPoint x: 167, startPoint y: 239, endPoint x: 253, endPoint y: 186, distance: 100.8
click at [167, 239] on button "KYC" at bounding box center [167, 242] width 207 height 40
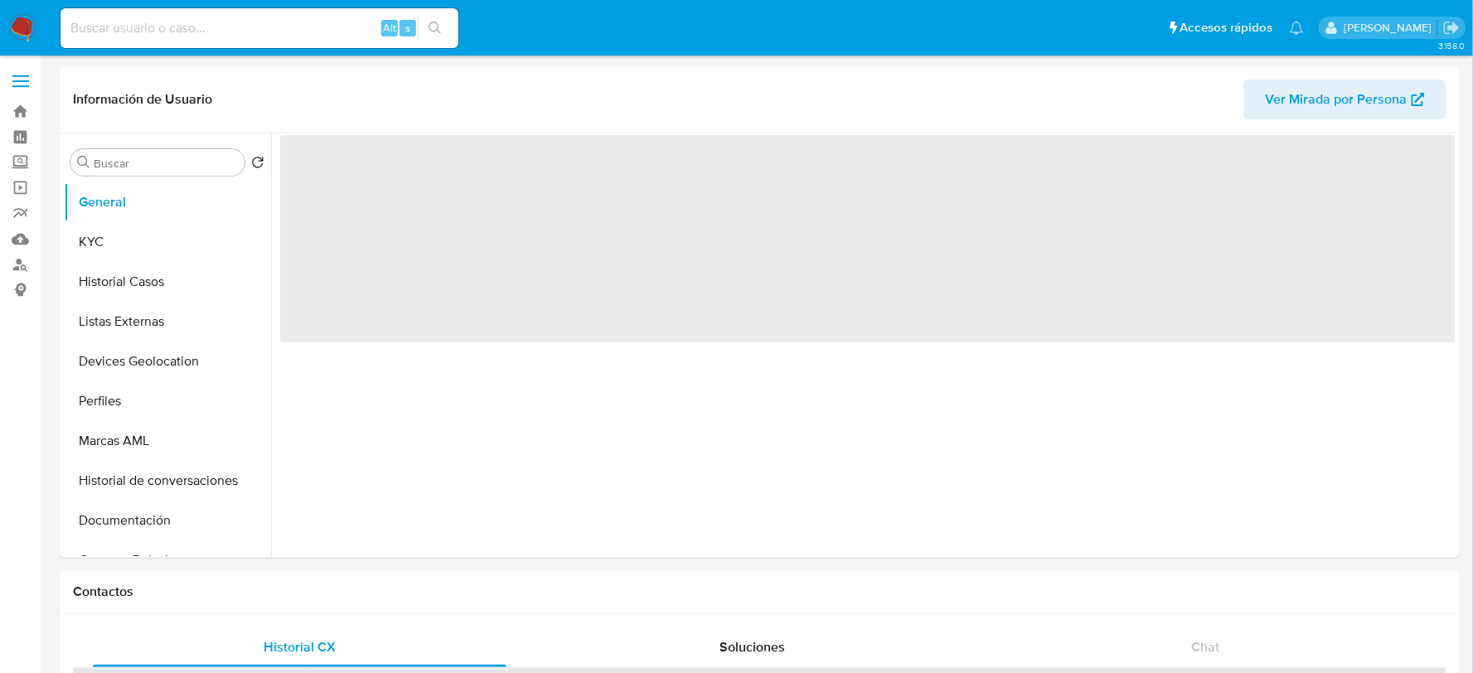
select select "10"
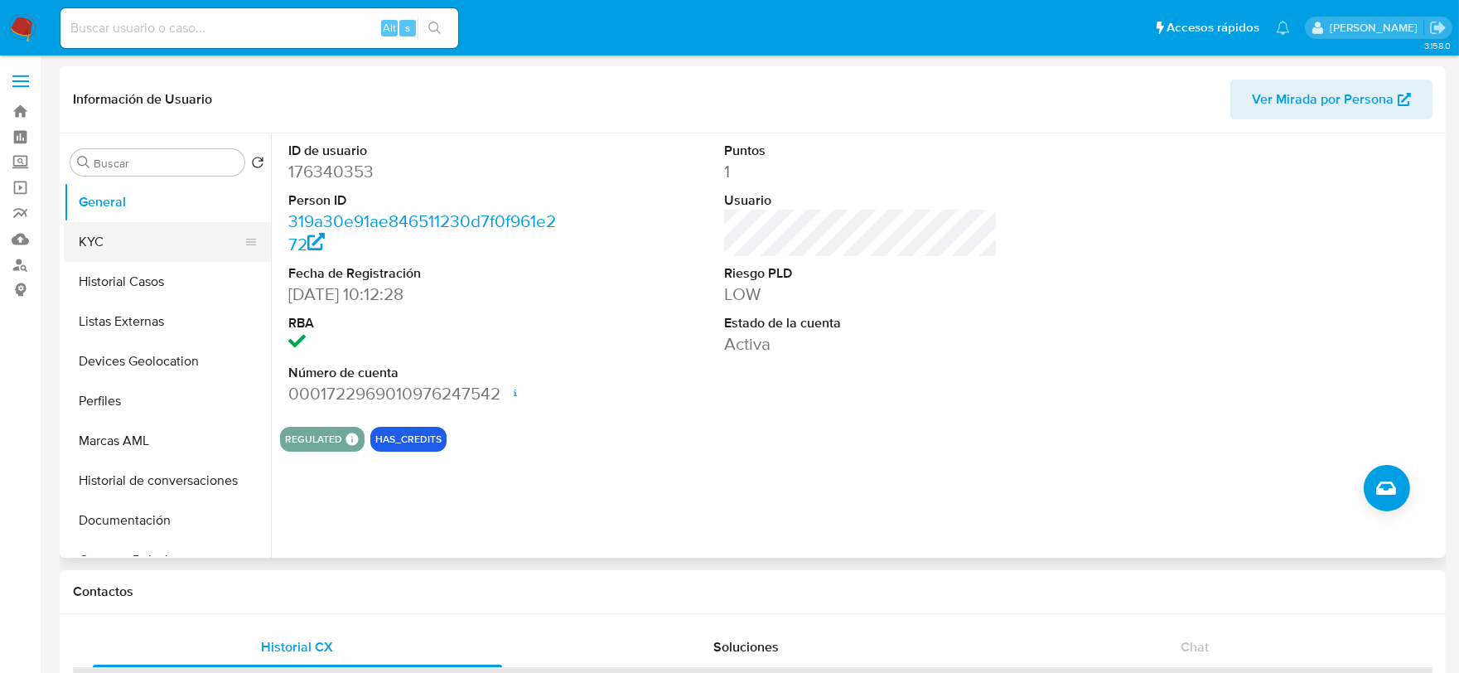
click at [135, 240] on button "KYC" at bounding box center [161, 242] width 194 height 40
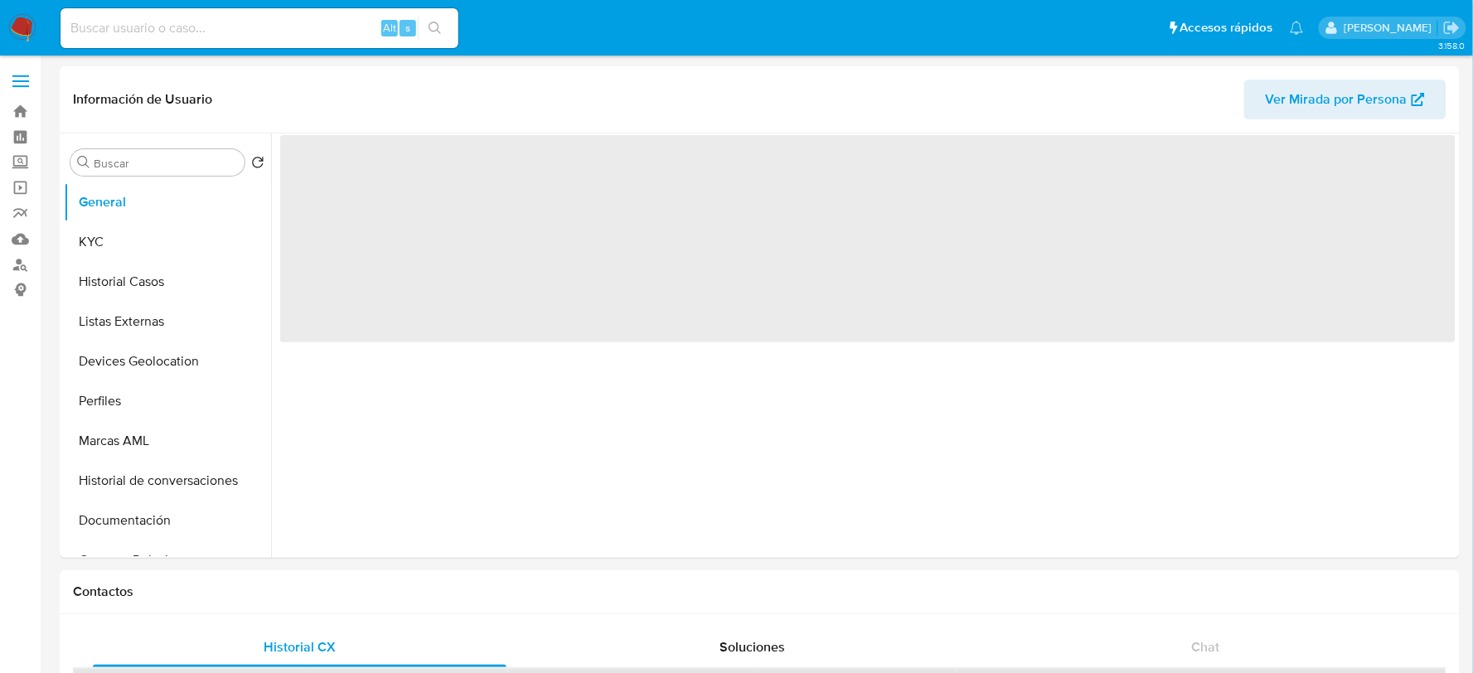
select select "10"
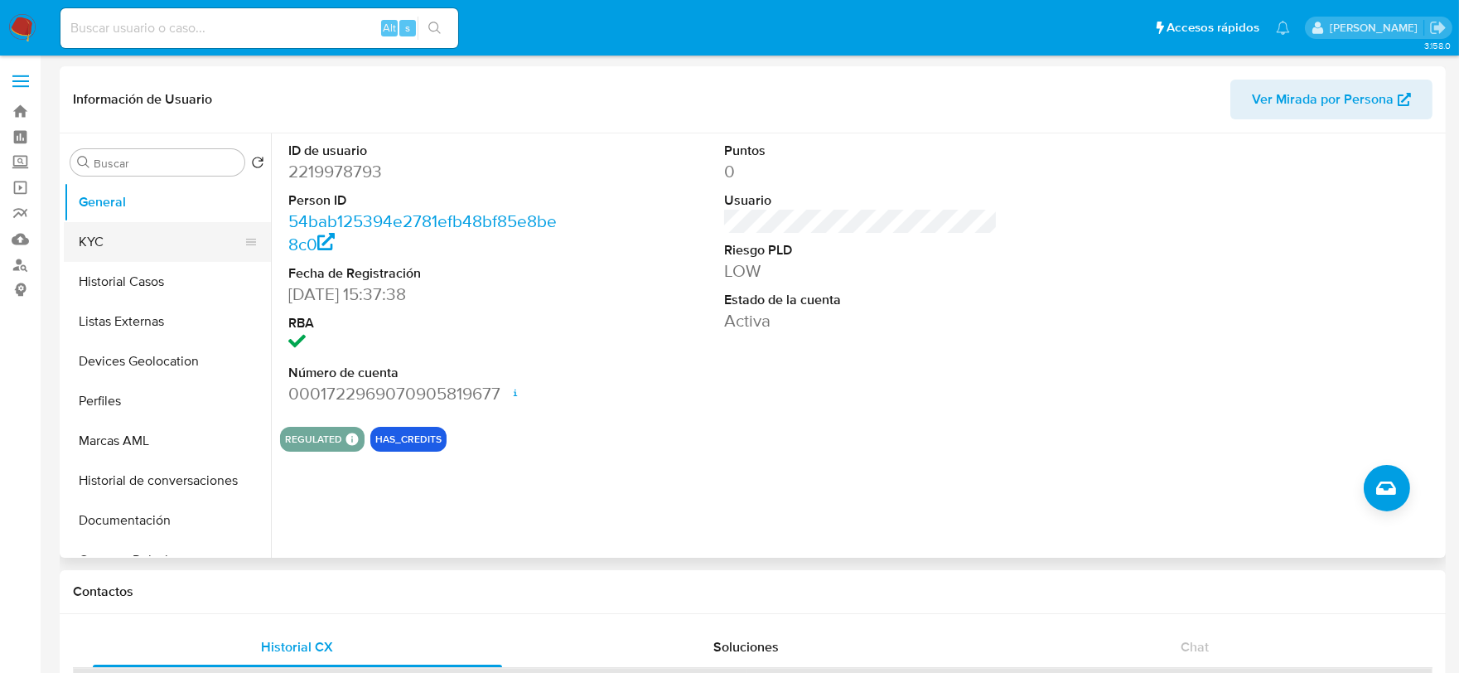
click at [153, 238] on button "KYC" at bounding box center [161, 242] width 194 height 40
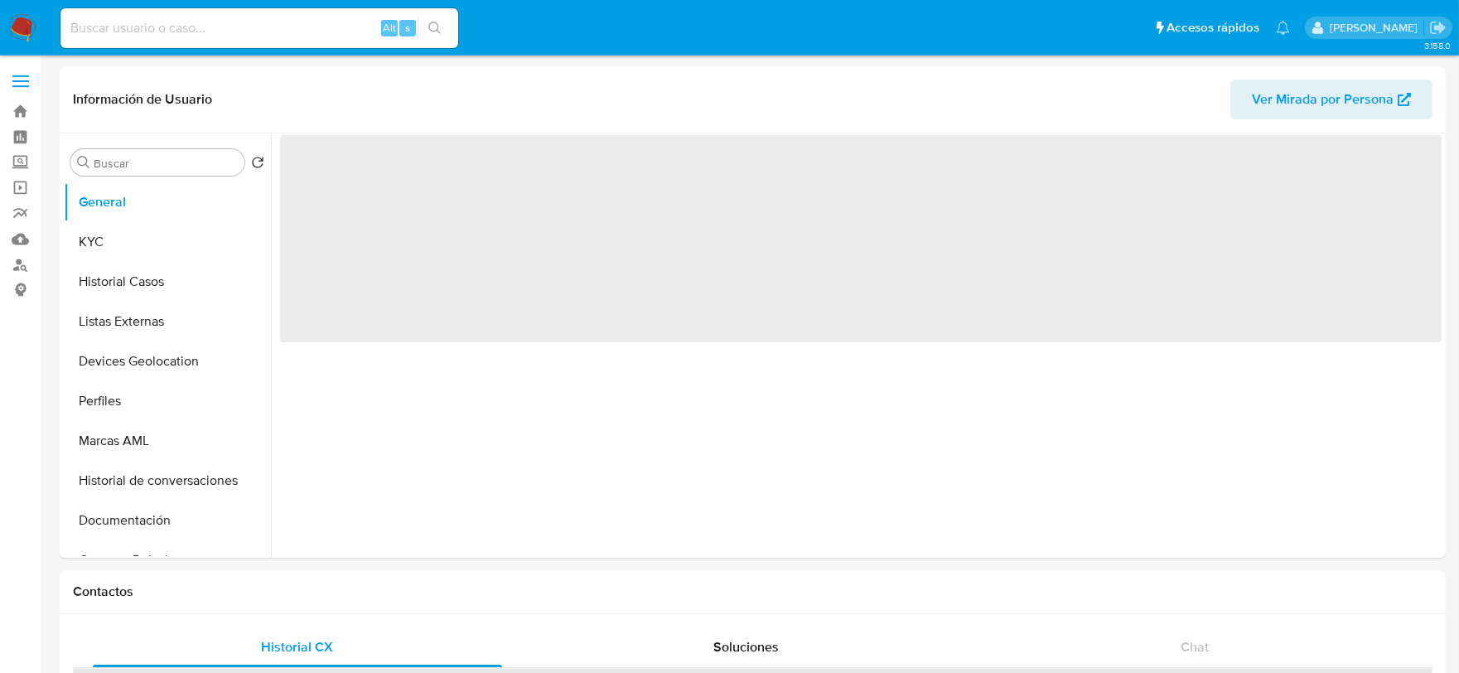
select select "10"
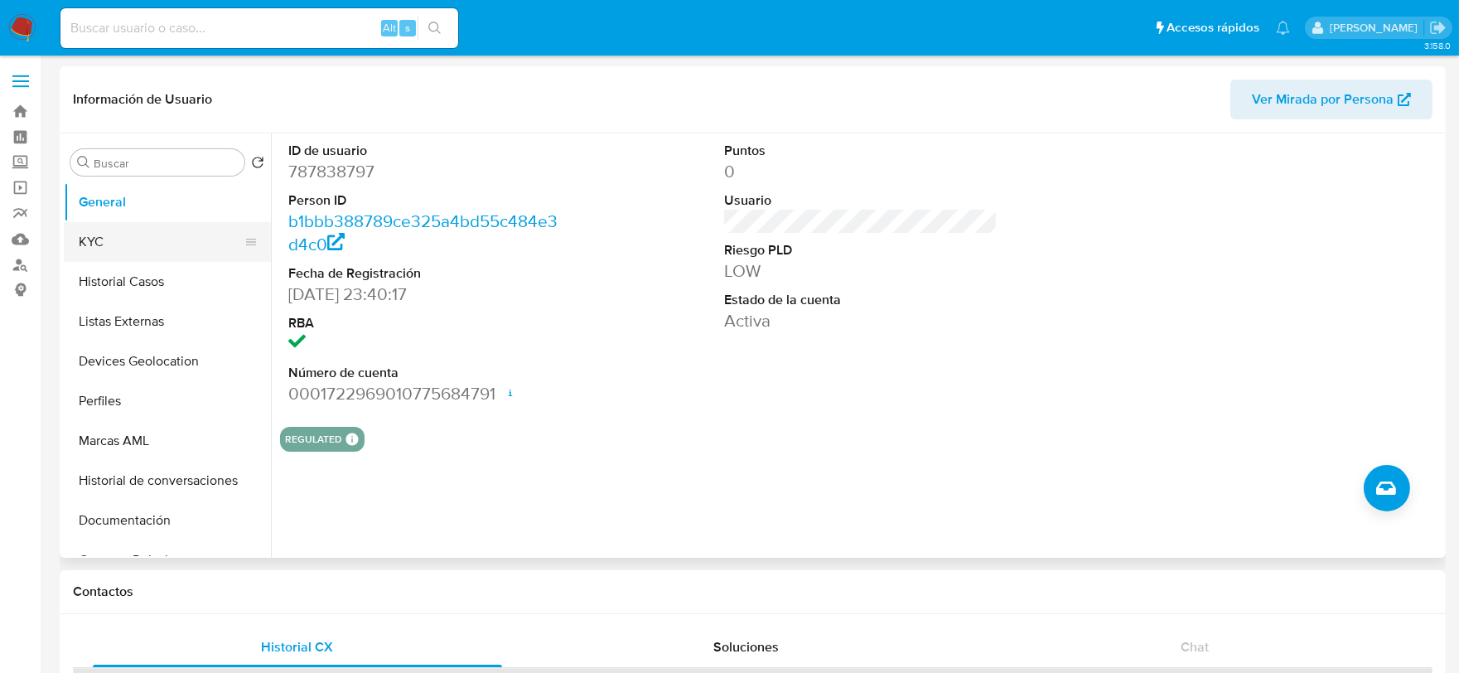
click at [134, 238] on button "KYC" at bounding box center [161, 242] width 194 height 40
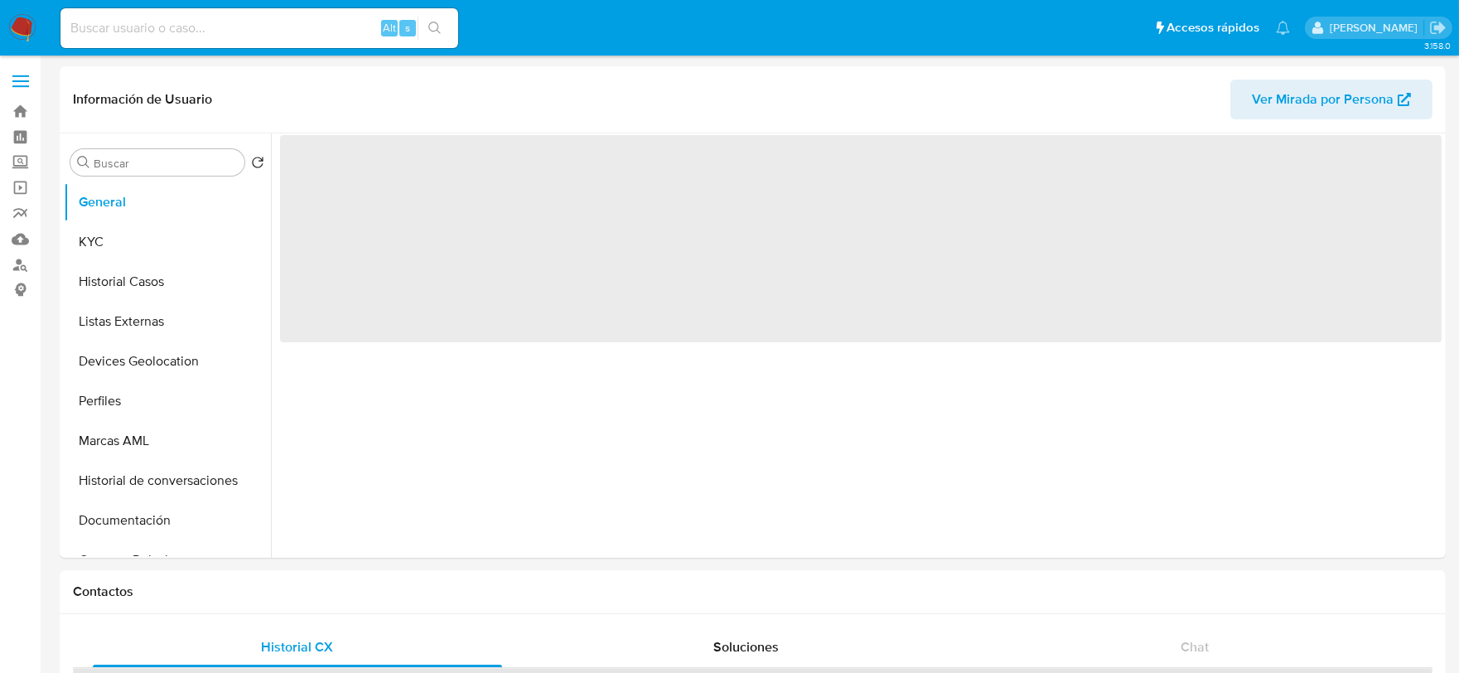
select select "10"
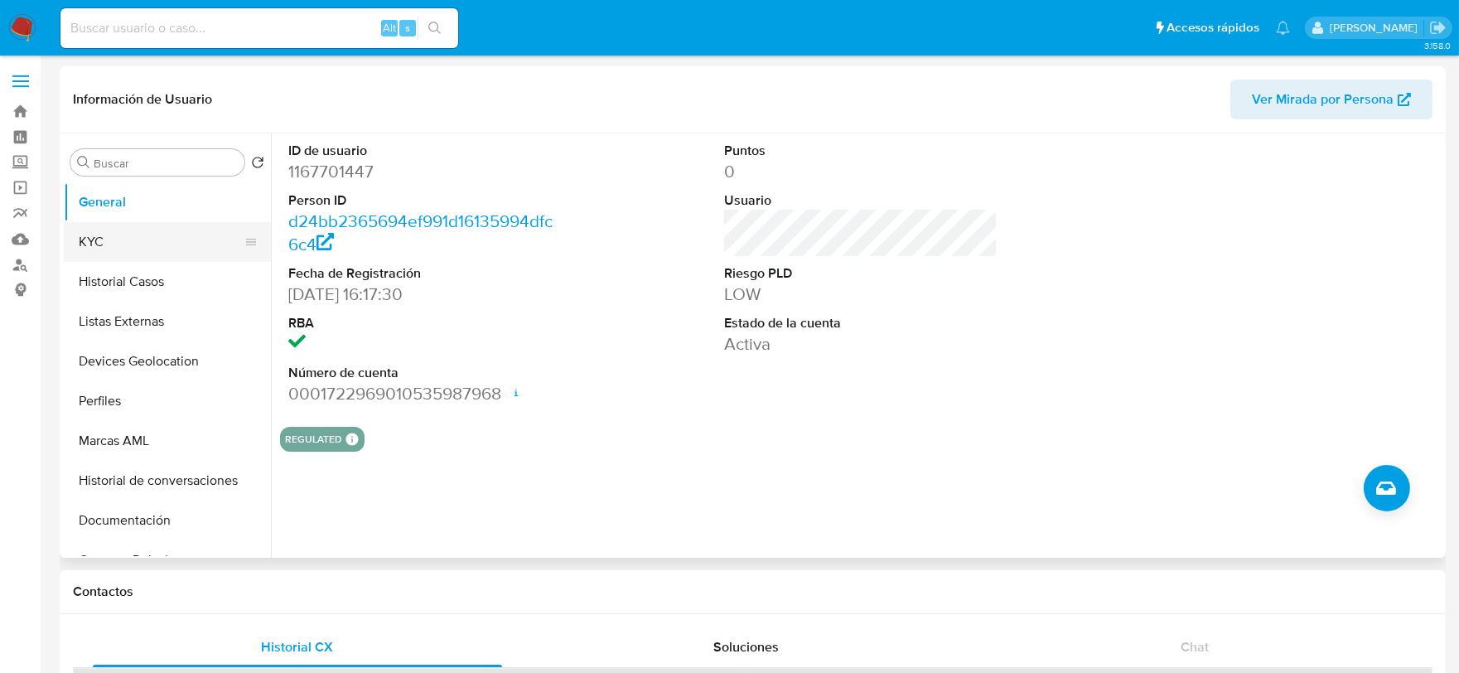
click at [136, 237] on button "KYC" at bounding box center [161, 242] width 194 height 40
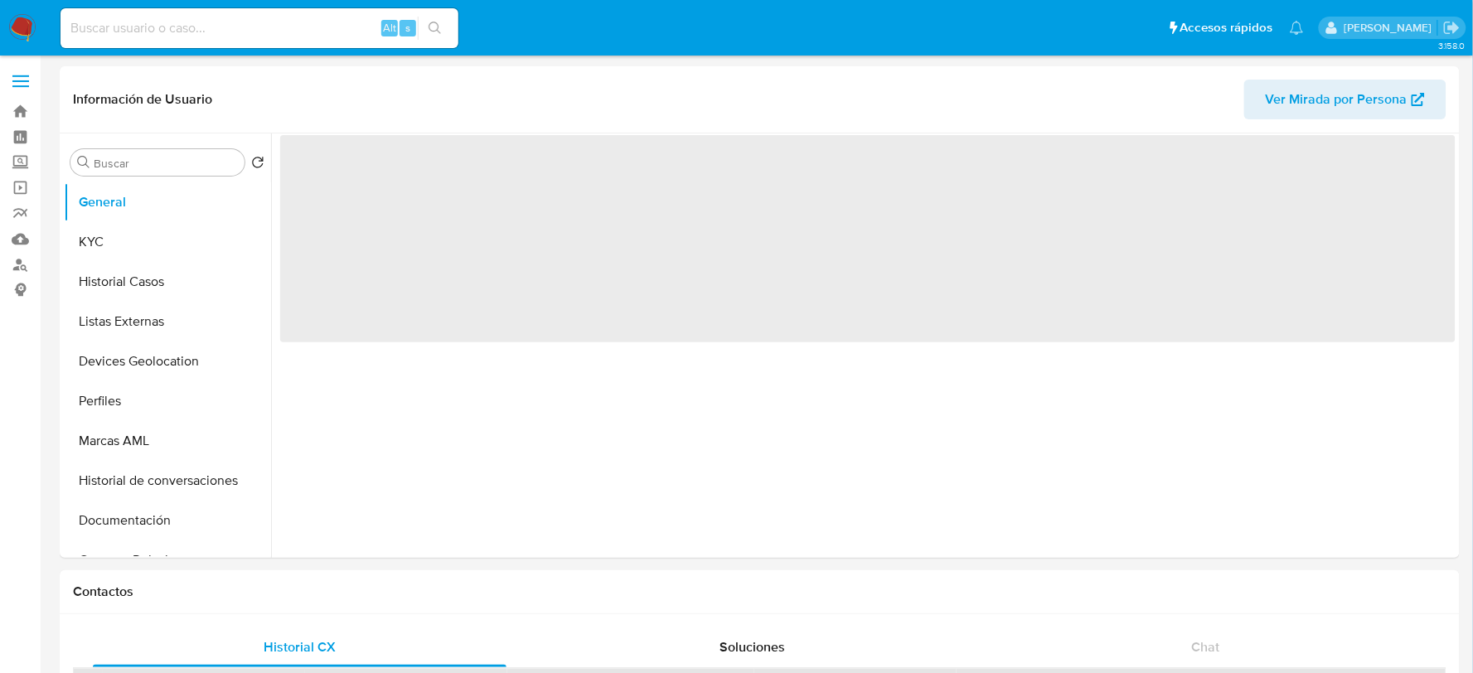
select select "10"
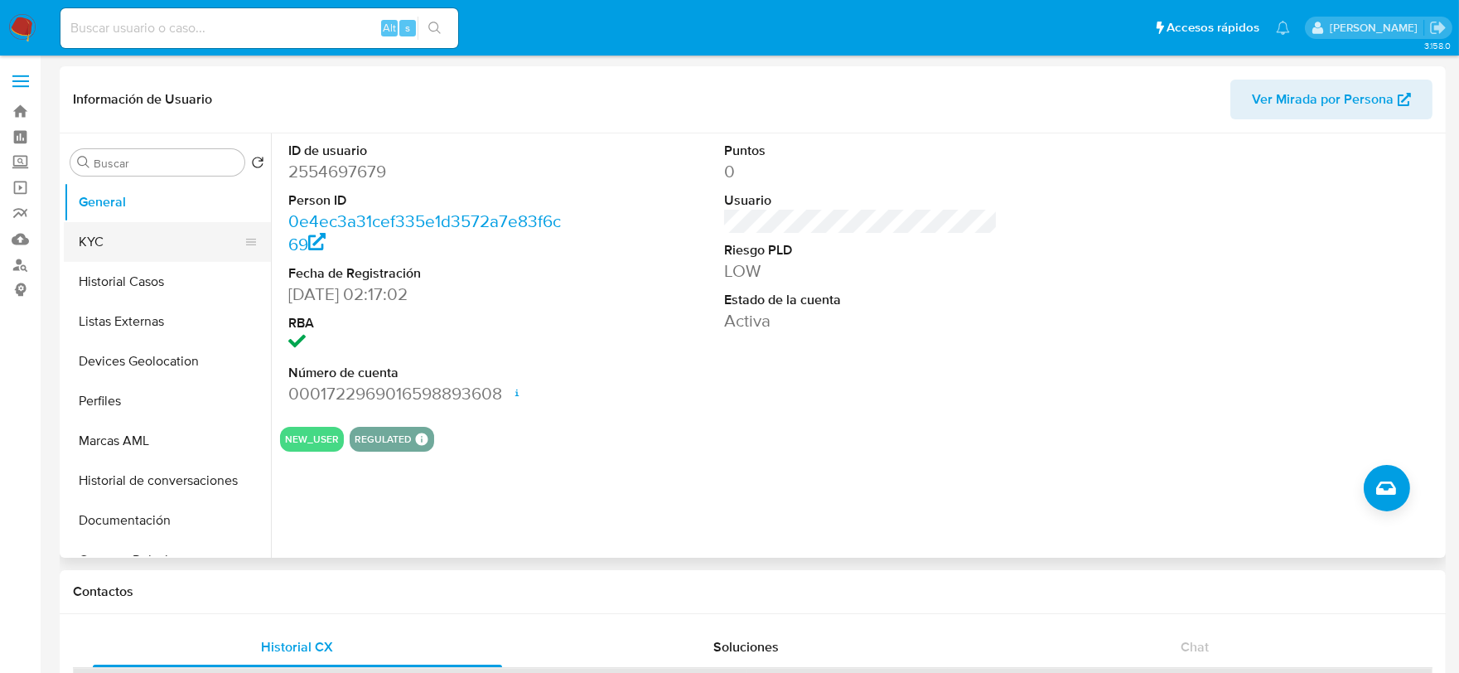
click at [147, 228] on button "KYC" at bounding box center [161, 242] width 194 height 40
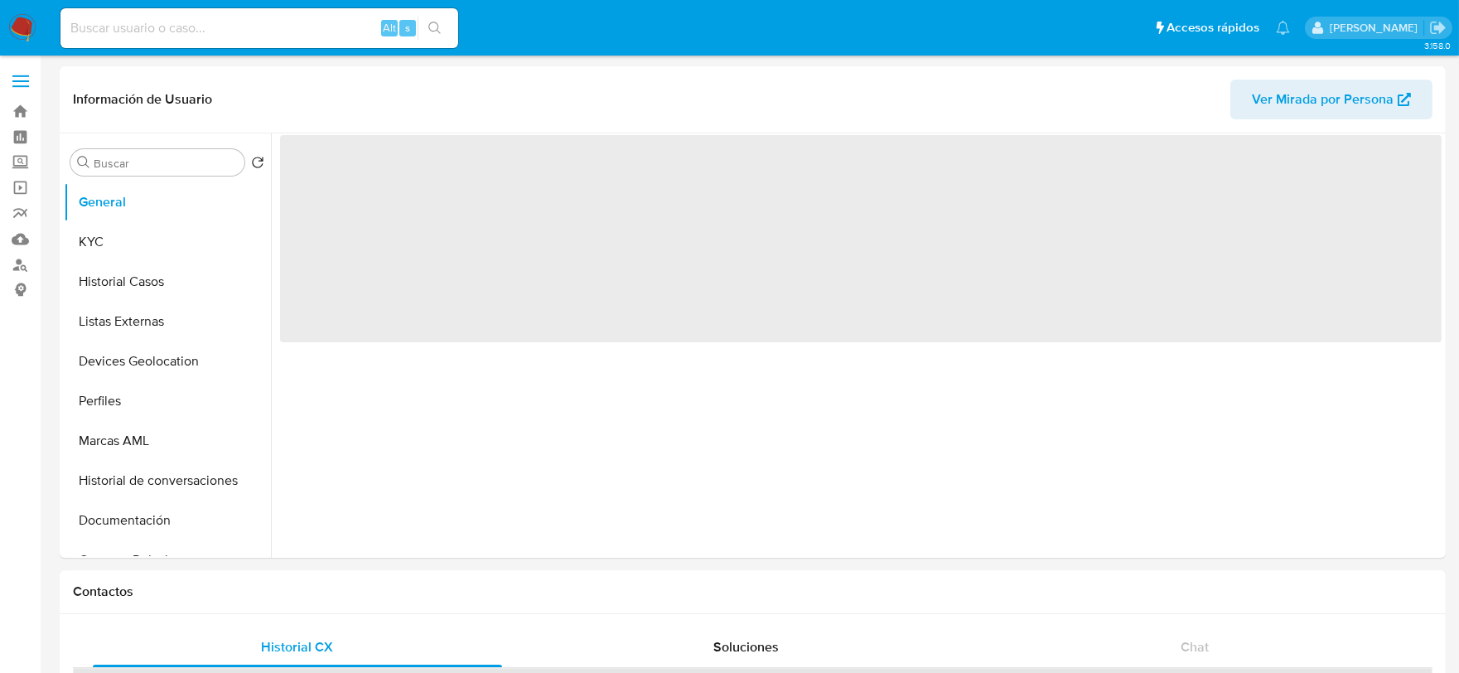
select select "10"
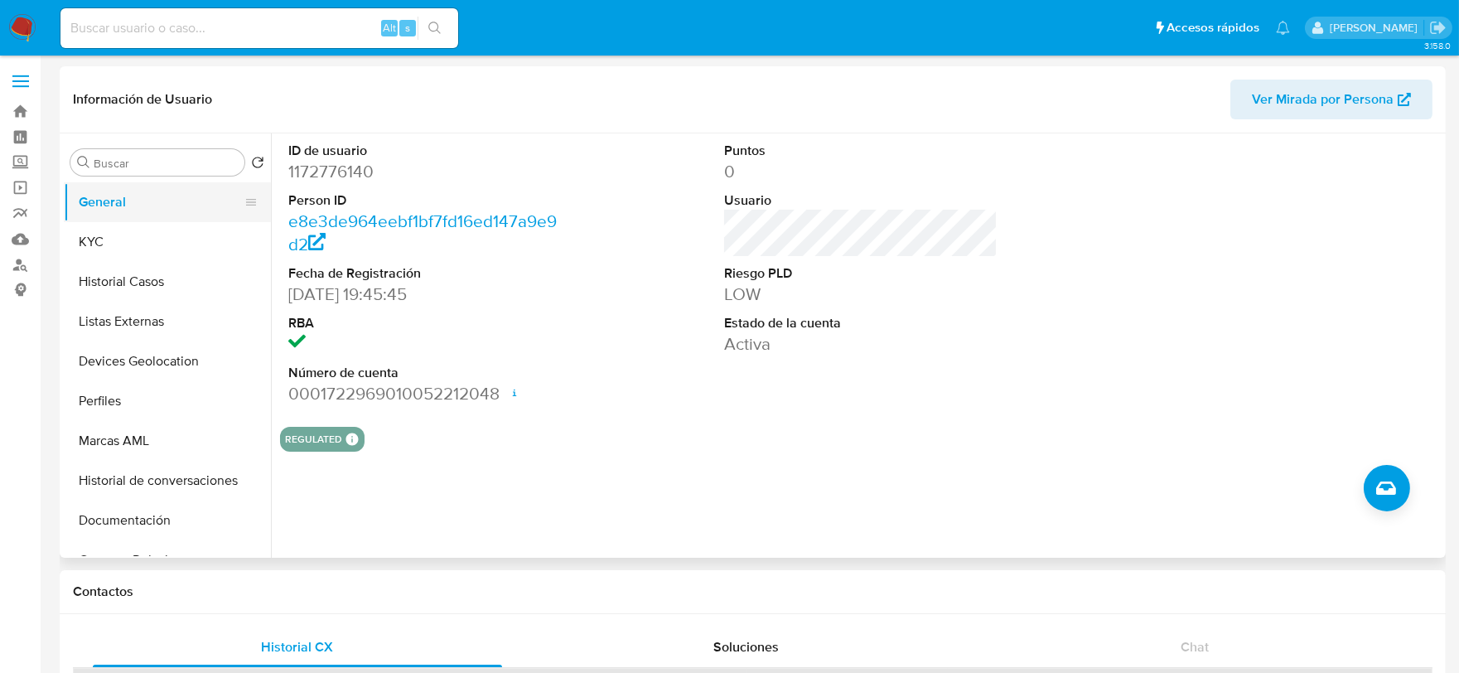
click at [128, 240] on button "KYC" at bounding box center [167, 242] width 207 height 40
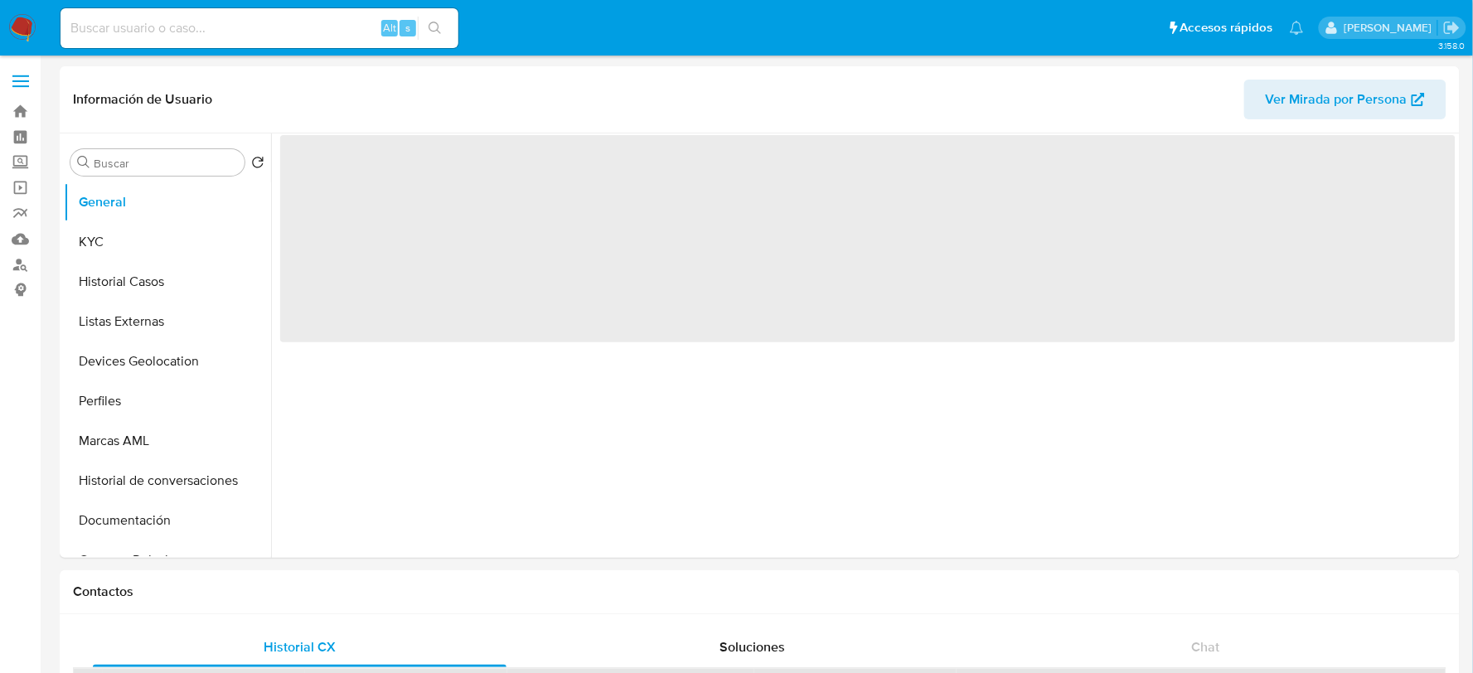
select select "10"
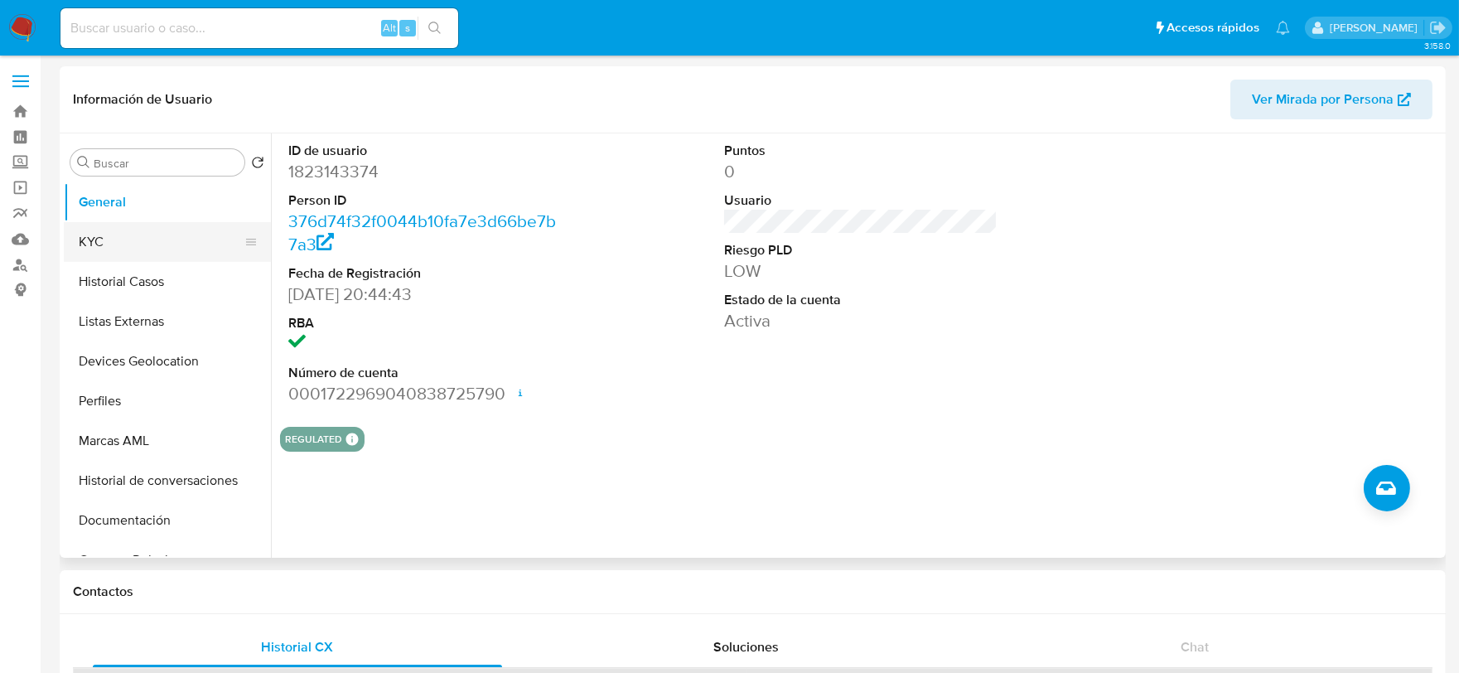
drag, startPoint x: 109, startPoint y: 240, endPoint x: 128, endPoint y: 222, distance: 26.4
click at [108, 240] on button "KYC" at bounding box center [161, 242] width 194 height 40
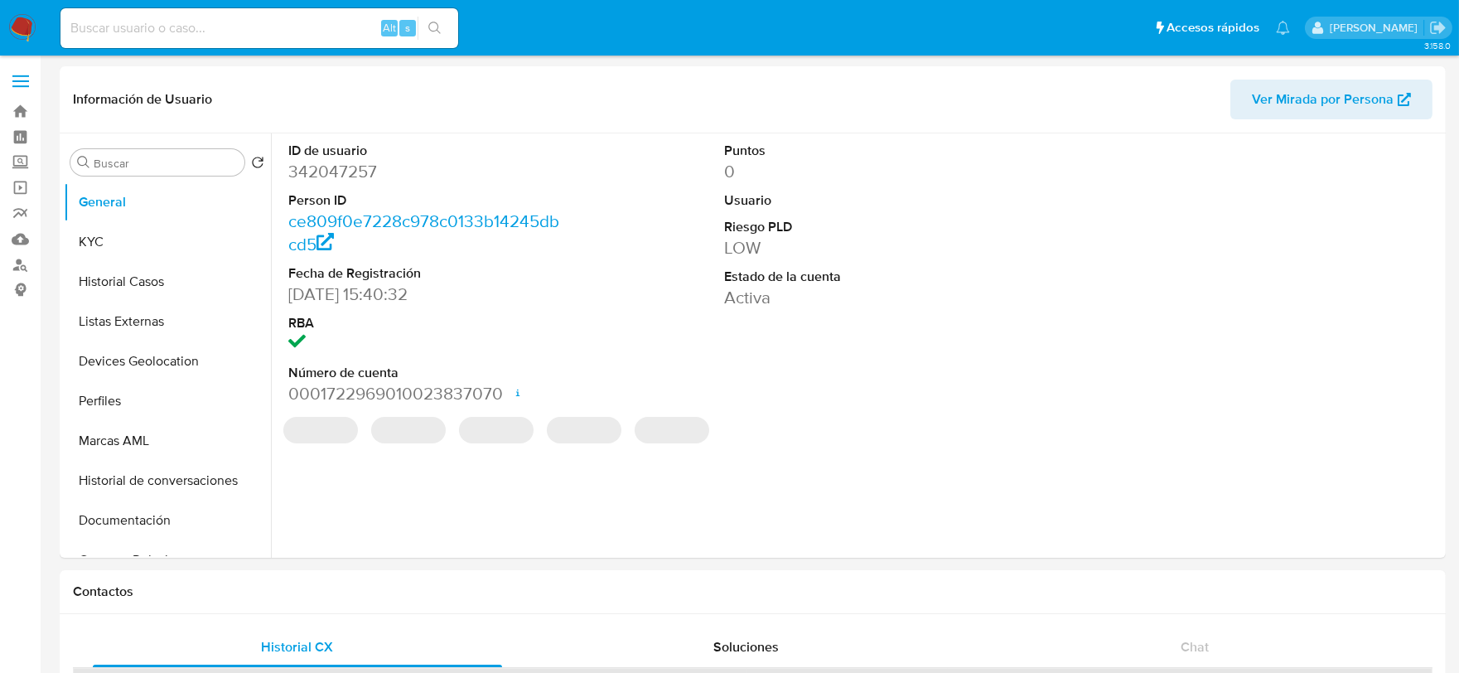
select select "10"
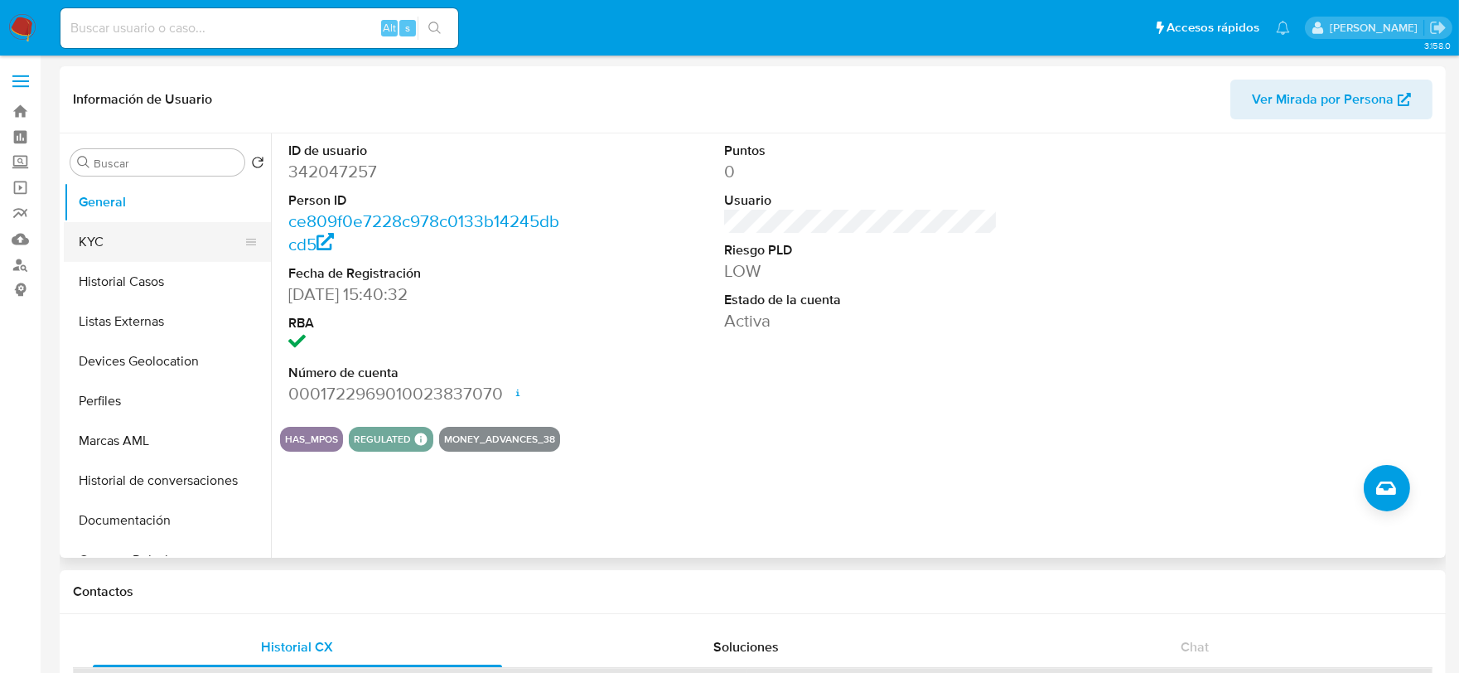
click at [99, 229] on button "KYC" at bounding box center [161, 242] width 194 height 40
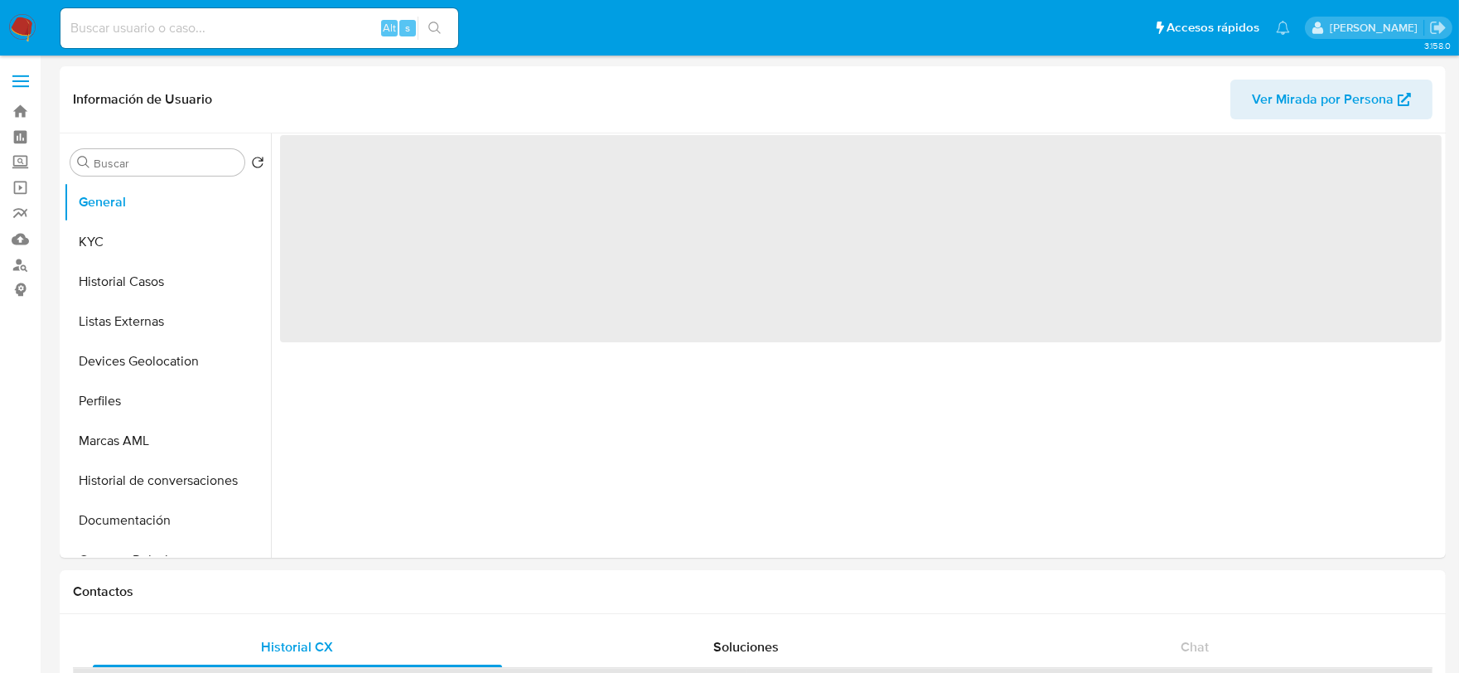
select select "10"
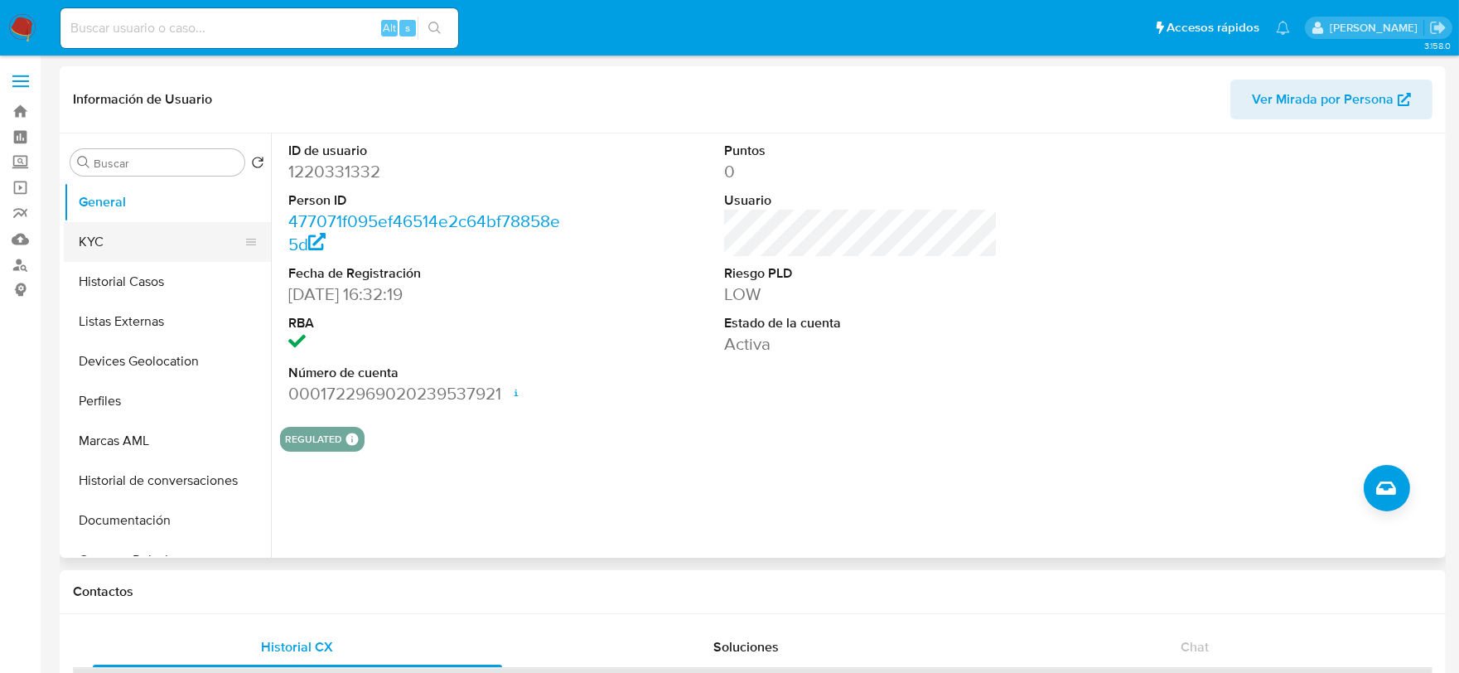
click at [109, 245] on button "KYC" at bounding box center [161, 242] width 194 height 40
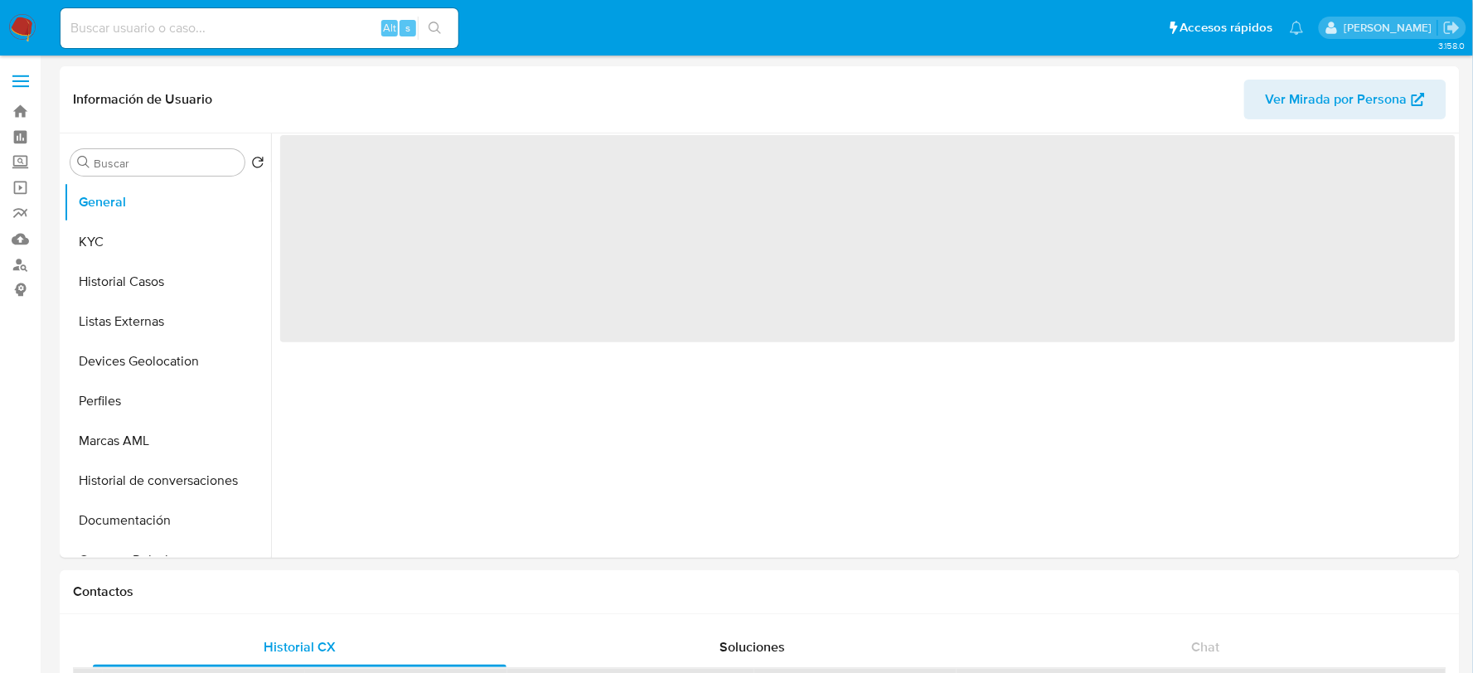
select select "10"
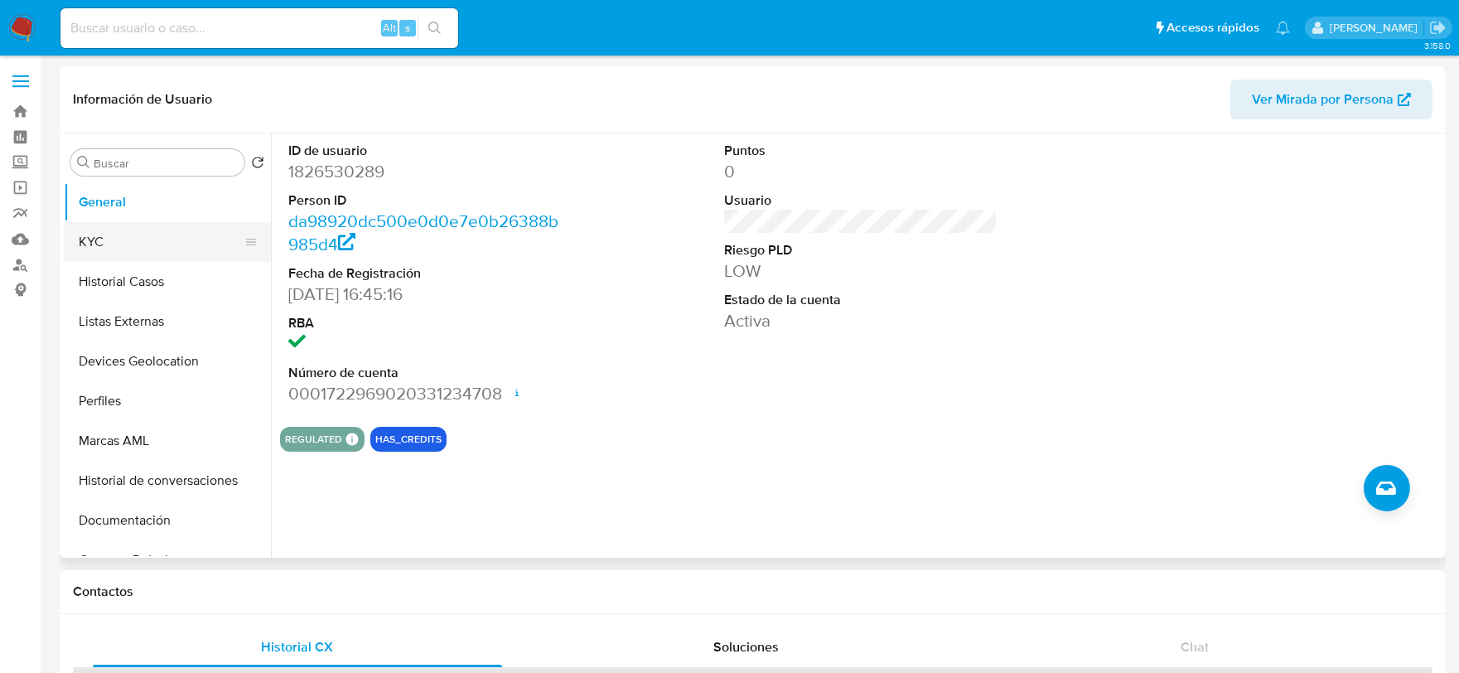
click at [141, 244] on button "KYC" at bounding box center [161, 242] width 194 height 40
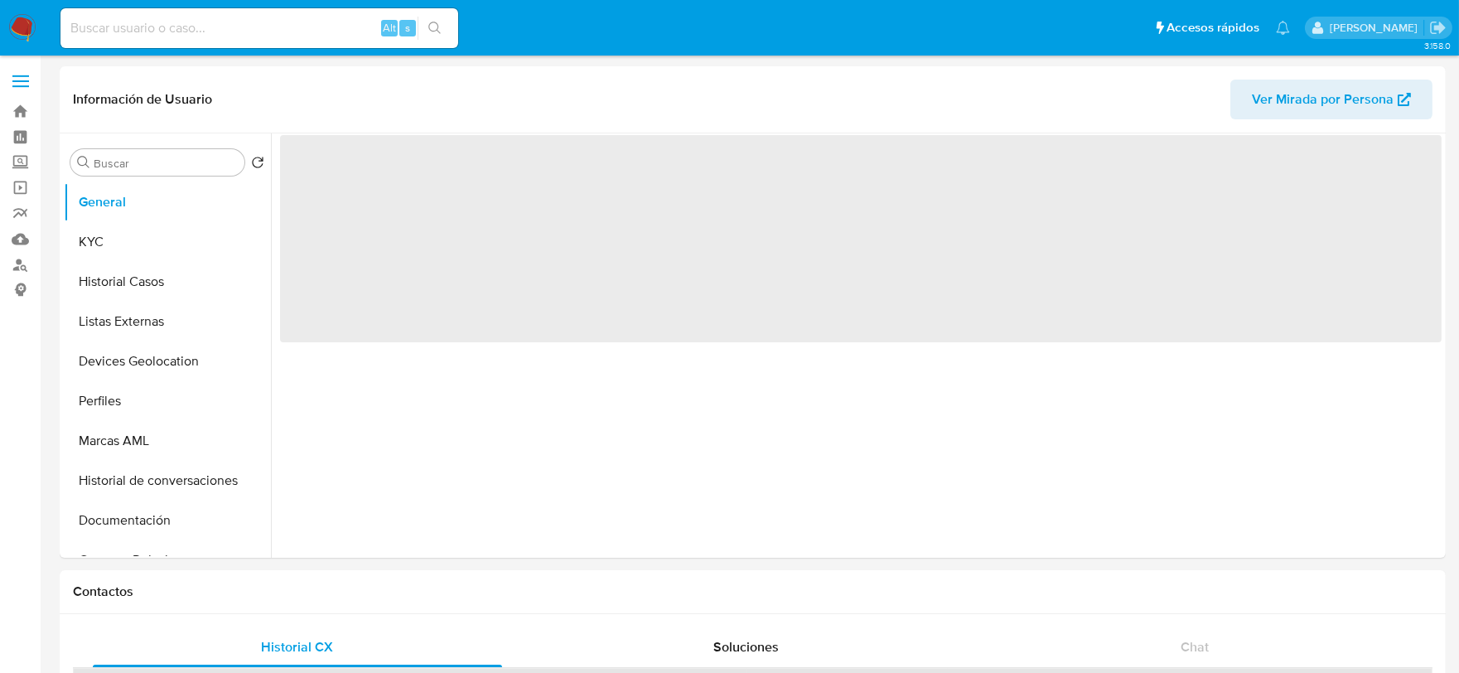
select select "10"
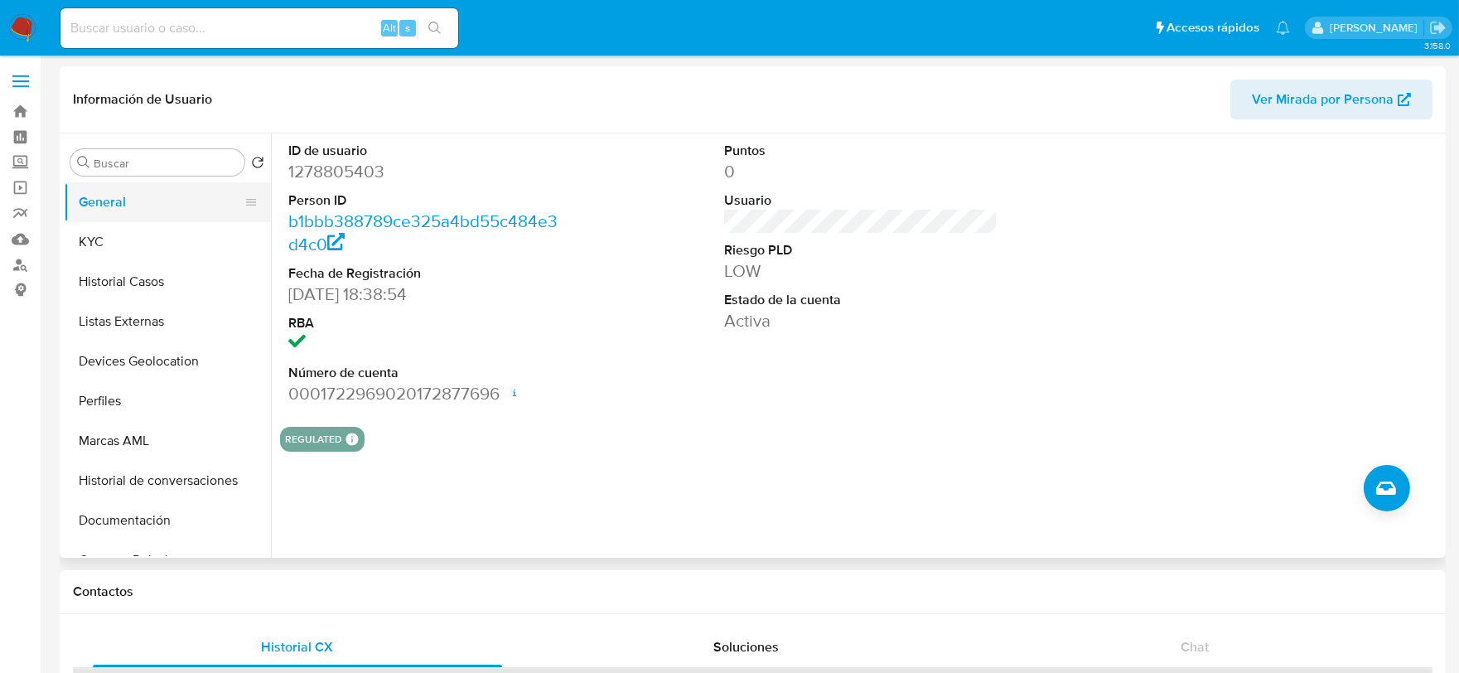
click at [102, 236] on button "KYC" at bounding box center [167, 242] width 207 height 40
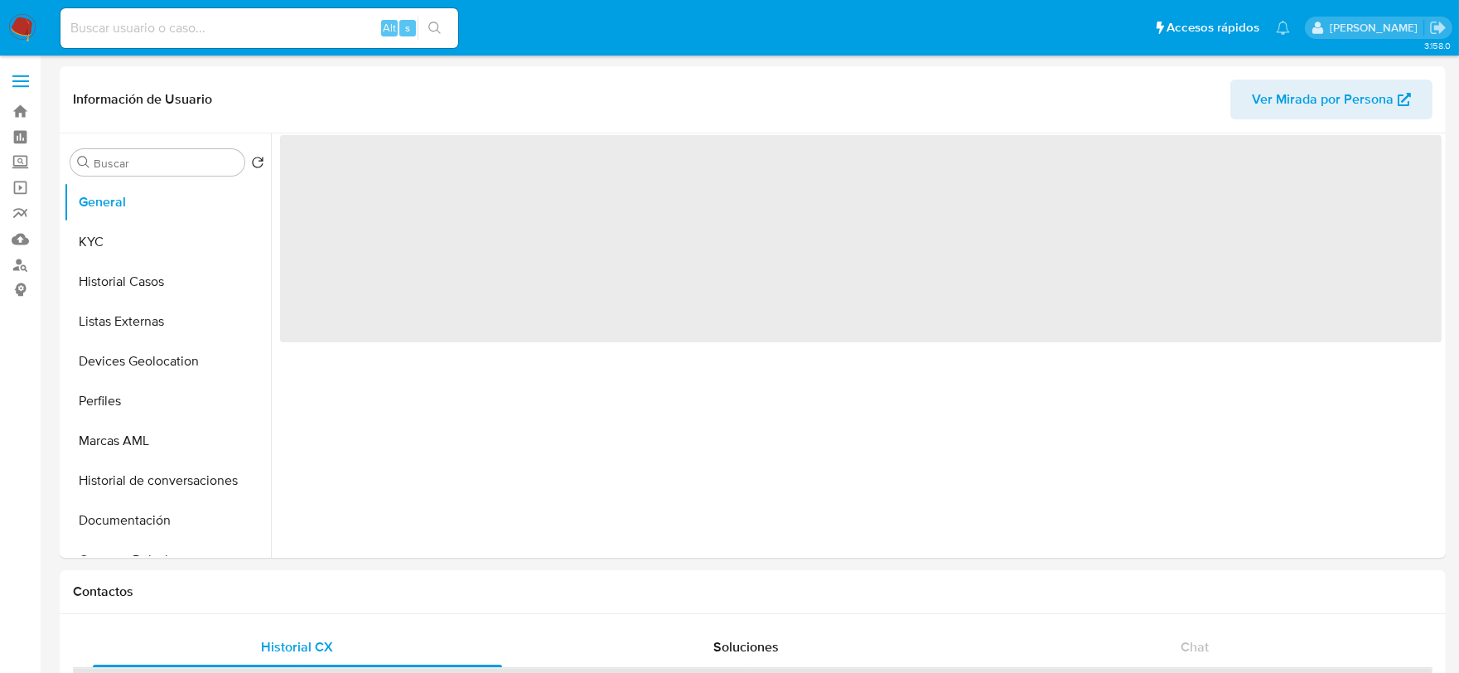
select select "10"
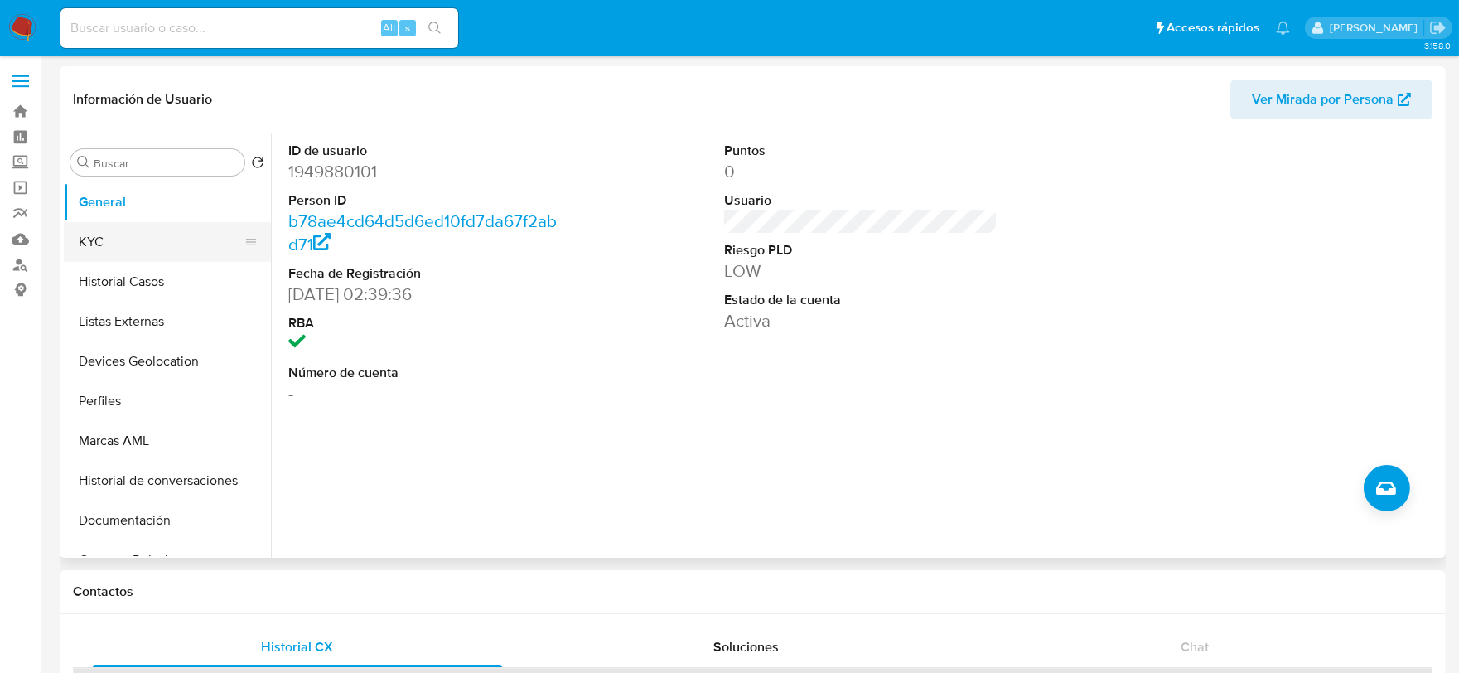
click at [92, 250] on button "KYC" at bounding box center [161, 242] width 194 height 40
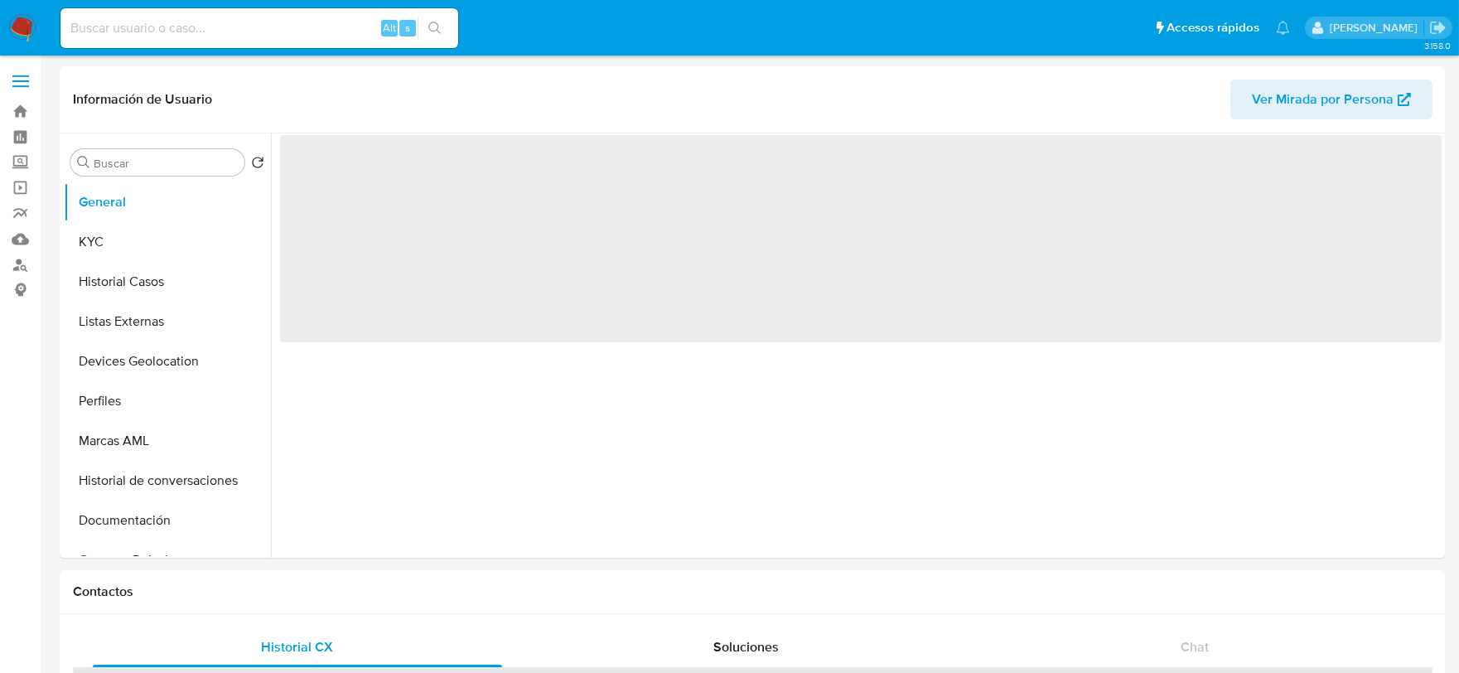
select select "10"
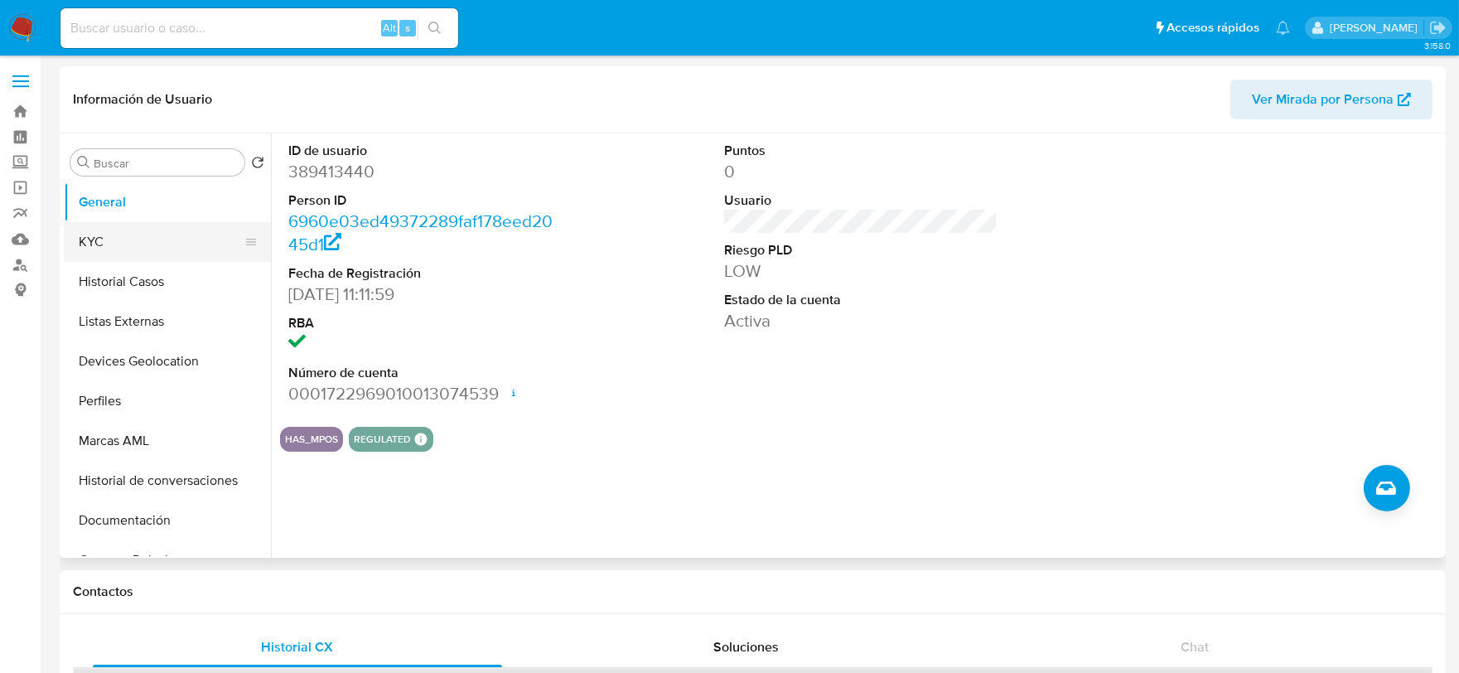
click at [104, 244] on button "KYC" at bounding box center [161, 242] width 194 height 40
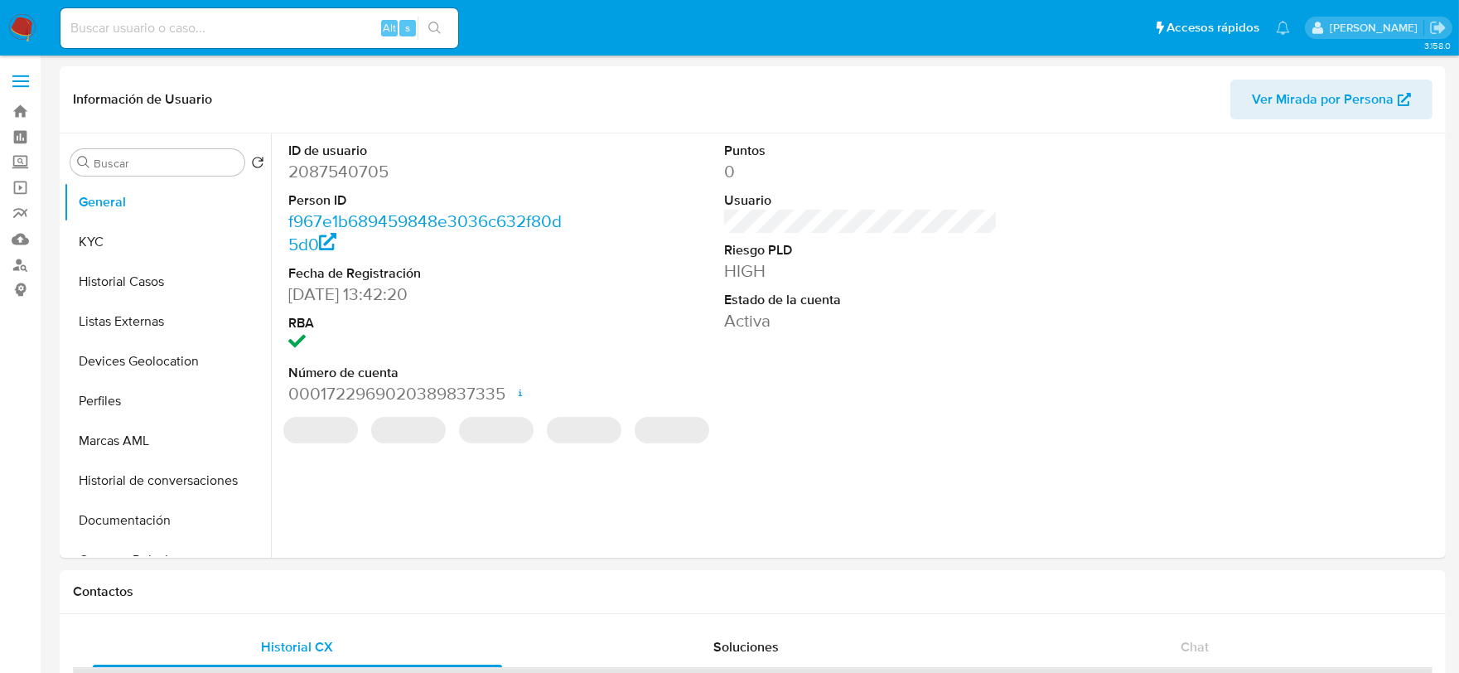
select select "10"
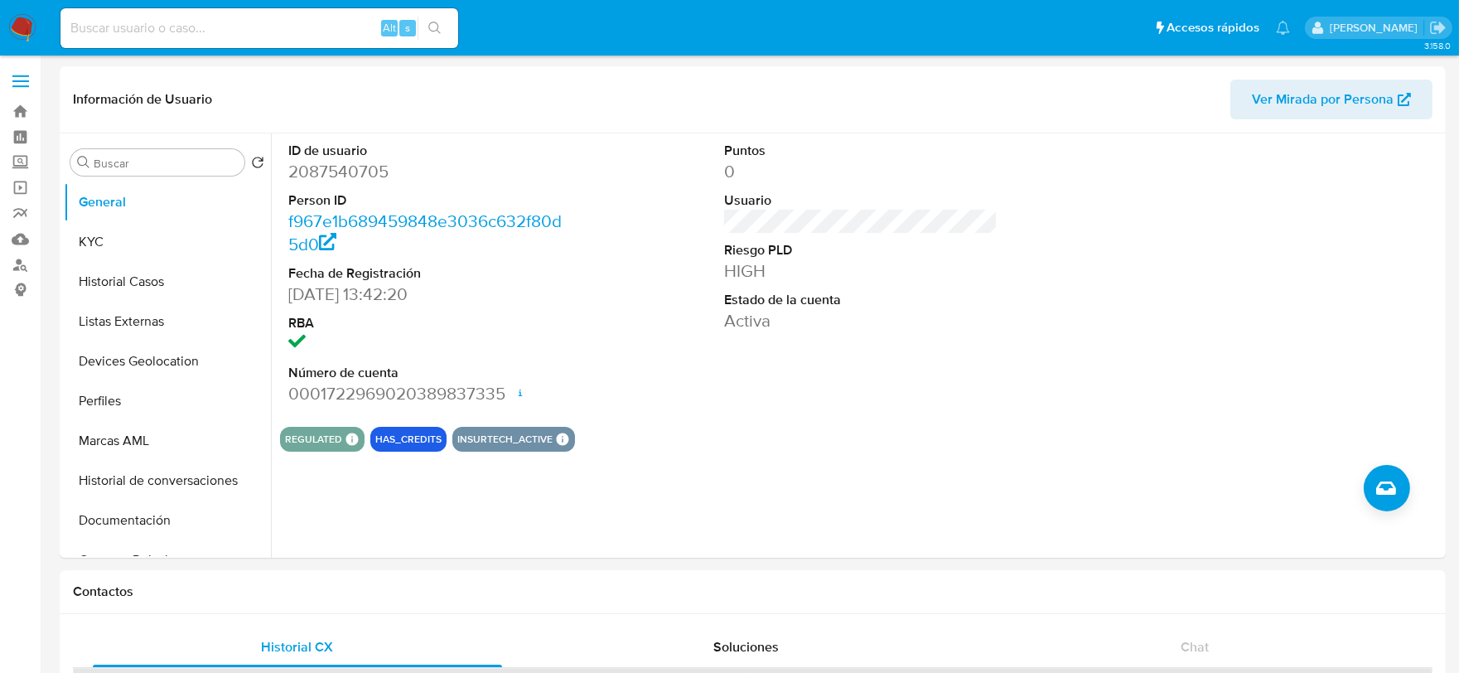
click at [22, 20] on img at bounding box center [22, 28] width 28 height 28
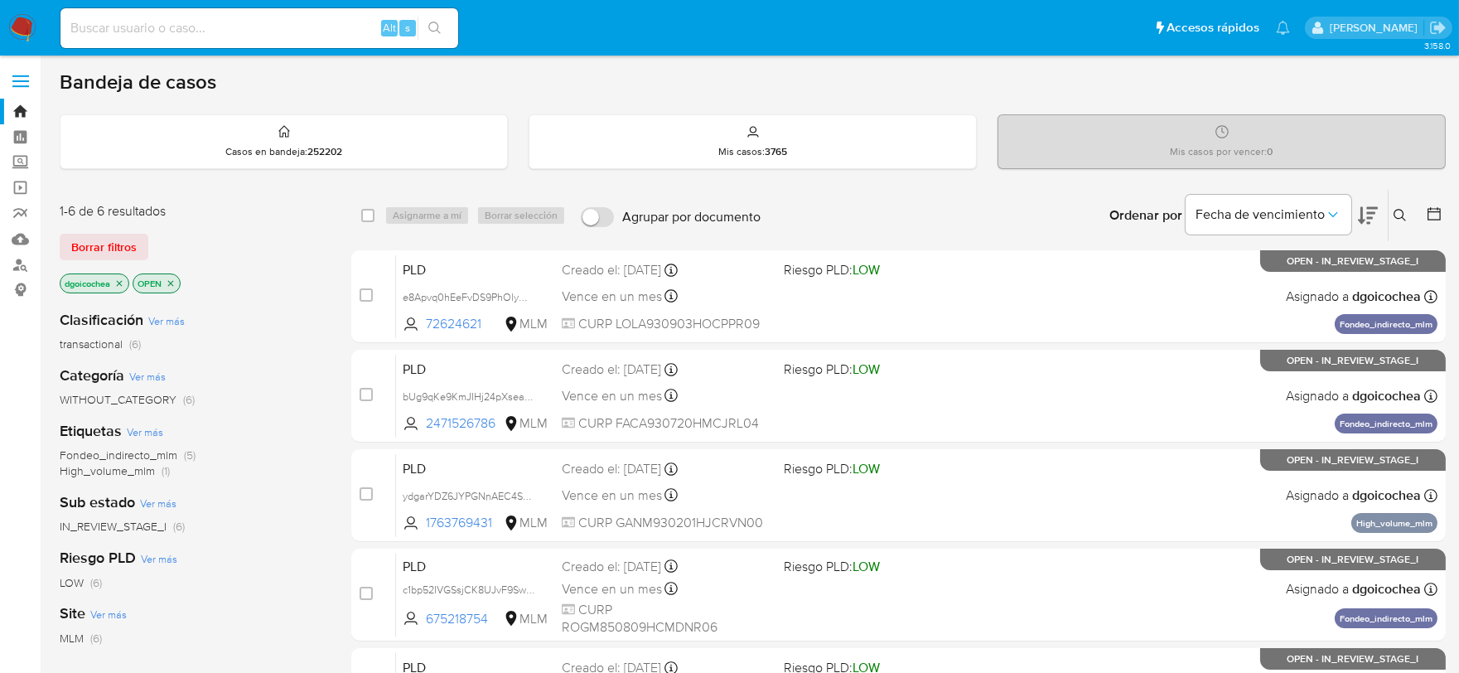
click at [1410, 214] on button at bounding box center [1402, 216] width 27 height 20
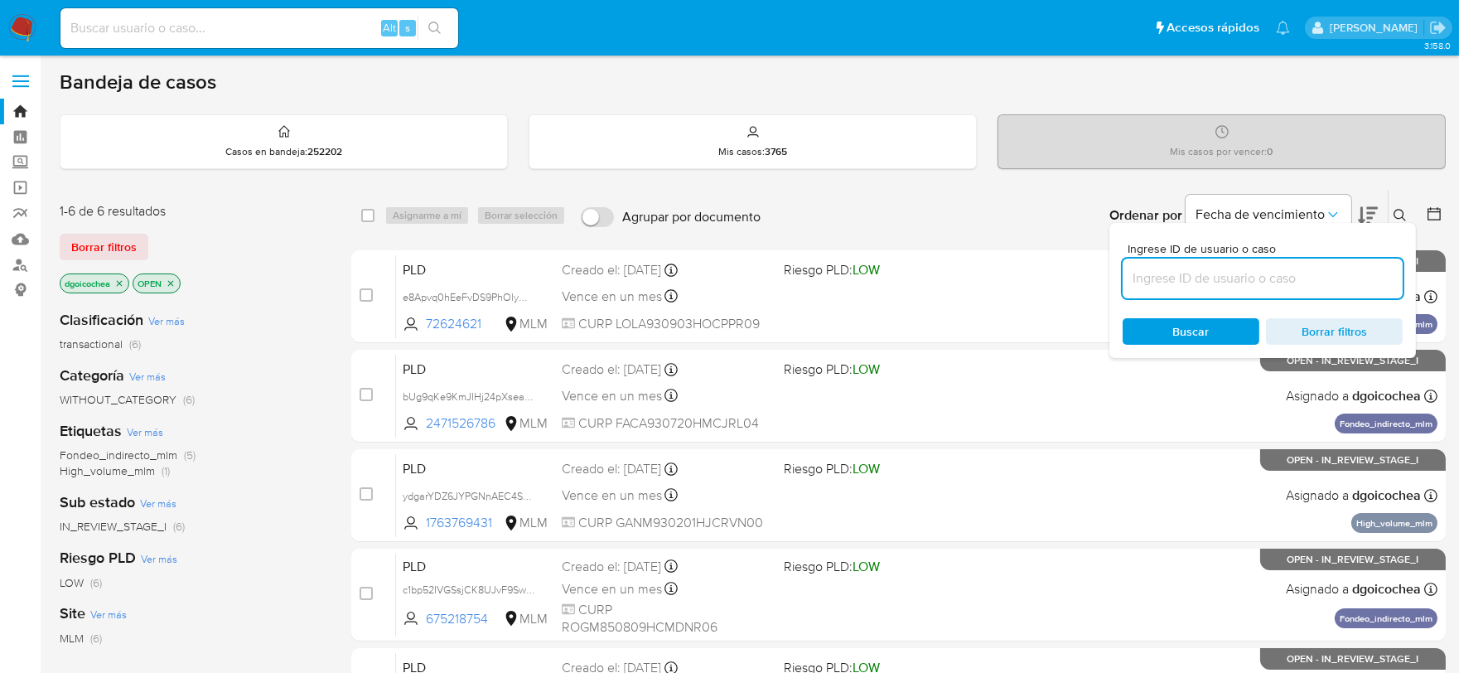
click at [1212, 287] on input at bounding box center [1263, 279] width 280 height 22
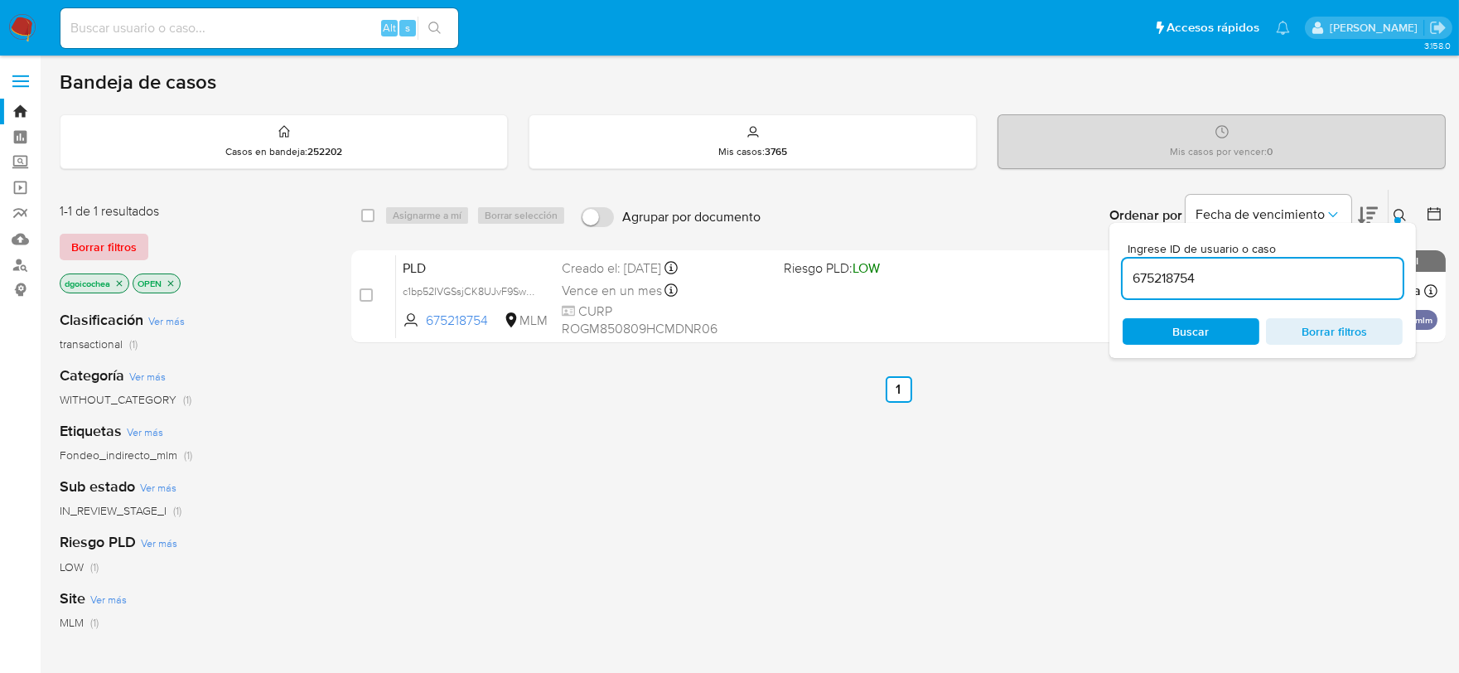
click at [111, 249] on span "Borrar filtros" at bounding box center [103, 246] width 65 height 23
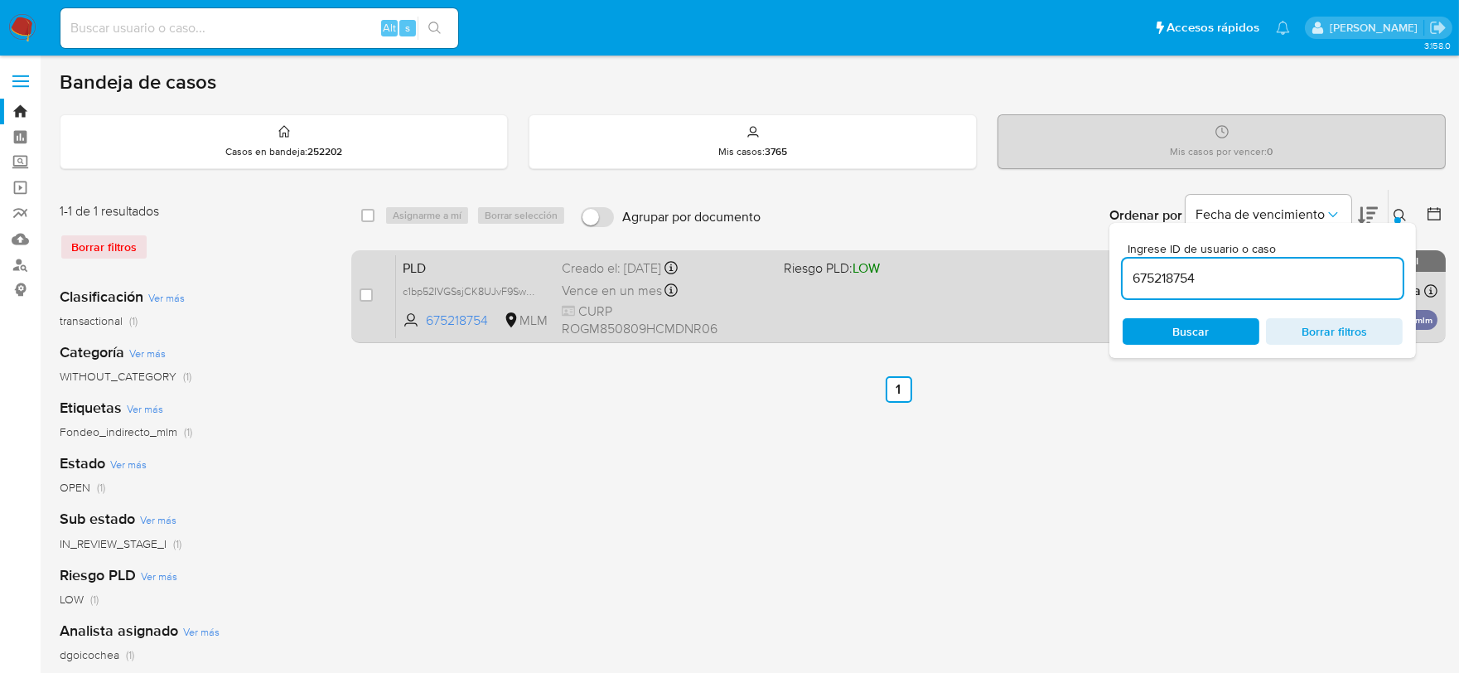
click at [417, 269] on span "PLD" at bounding box center [476, 267] width 146 height 22
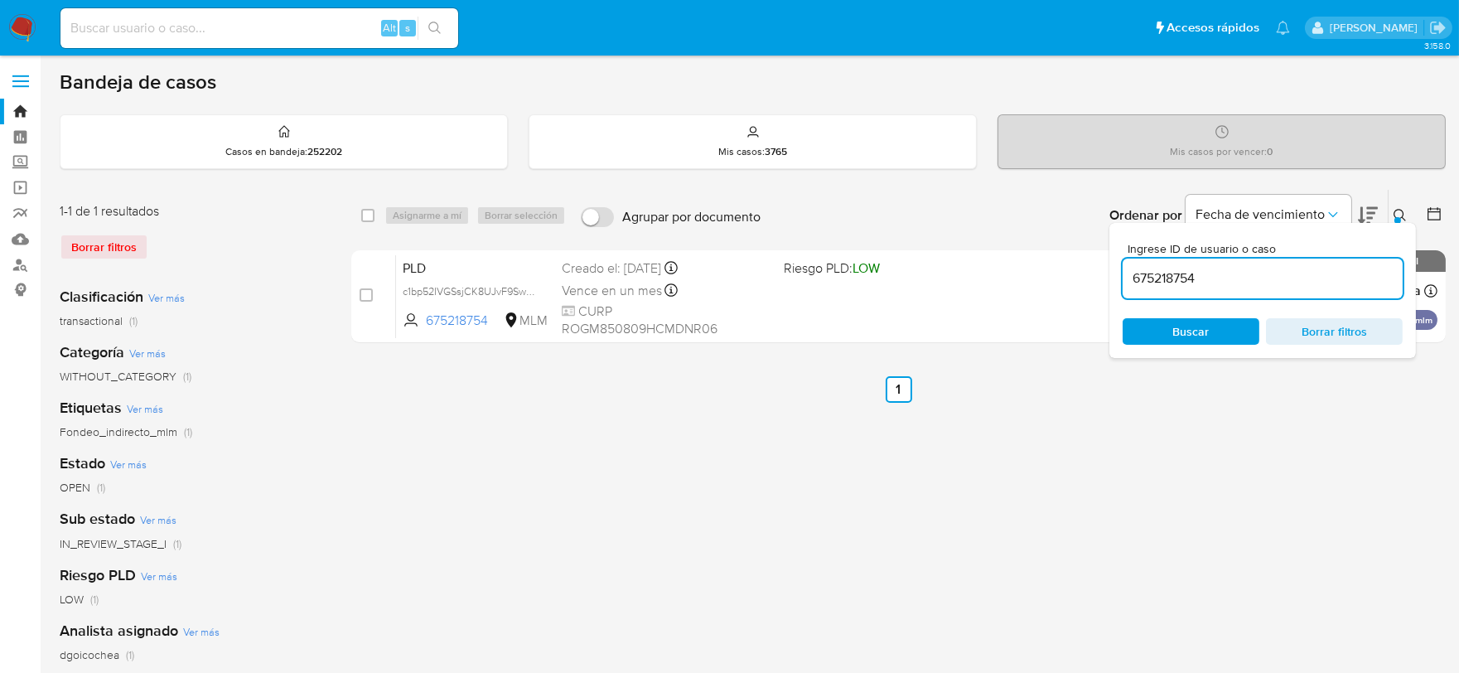
click at [1174, 269] on input "675218754" at bounding box center [1263, 279] width 280 height 22
paste input "485470668"
type input "485470668"
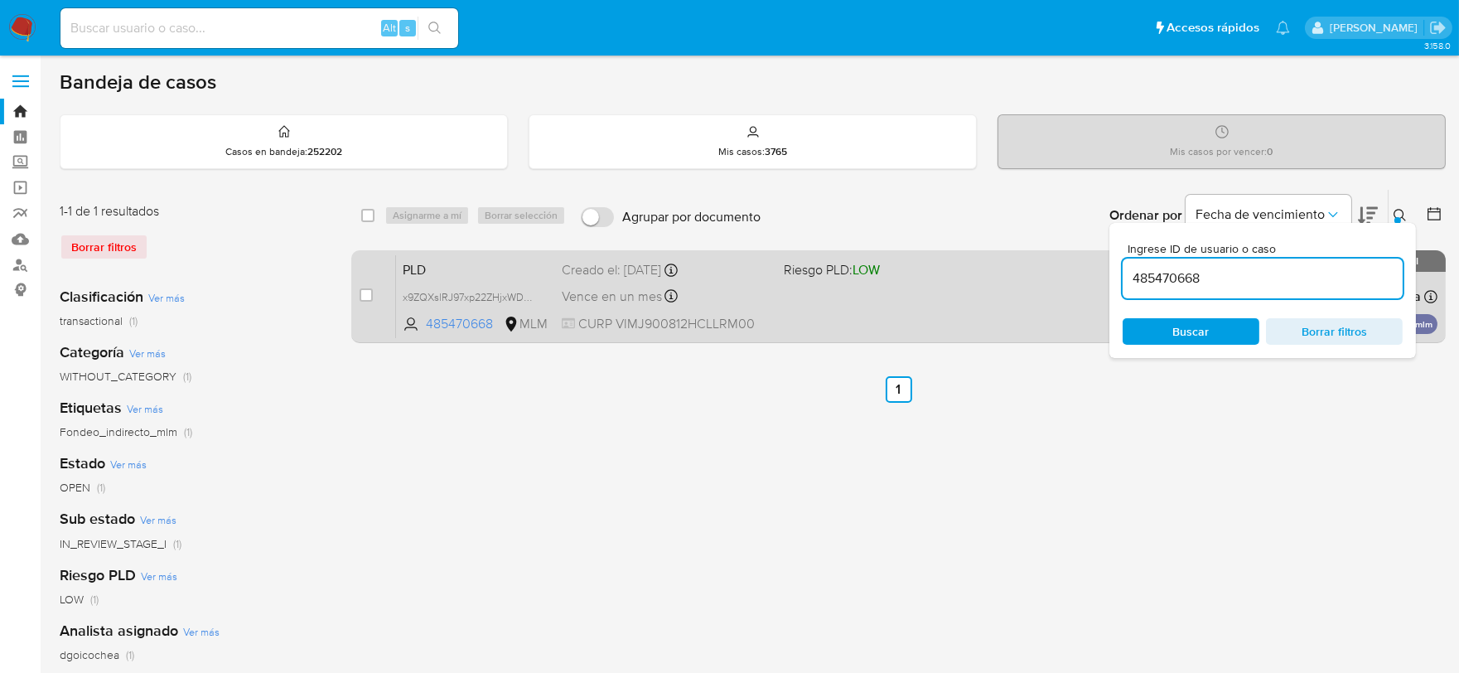
click at [403, 269] on span "PLD" at bounding box center [476, 269] width 146 height 22
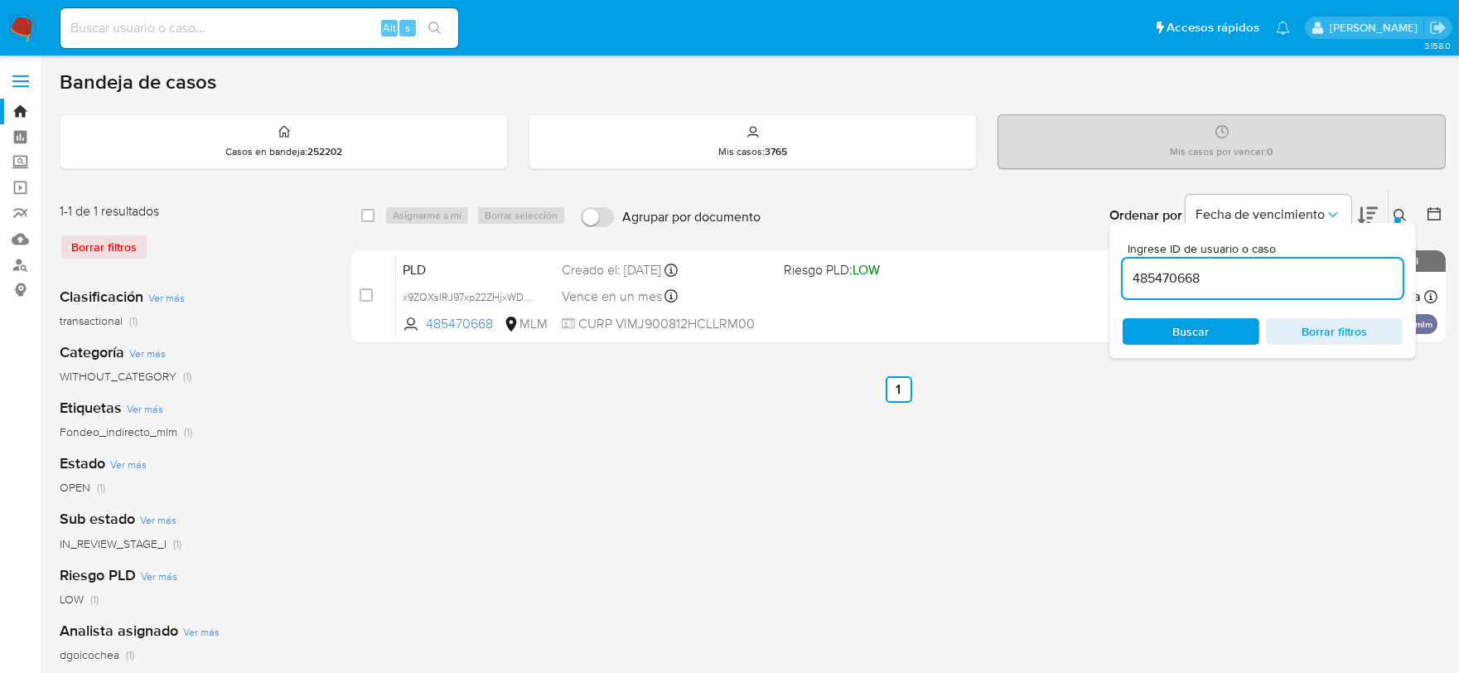
click at [114, 234] on div "Borrar filtros" at bounding box center [192, 247] width 265 height 27
click at [110, 240] on div "Borrar filtros" at bounding box center [192, 247] width 265 height 27
drag, startPoint x: 240, startPoint y: 305, endPoint x: 177, endPoint y: 266, distance: 74.1
click at [239, 303] on div "Clasificación Ver más transactional (1)" at bounding box center [192, 308] width 265 height 42
click at [128, 244] on div "Borrar filtros" at bounding box center [192, 247] width 265 height 27
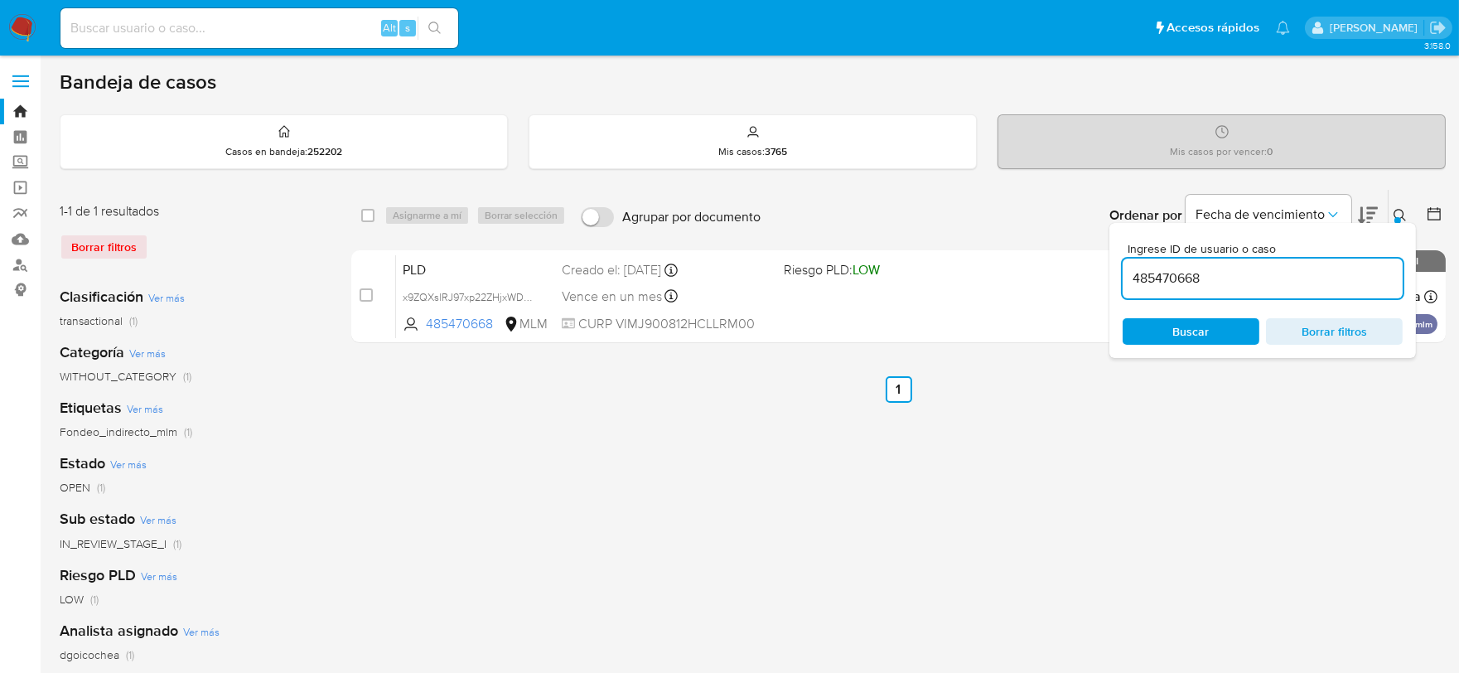
click at [15, 26] on img at bounding box center [22, 28] width 28 height 28
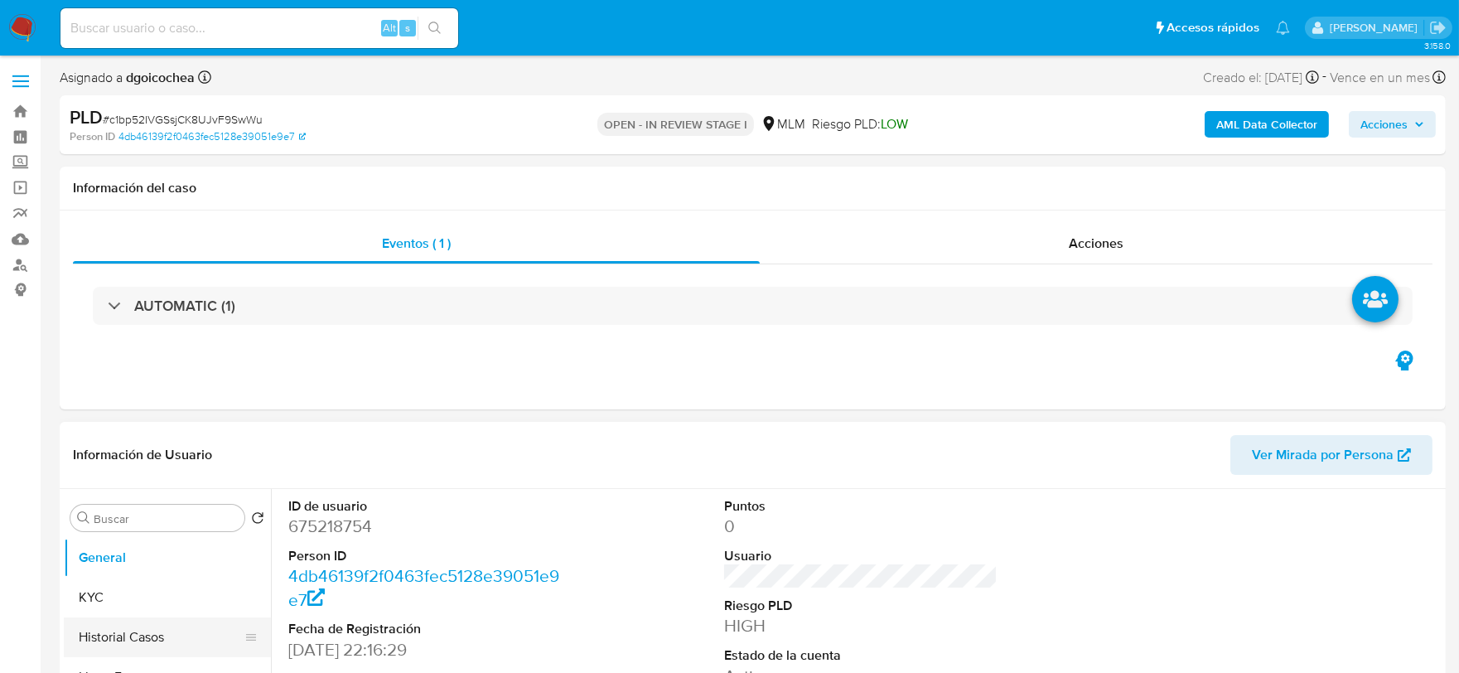
select select "10"
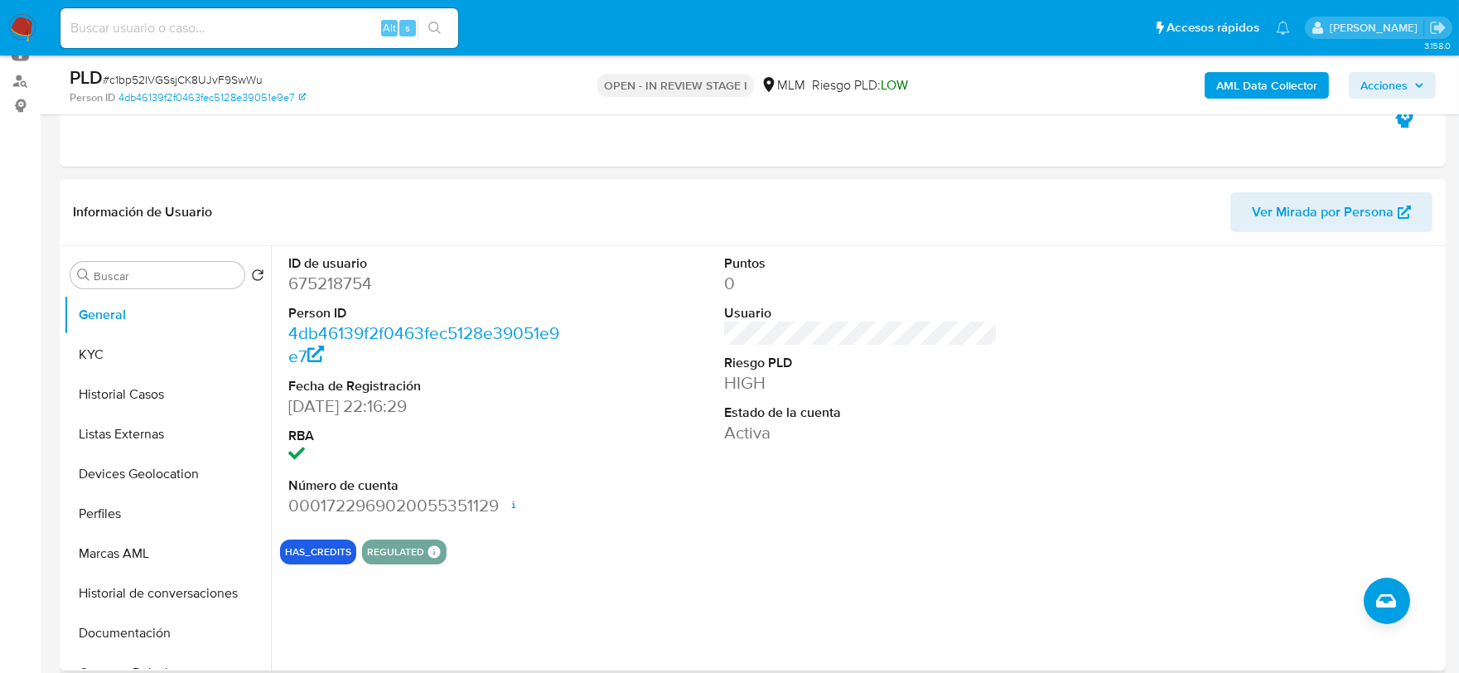
click at [742, 453] on div "Puntos 0 Usuario Riesgo PLD HIGH Estado de la cuenta Activa" at bounding box center [861, 386] width 291 height 280
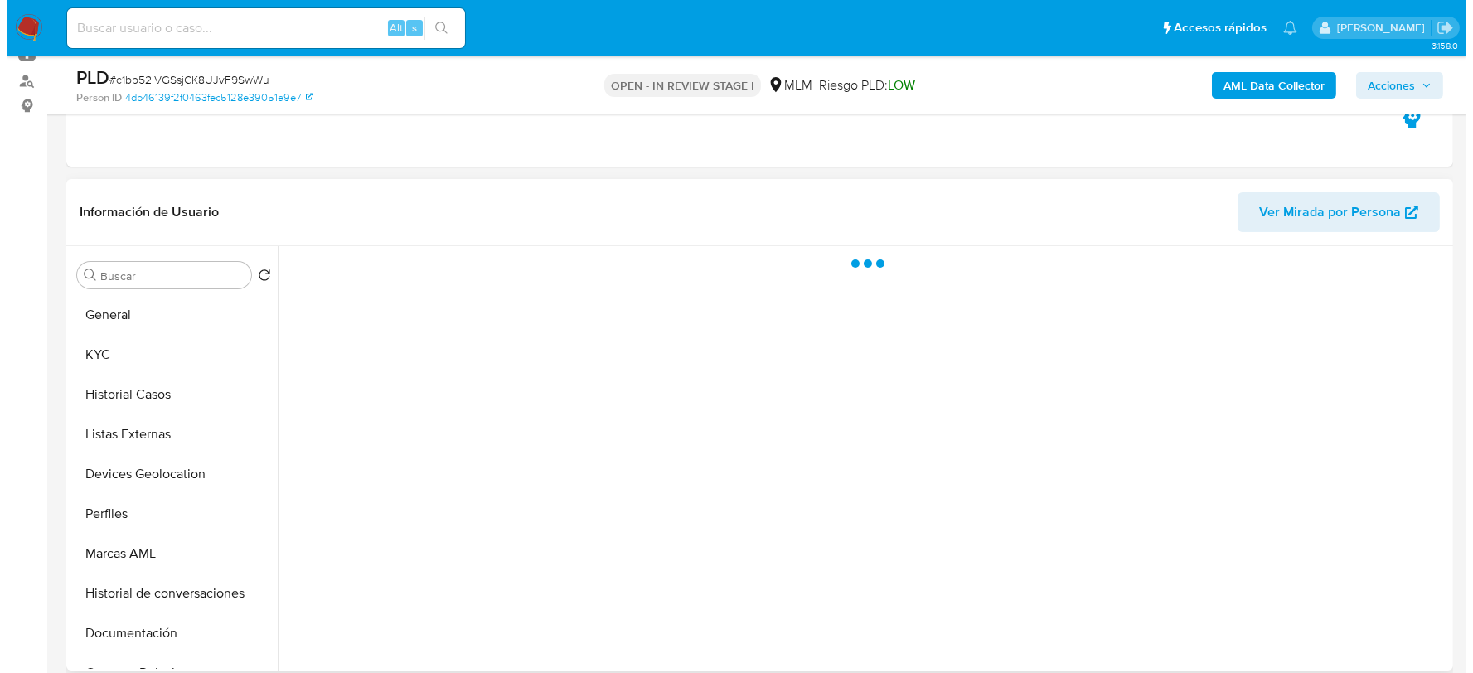
scroll to position [271, 0]
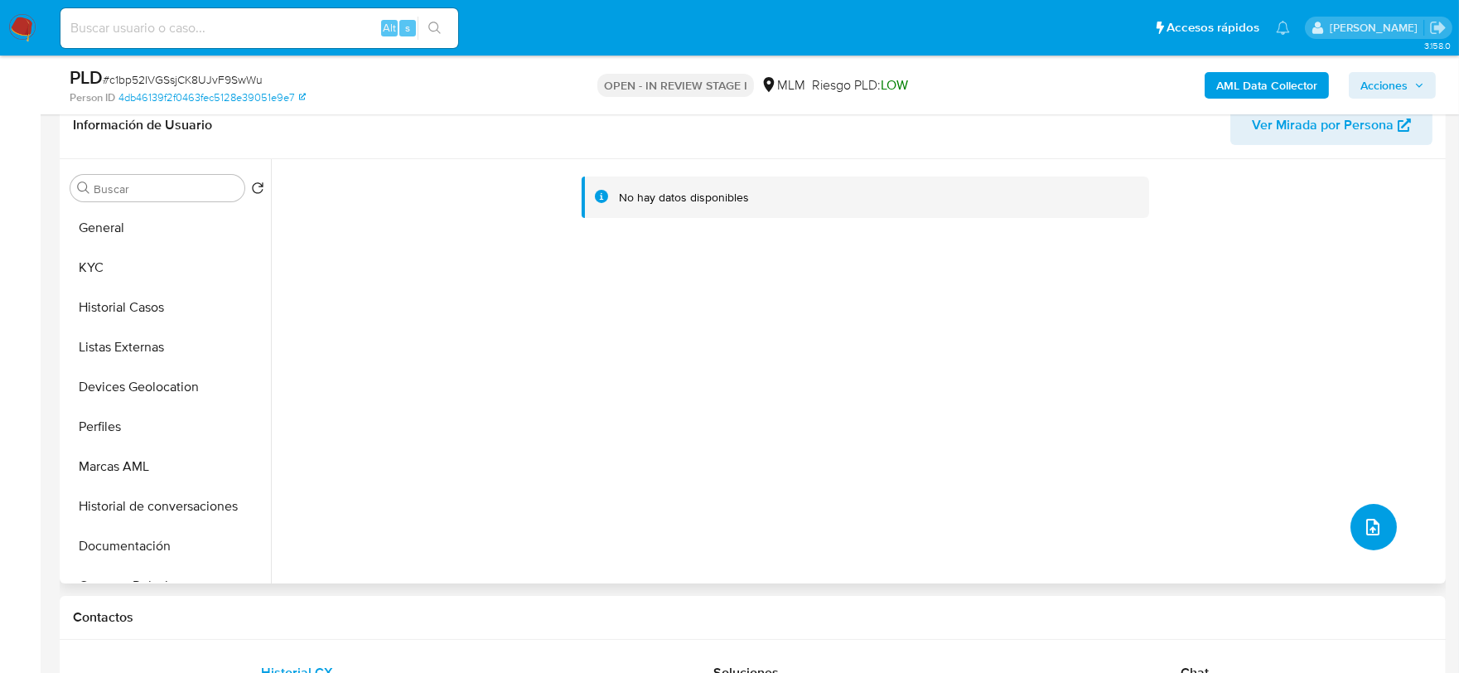
click at [1365, 517] on icon "upload-file" at bounding box center [1373, 527] width 20 height 20
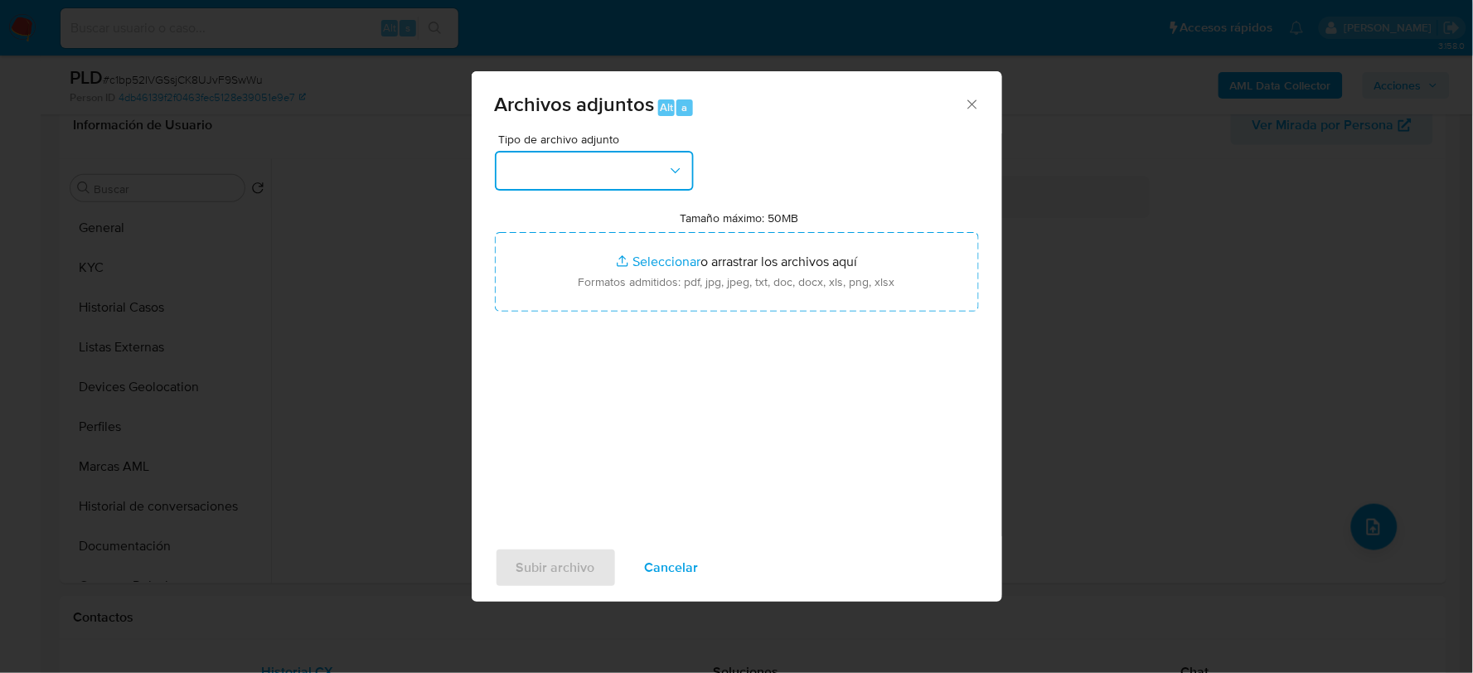
click at [516, 180] on button "button" at bounding box center [594, 171] width 199 height 40
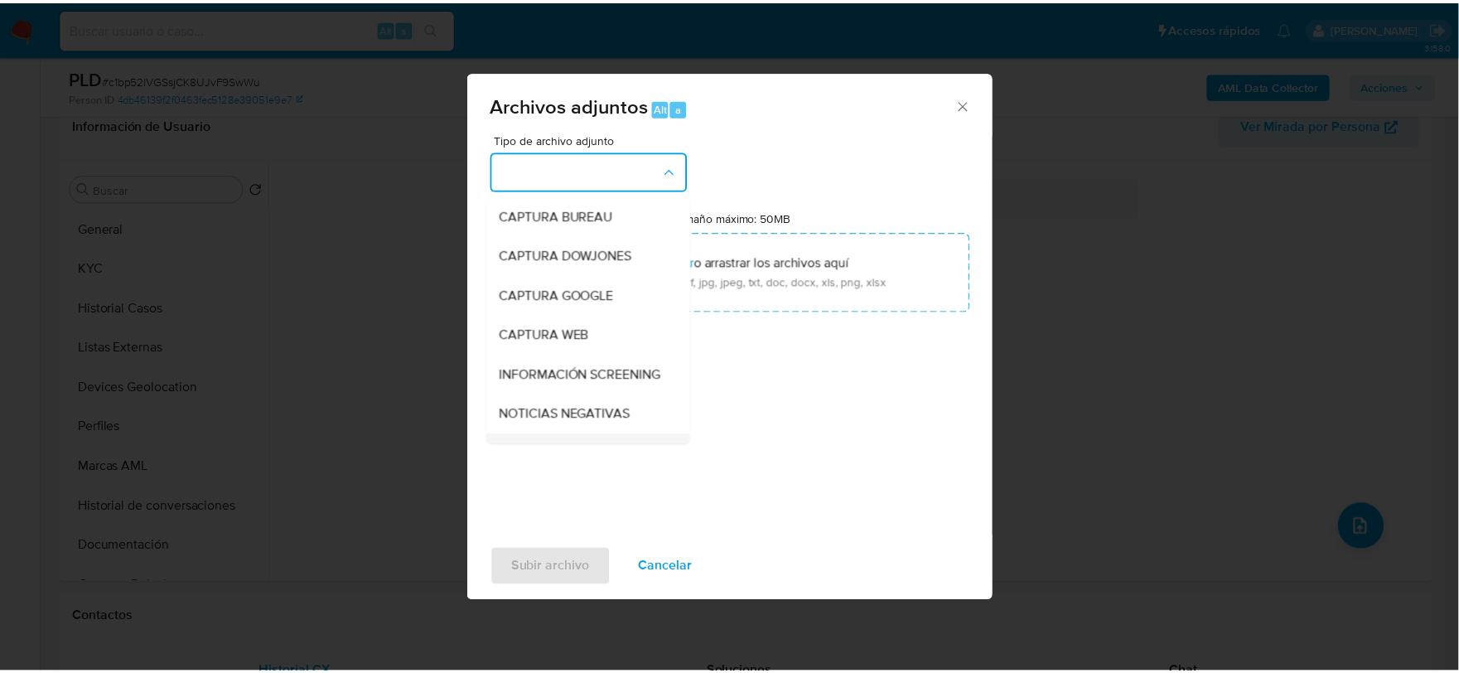
scroll to position [126, 0]
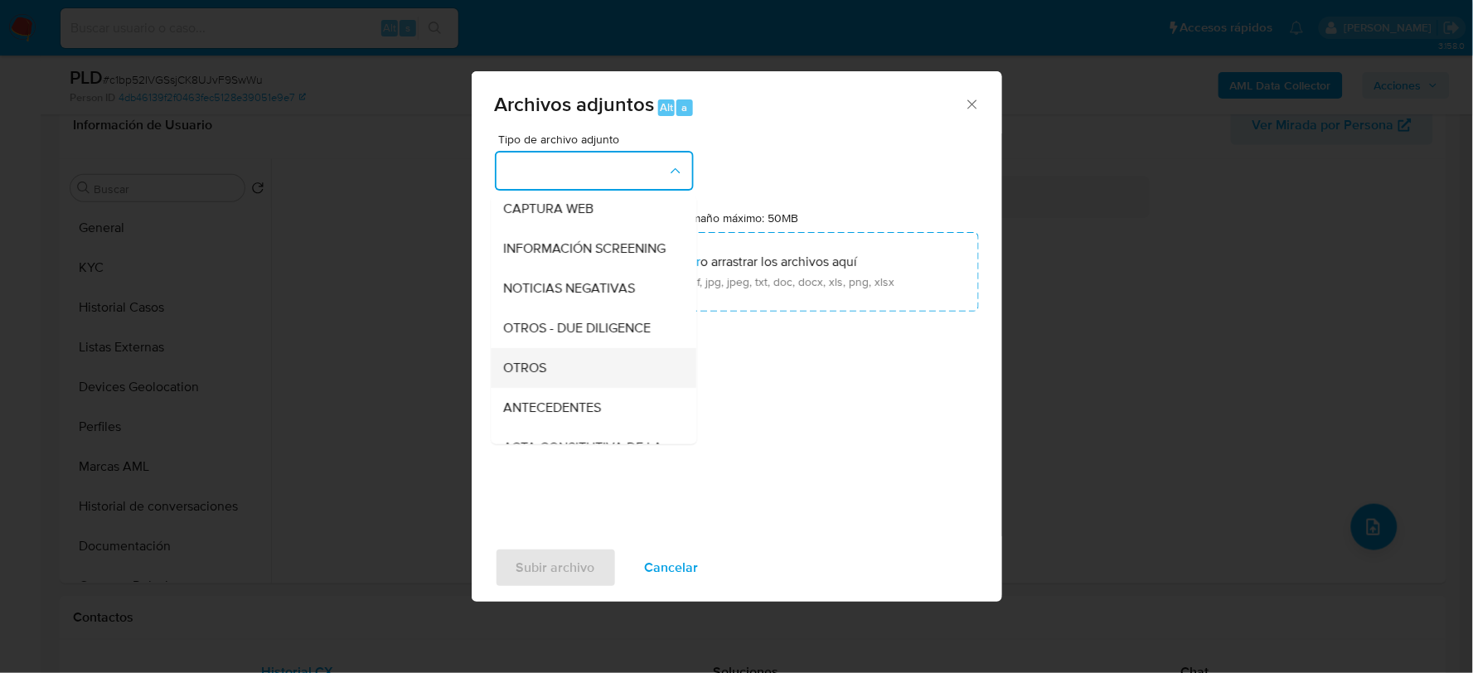
drag, startPoint x: 527, startPoint y: 366, endPoint x: 520, endPoint y: 376, distance: 12.4
click at [525, 366] on div "OTROS" at bounding box center [588, 367] width 169 height 40
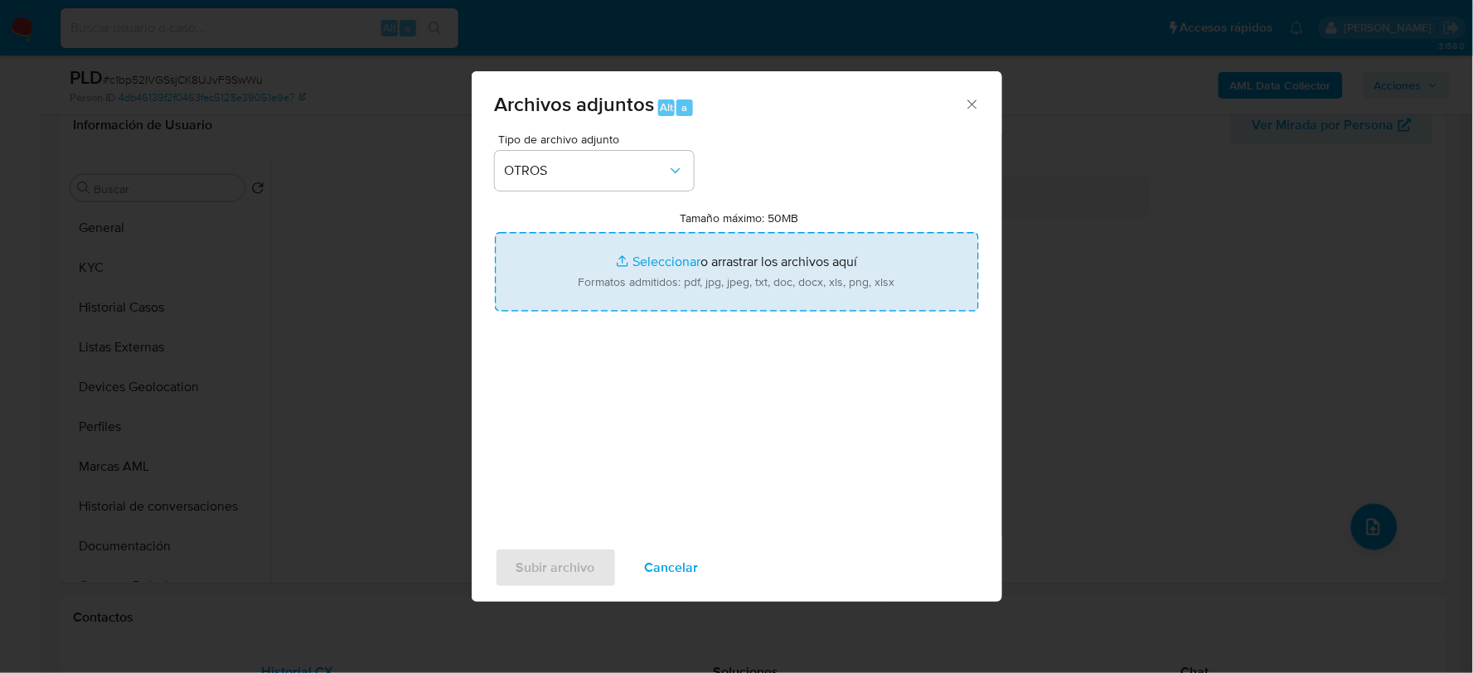
type input "C:\fakepath\675218754_MARIO RODRIGUEZ_AGO2025.xlsx"
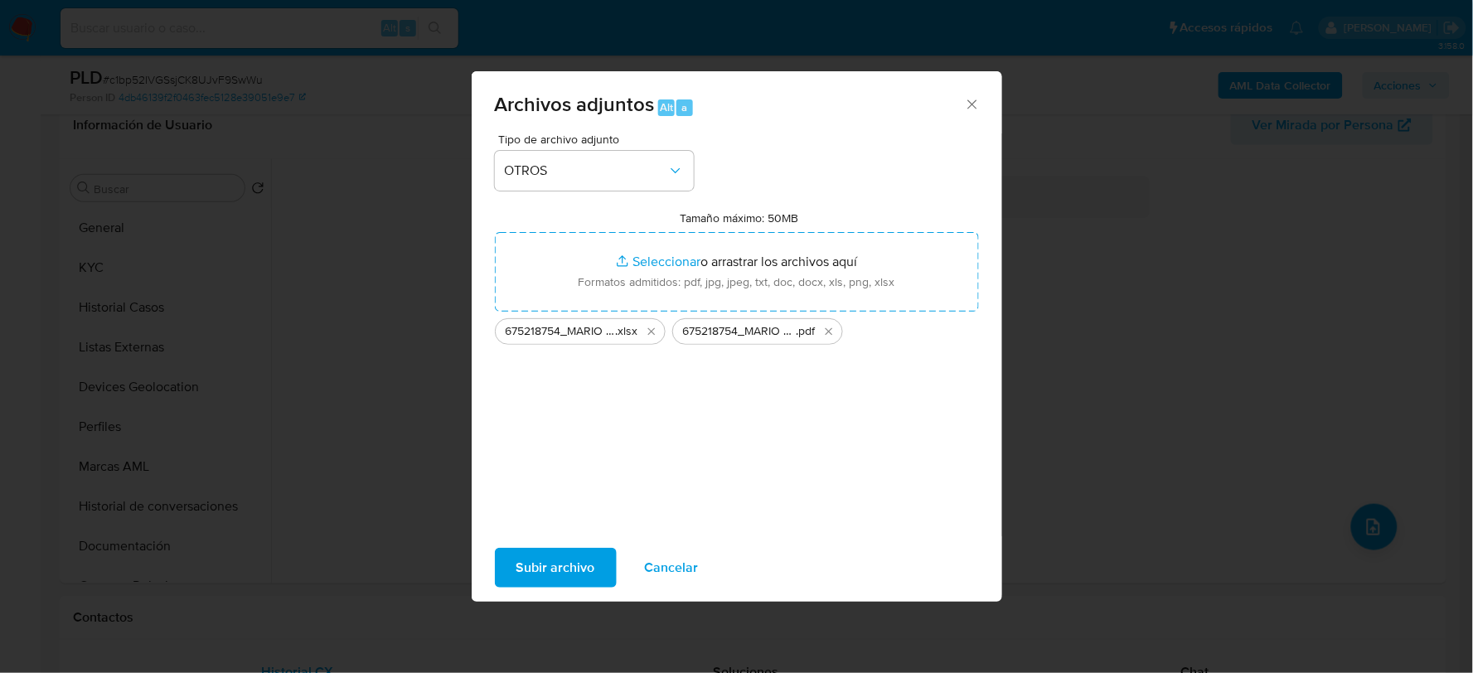
click at [565, 555] on span "Subir archivo" at bounding box center [555, 567] width 79 height 36
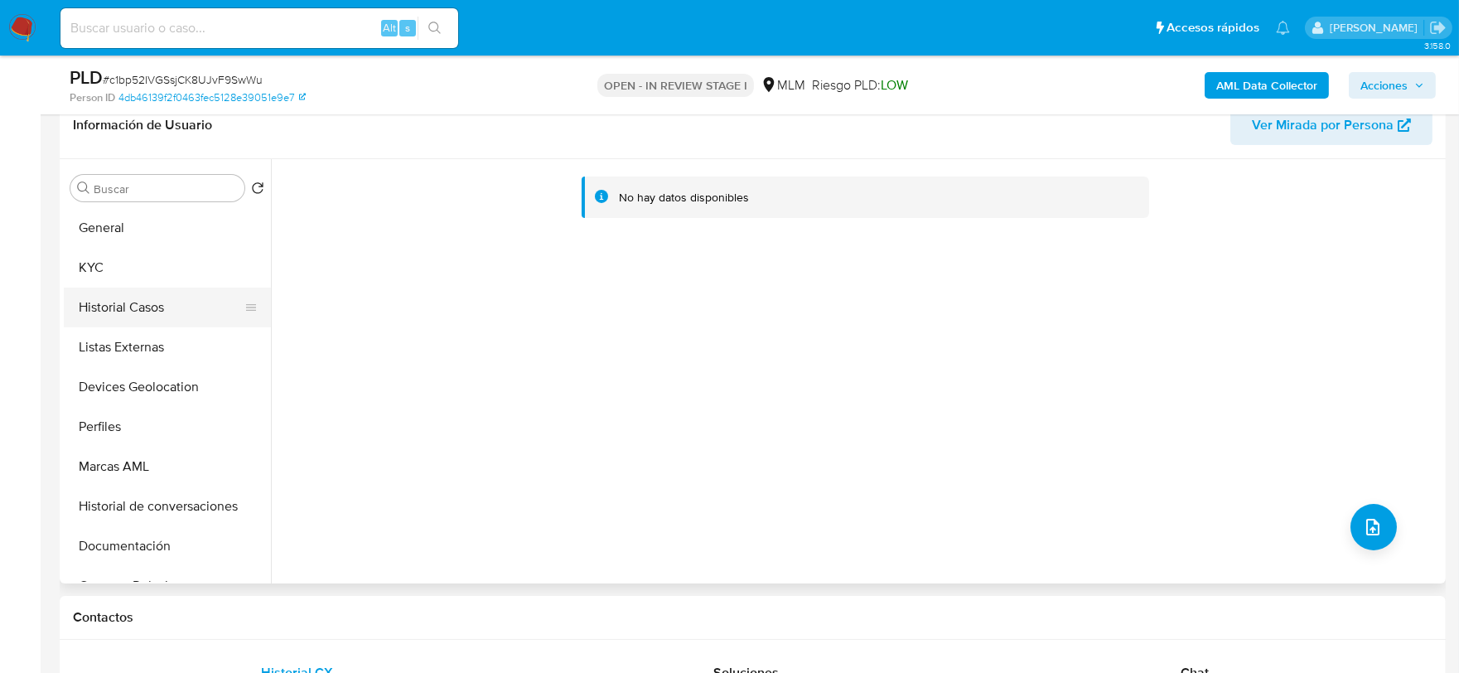
click at [150, 315] on button "Historial Casos" at bounding box center [161, 308] width 194 height 40
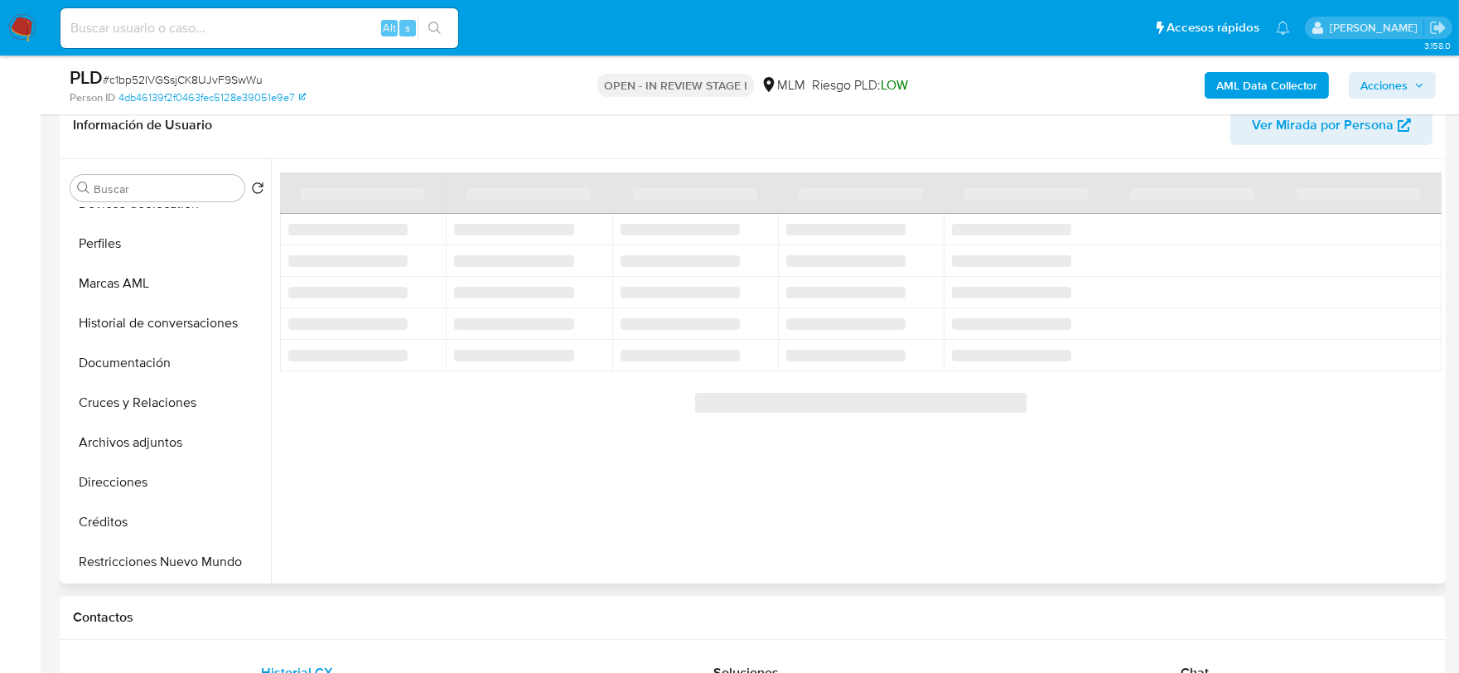
scroll to position [183, 0]
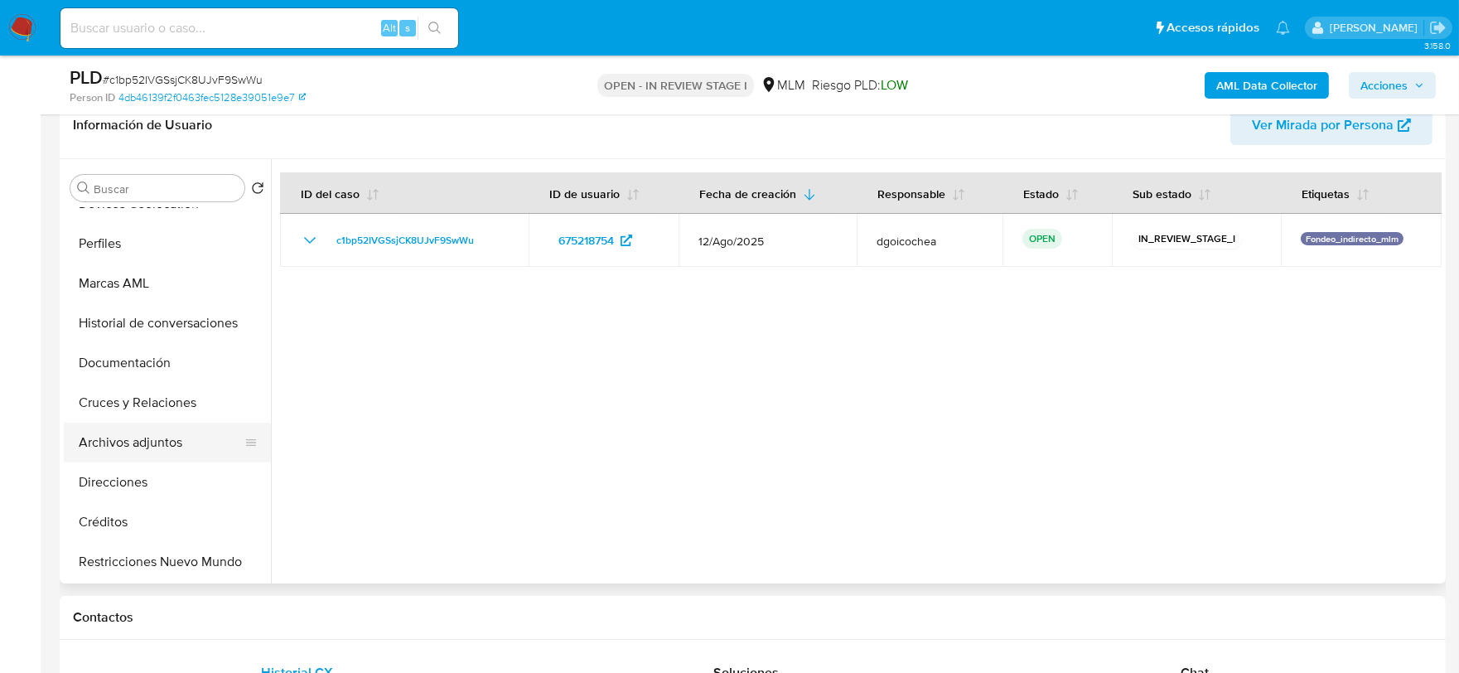
click at [181, 443] on button "Archivos adjuntos" at bounding box center [161, 443] width 194 height 40
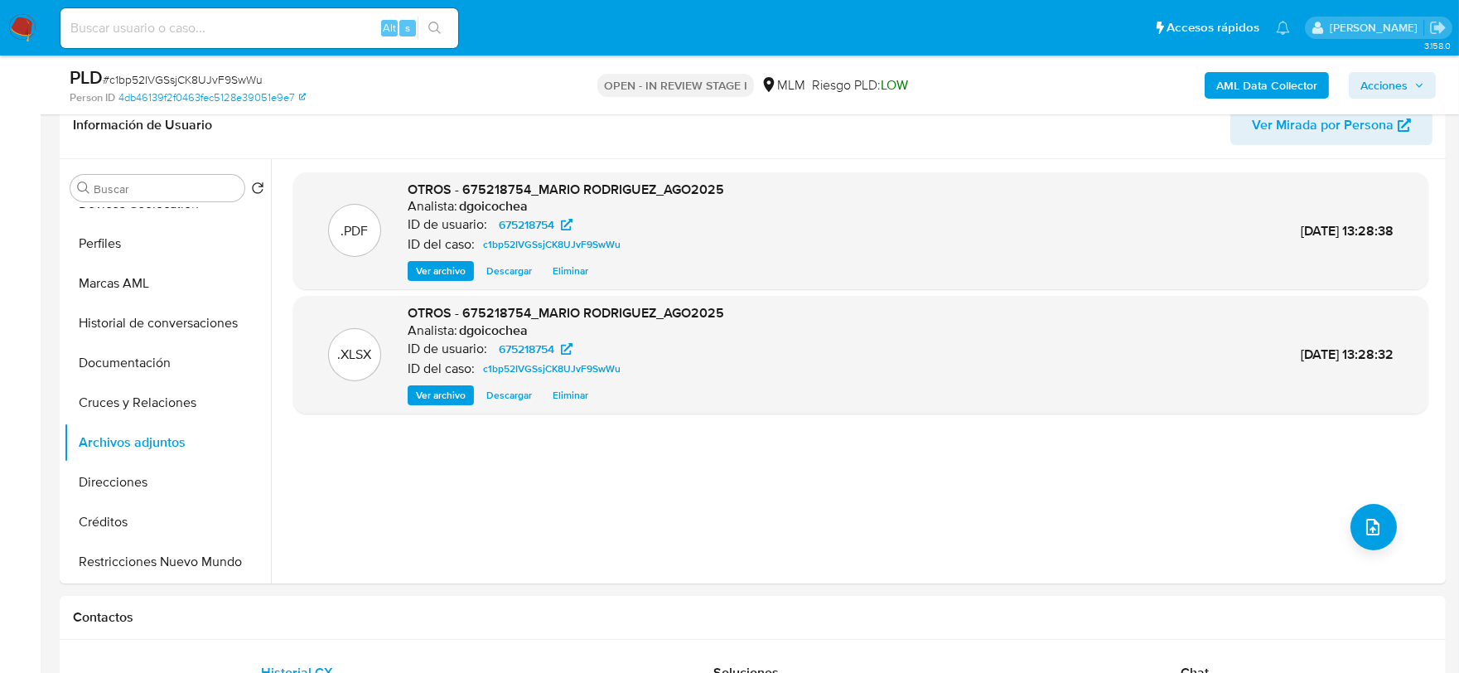
click at [1398, 94] on span "Acciones" at bounding box center [1384, 85] width 47 height 27
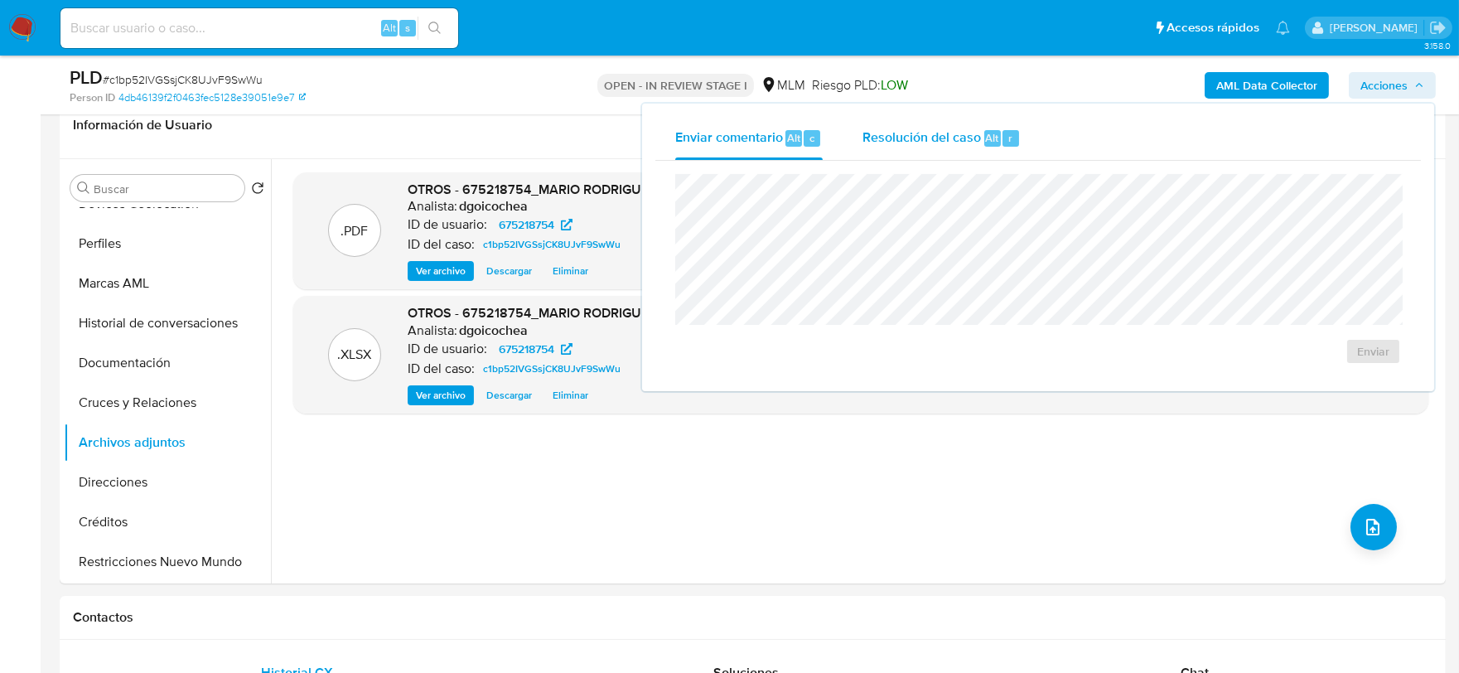
click at [975, 144] on span "Resolución del caso" at bounding box center [922, 137] width 119 height 19
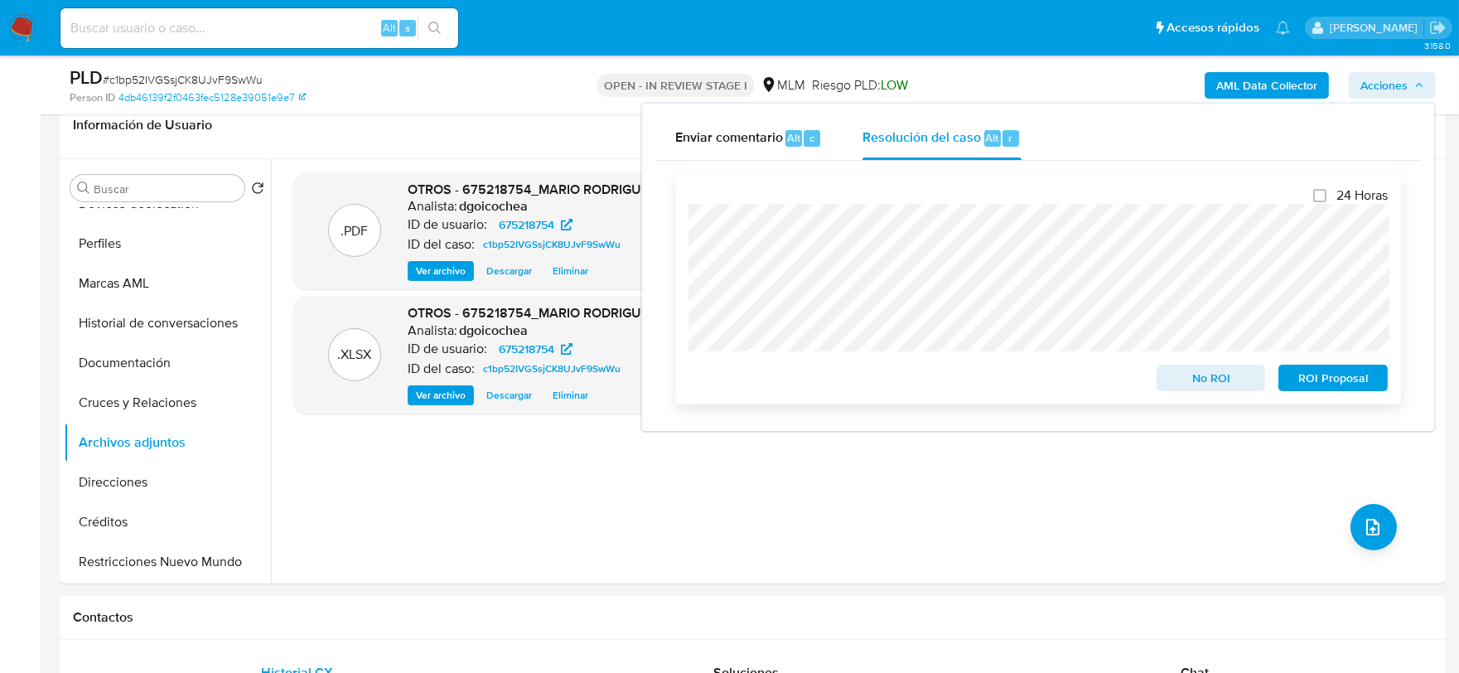
click at [1211, 379] on span "No ROI" at bounding box center [1212, 377] width 86 height 23
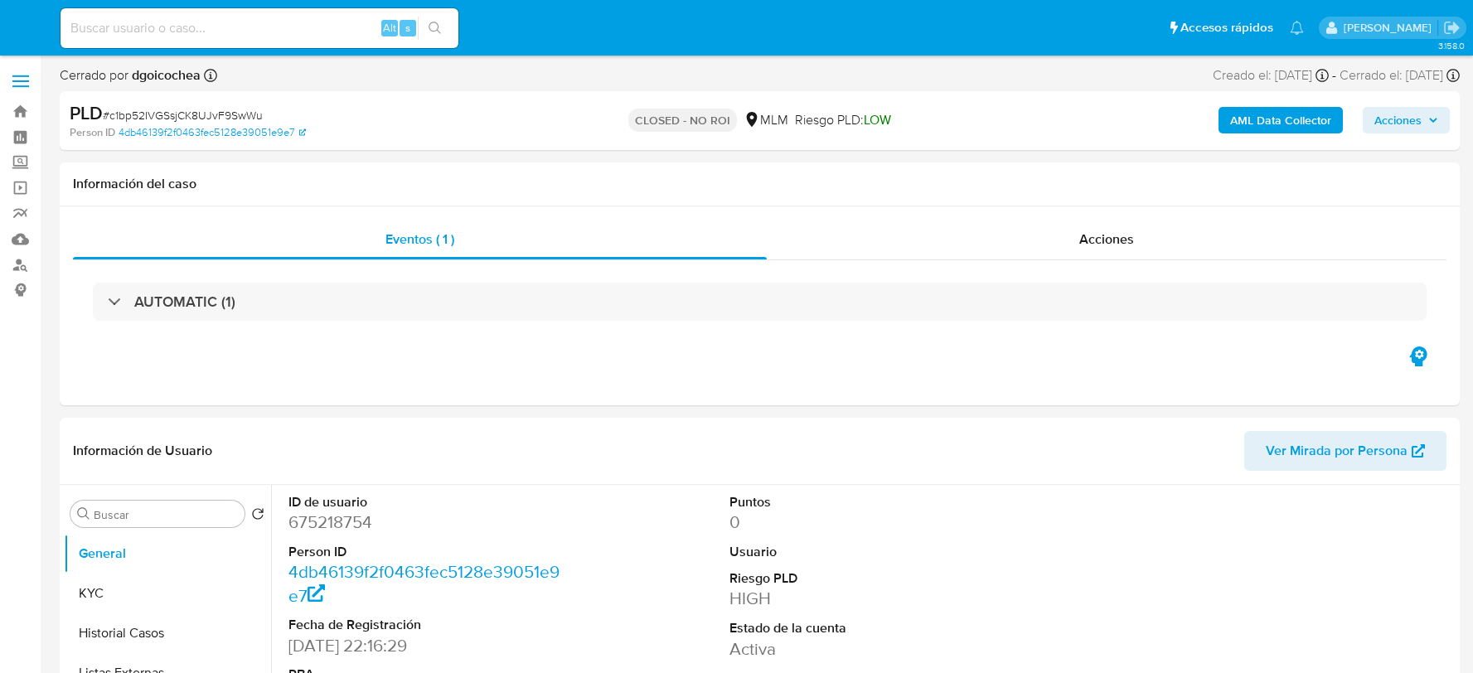
select select "10"
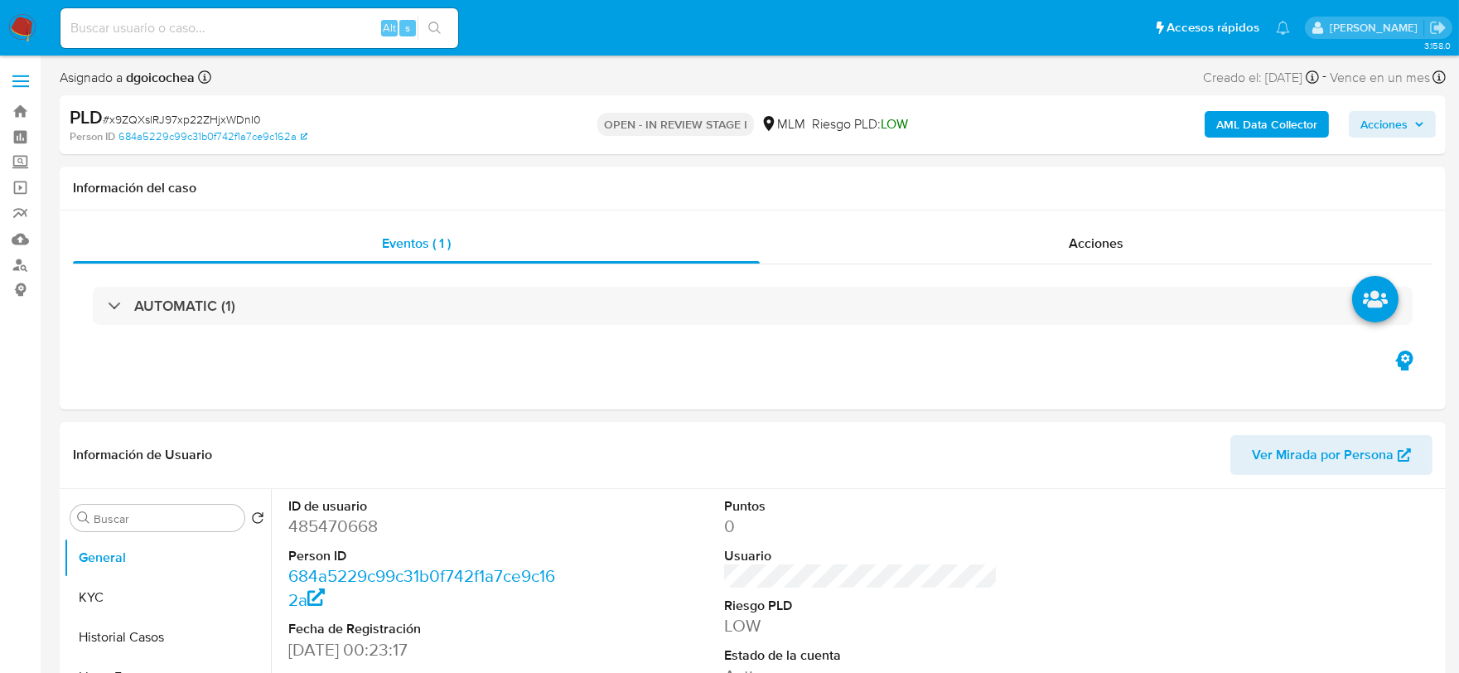
select select "10"
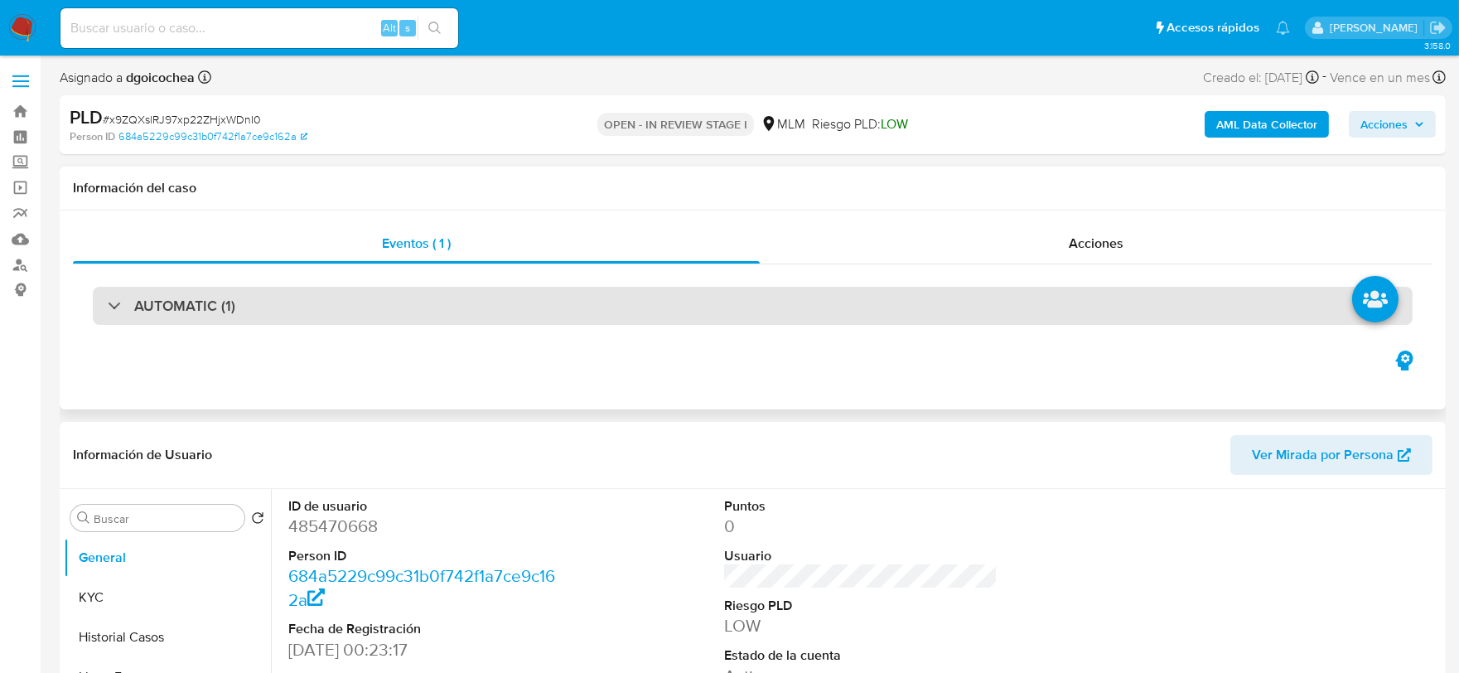
click at [191, 308] on h3 "AUTOMATIC (1)" at bounding box center [184, 306] width 101 height 18
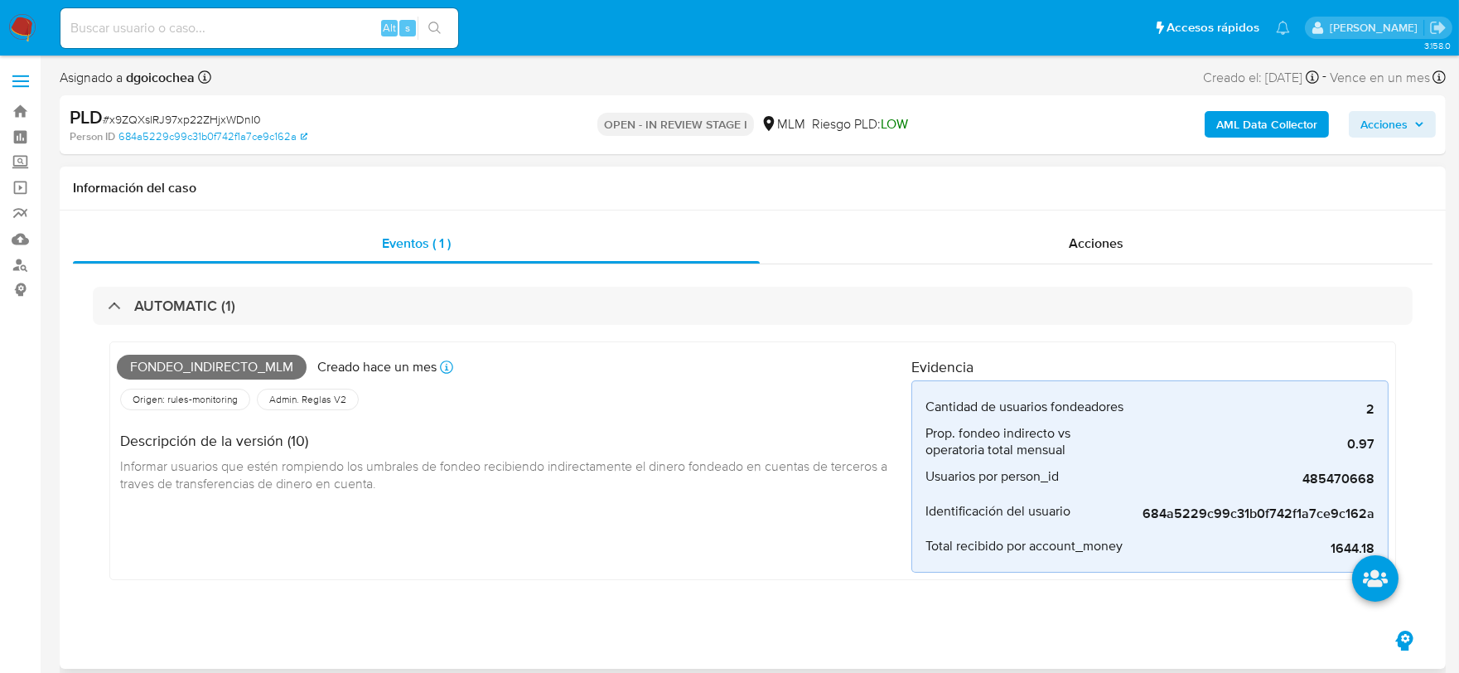
click at [617, 500] on div "Descripción de la versión (10) Informar usuarios que estén rompiendo los umbral…" at bounding box center [514, 460] width 795 height 93
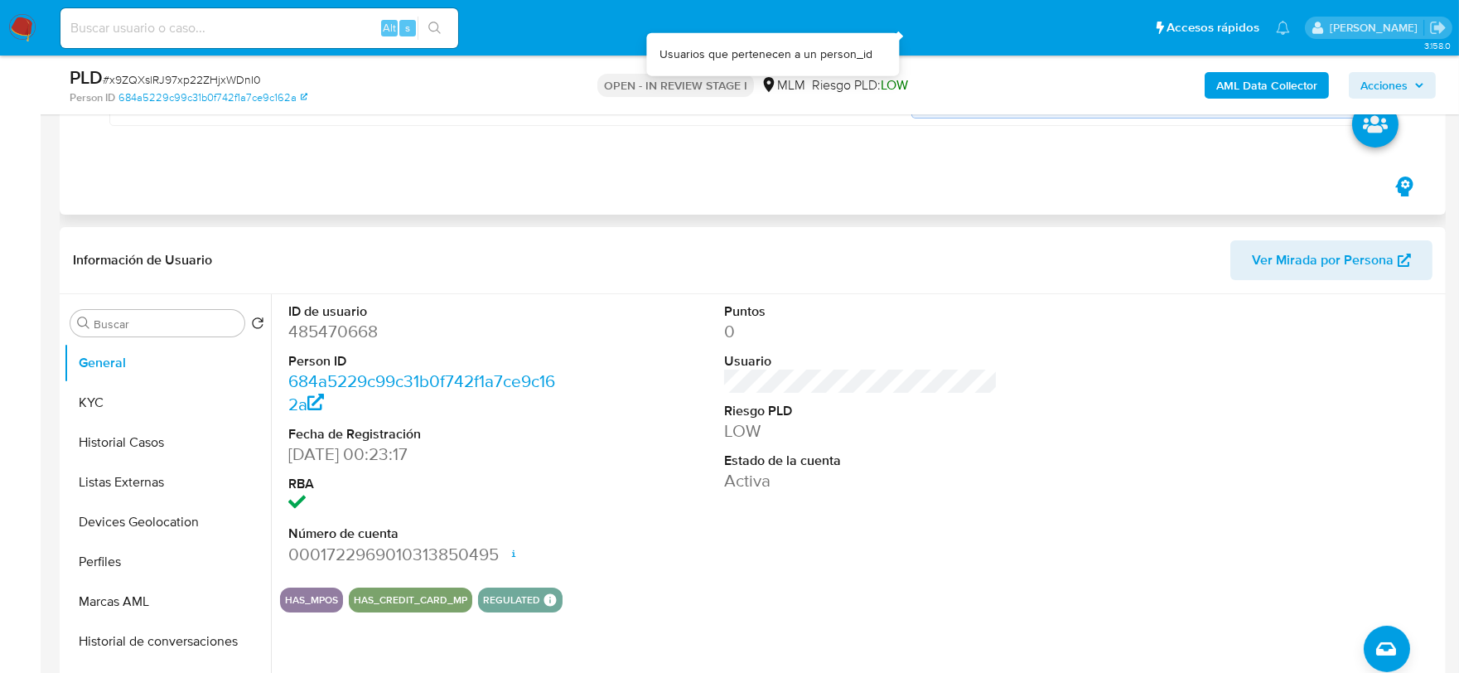
scroll to position [460, 0]
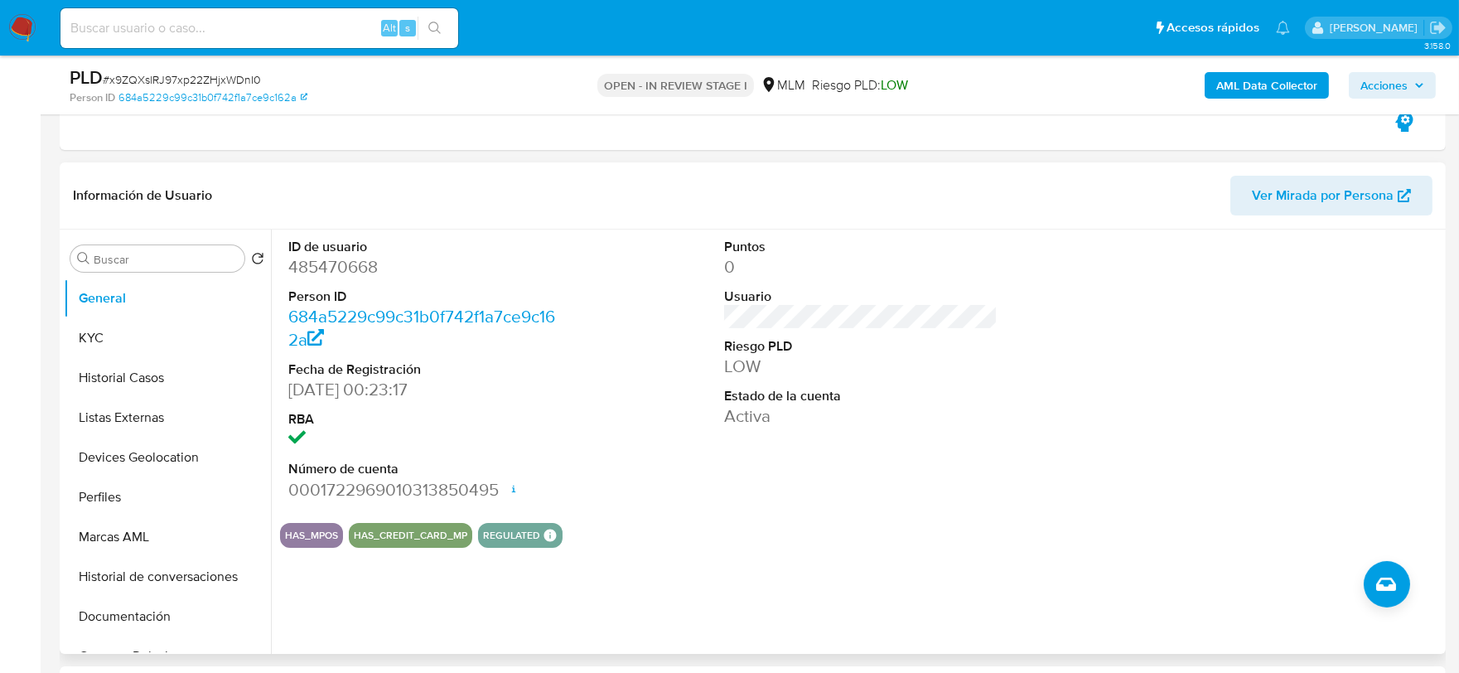
click at [941, 469] on div "Puntos 0 Usuario Riesgo PLD LOW Estado de la cuenta Activa" at bounding box center [861, 370] width 291 height 280
click at [161, 341] on button "KYC" at bounding box center [161, 338] width 194 height 40
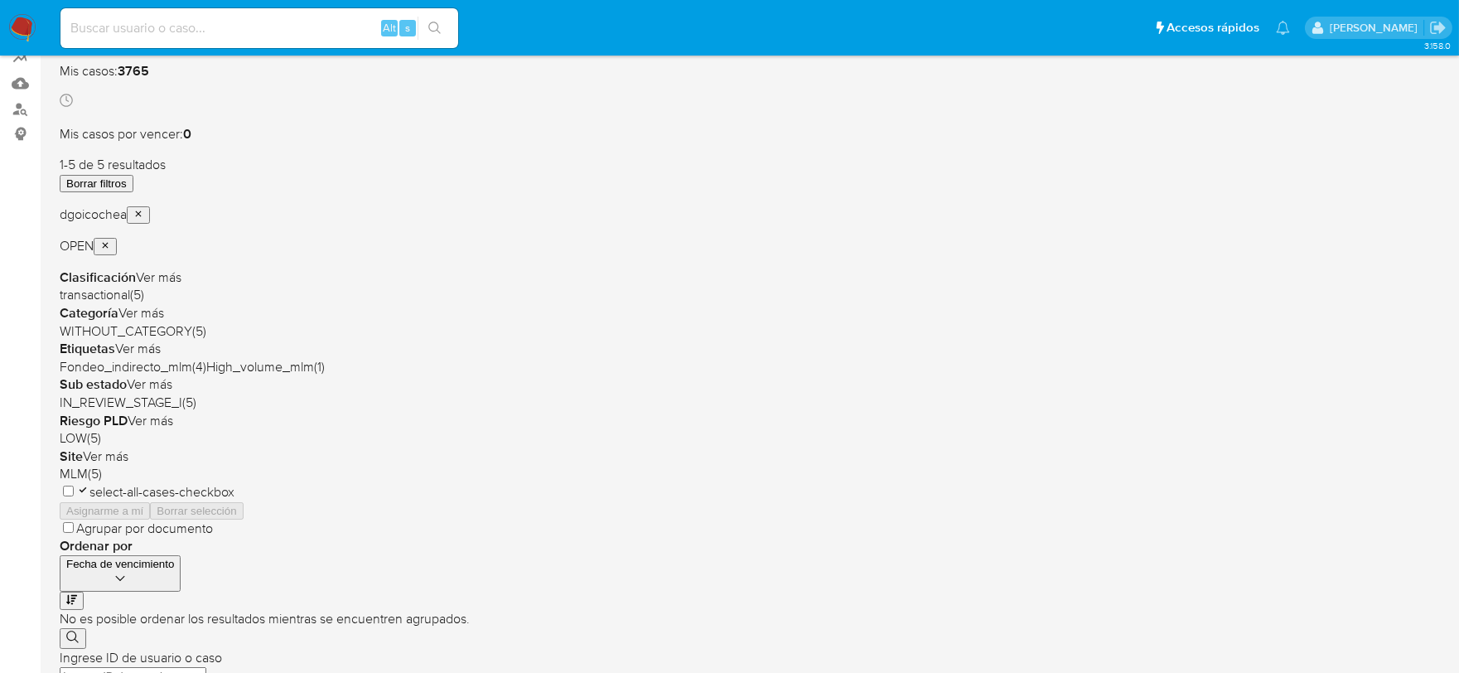
scroll to position [276, 0]
